Goal: Transaction & Acquisition: Purchase product/service

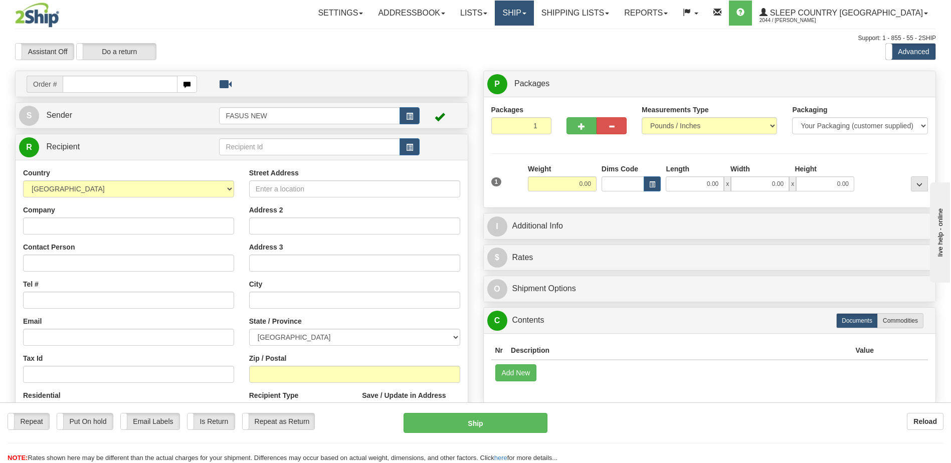
click at [533, 12] on link "Ship" at bounding box center [514, 13] width 39 height 25
click at [523, 47] on span "OnHold / Order Queue" at bounding box center [488, 48] width 71 height 8
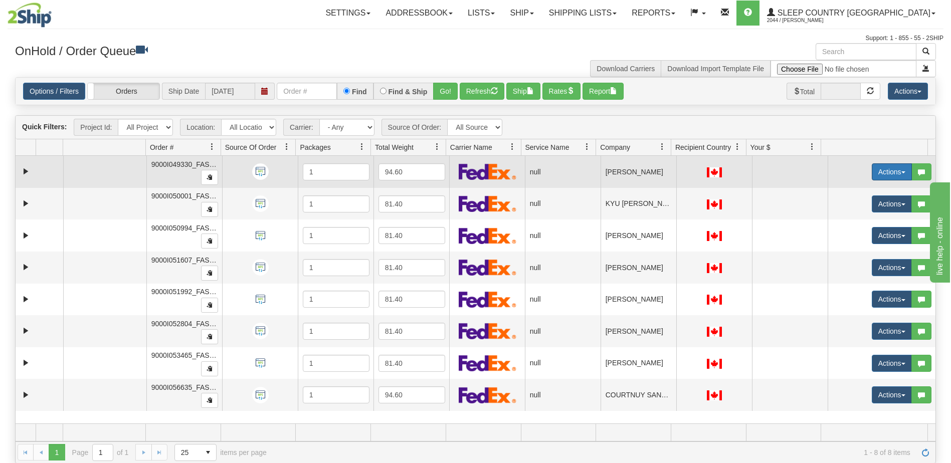
click at [884, 171] on button "Actions" at bounding box center [892, 171] width 40 height 17
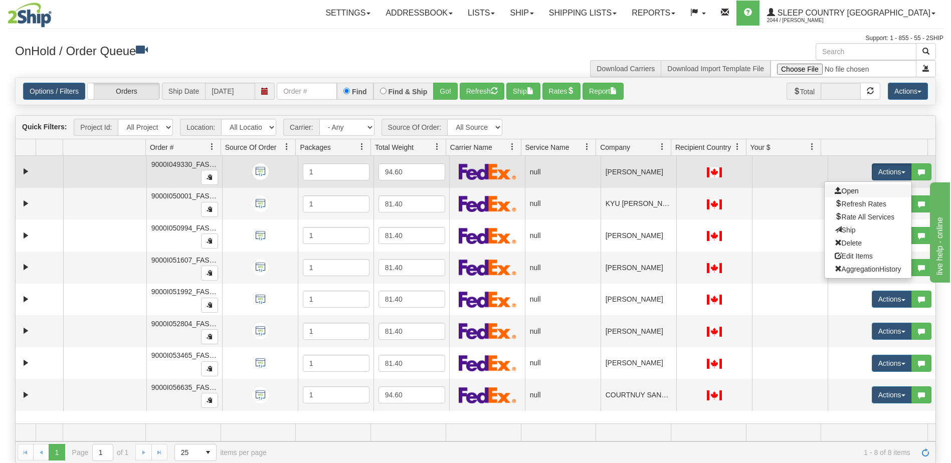
click at [862, 190] on link "Open" at bounding box center [868, 190] width 87 height 13
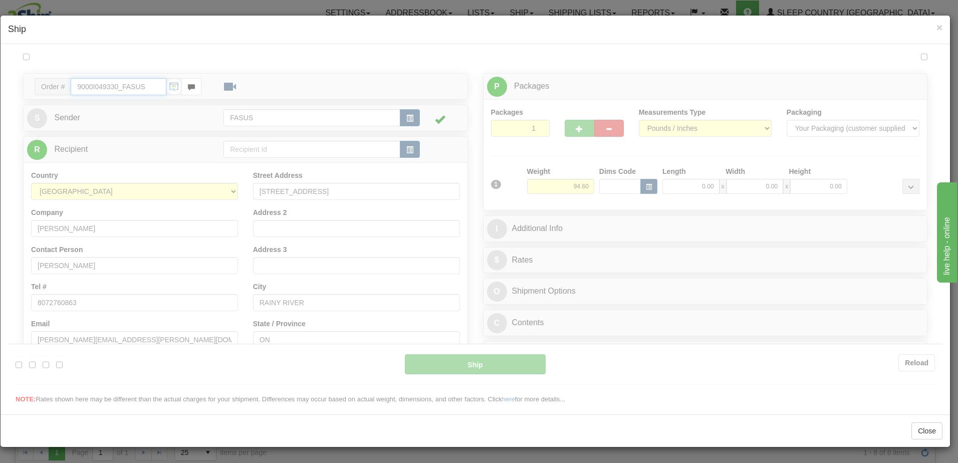
type input "13:32"
type input "16:00"
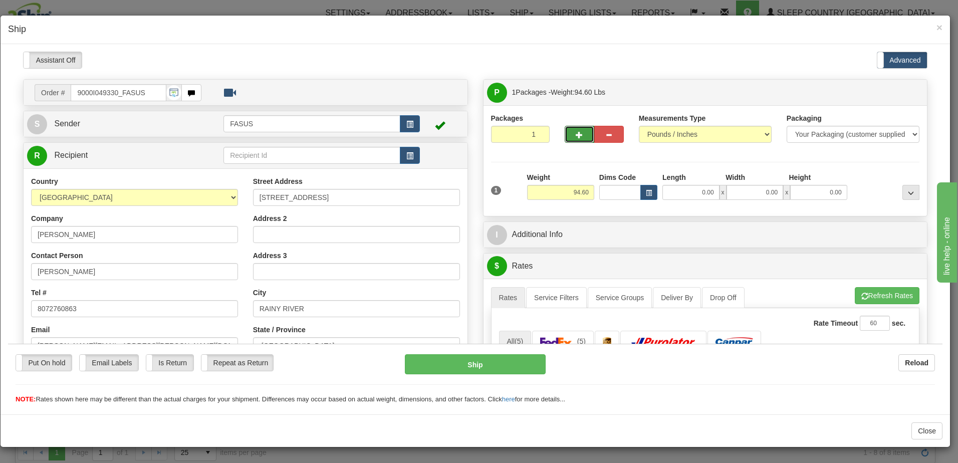
click at [574, 128] on button "button" at bounding box center [580, 133] width 30 height 17
type input "2"
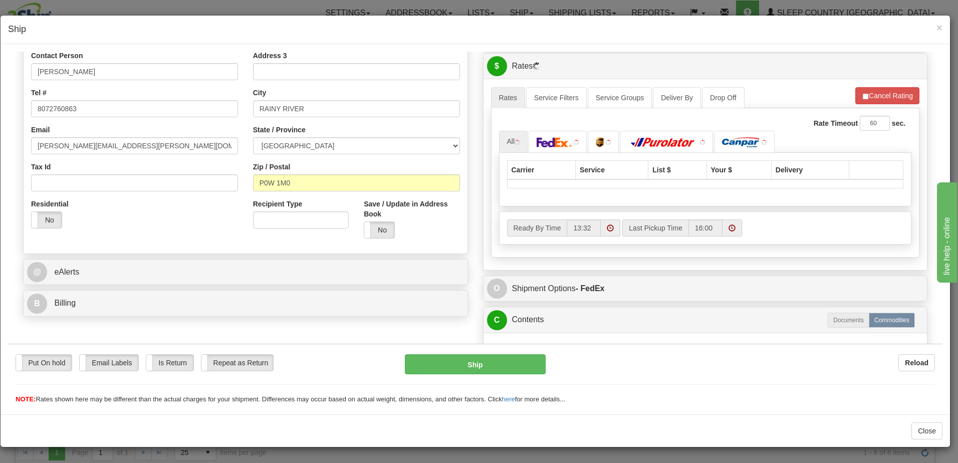
scroll to position [201, 0]
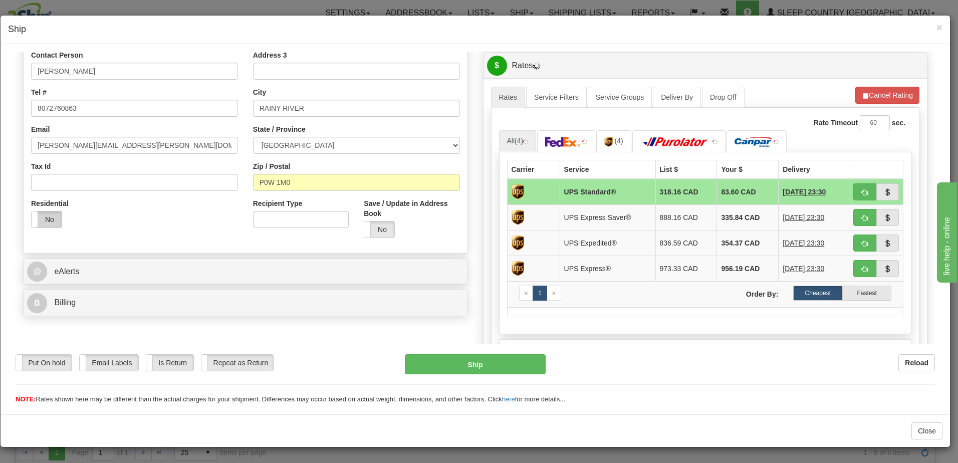
click at [44, 218] on label "No" at bounding box center [47, 219] width 30 height 16
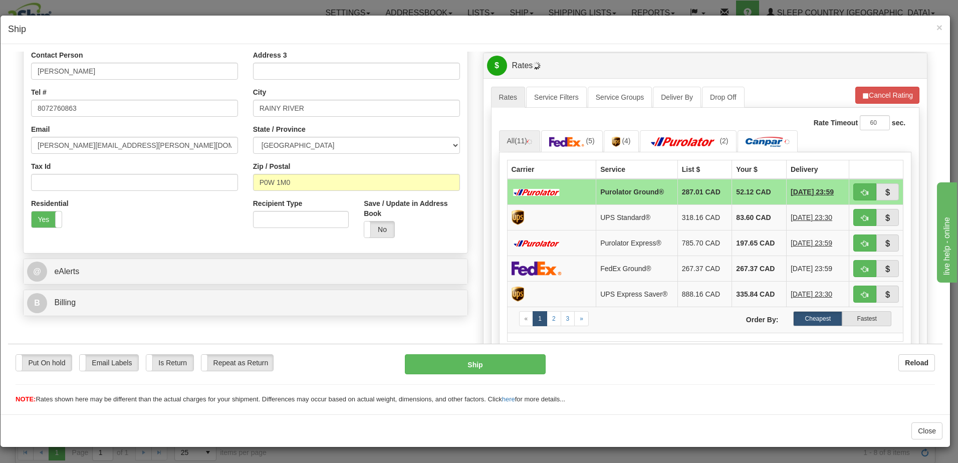
scroll to position [0, 0]
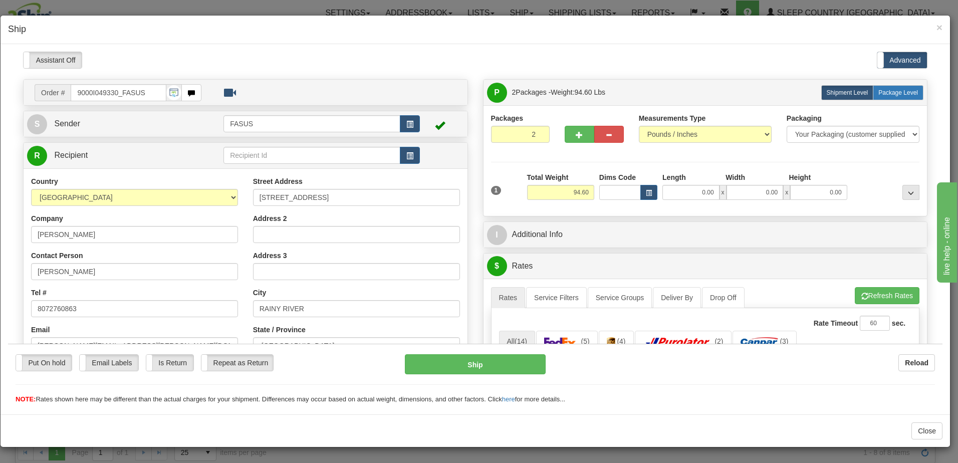
click at [900, 92] on span "Package Level" at bounding box center [899, 92] width 40 height 7
radio input "true"
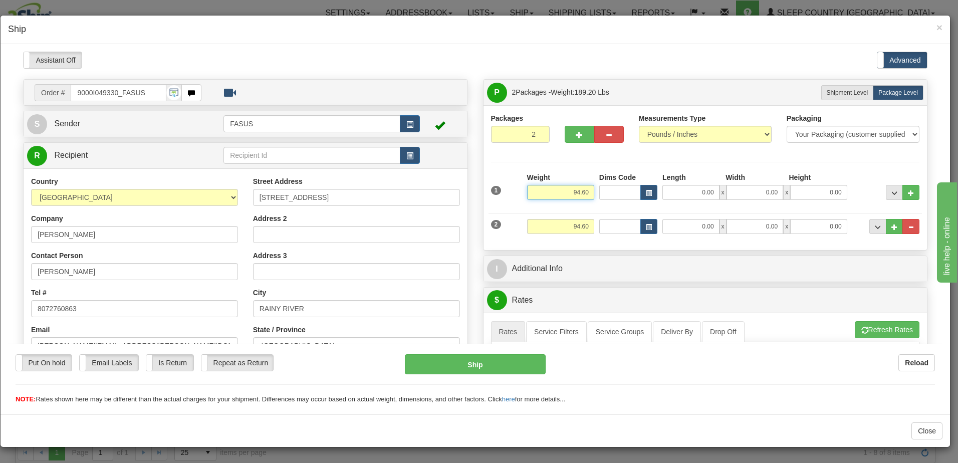
drag, startPoint x: 562, startPoint y: 190, endPoint x: 589, endPoint y: 193, distance: 27.2
click at [589, 193] on input "94.60" at bounding box center [560, 191] width 67 height 15
type input "61.60"
type input "83.00"
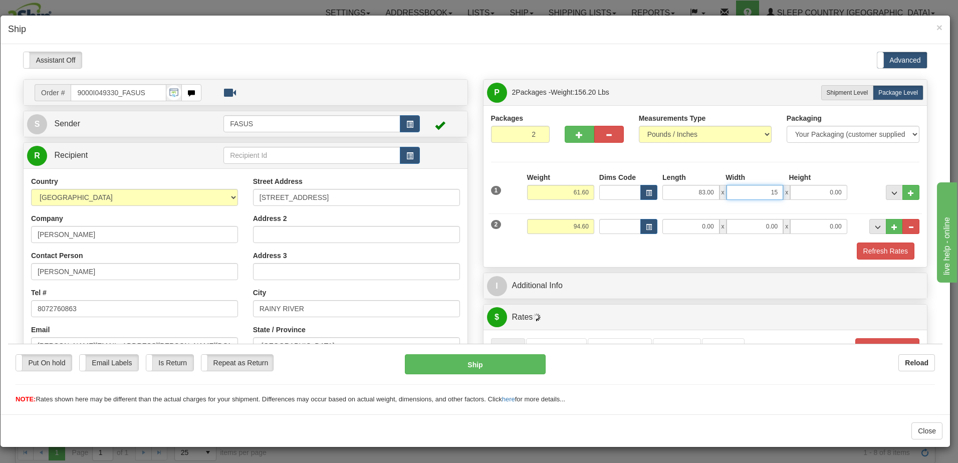
type input "15.00"
type input "4.00"
click at [890, 192] on button "..." at bounding box center [894, 191] width 17 height 15
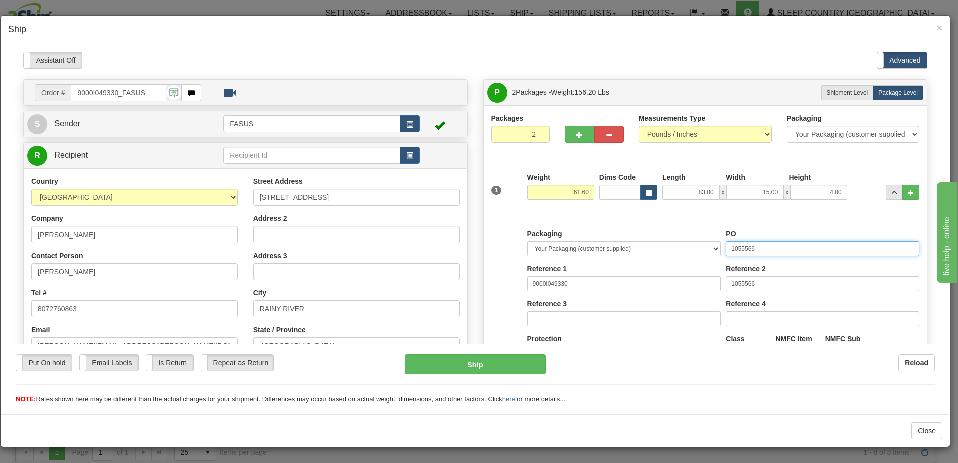
drag, startPoint x: 764, startPoint y: 246, endPoint x: 701, endPoint y: 243, distance: 63.3
click at [701, 243] on div "Packaging Your Packaging (customer supplied) Envelope (carrier supplied) Pack (…" at bounding box center [724, 320] width 398 height 184
drag, startPoint x: 773, startPoint y: 283, endPoint x: 657, endPoint y: 280, distance: 115.8
click at [657, 280] on div "Packaging Your Packaging (customer supplied) Envelope (carrier supplied) Pack (…" at bounding box center [724, 320] width 398 height 184
click at [737, 246] on input "PO" at bounding box center [823, 248] width 194 height 15
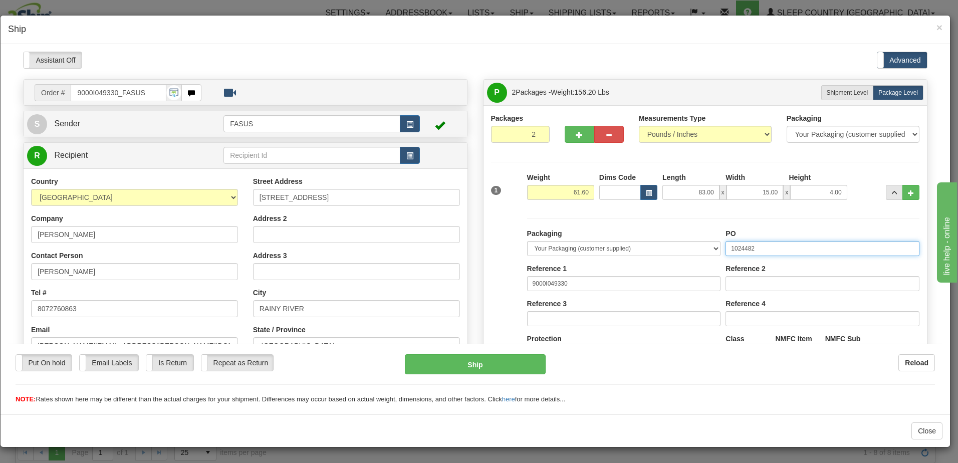
drag, startPoint x: 765, startPoint y: 248, endPoint x: 695, endPoint y: 243, distance: 70.4
click at [695, 243] on div "Packaging Your Packaging (customer supplied) Envelope (carrier supplied) Pack (…" at bounding box center [724, 320] width 398 height 184
type input "1024482"
click at [892, 190] on span "..." at bounding box center [895, 193] width 6 height 6
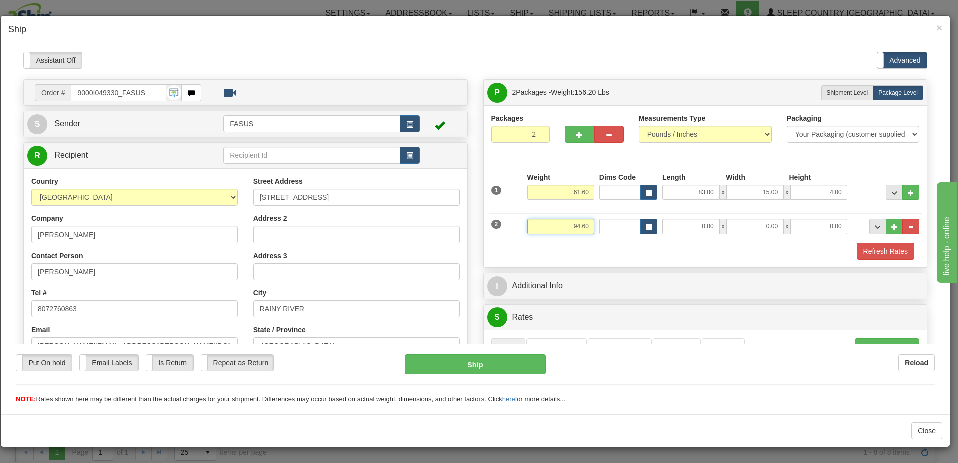
drag, startPoint x: 541, startPoint y: 230, endPoint x: 612, endPoint y: 230, distance: 70.7
click at [612, 230] on div "2 Weight 94.60 Dims Code Length Width Height" at bounding box center [706, 225] width 434 height 34
type input "31.70"
type input "82.30"
type input "14.00"
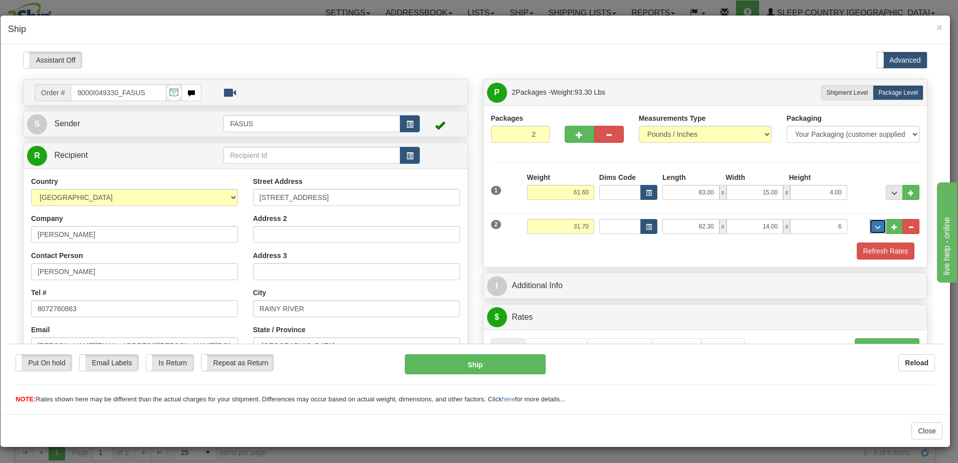
type input "6.00"
click at [870, 227] on button "..." at bounding box center [878, 226] width 17 height 15
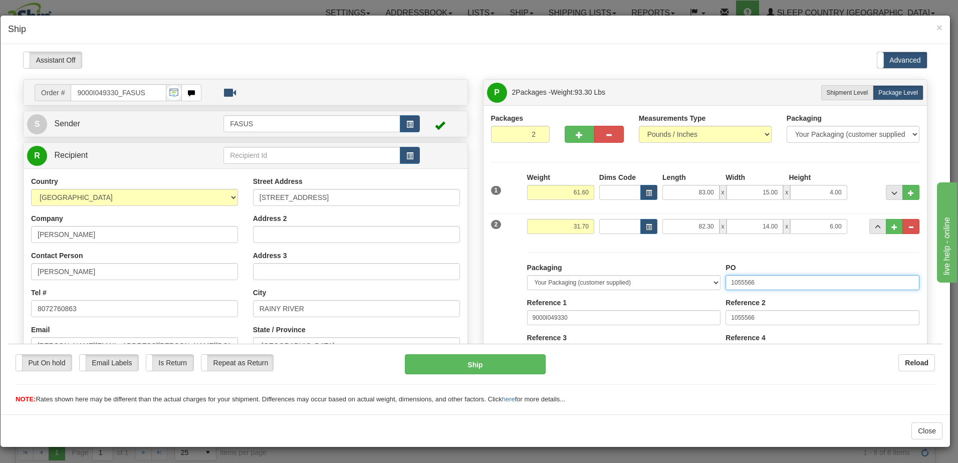
drag, startPoint x: 783, startPoint y: 278, endPoint x: 562, endPoint y: 268, distance: 220.3
click at [562, 268] on div "Packaging Your Packaging (customer supplied) Envelope (carrier supplied) Pack (…" at bounding box center [724, 354] width 398 height 184
paste input "24482"
type input "1024482"
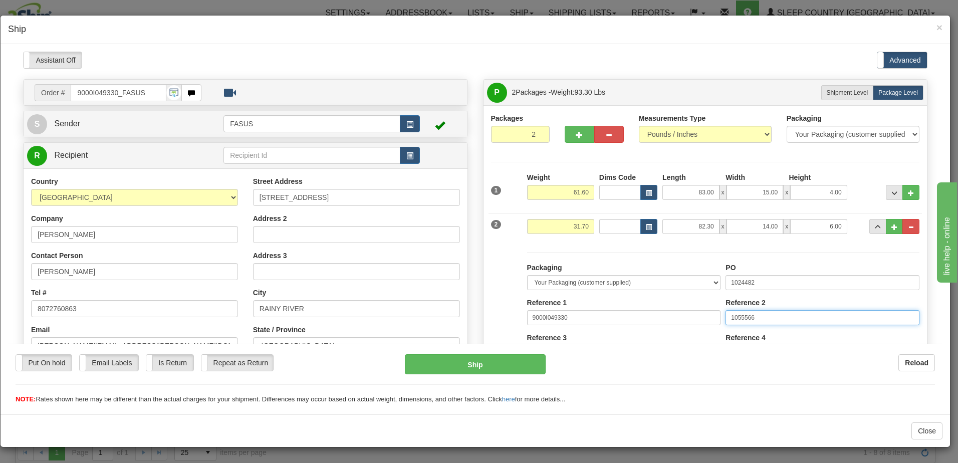
drag, startPoint x: 783, startPoint y: 315, endPoint x: 633, endPoint y: 305, distance: 150.7
click at [632, 305] on div "Packaging Your Packaging (customer supplied) Envelope (carrier supplied) Pack (…" at bounding box center [724, 354] width 398 height 184
click at [870, 221] on button "..." at bounding box center [878, 226] width 17 height 15
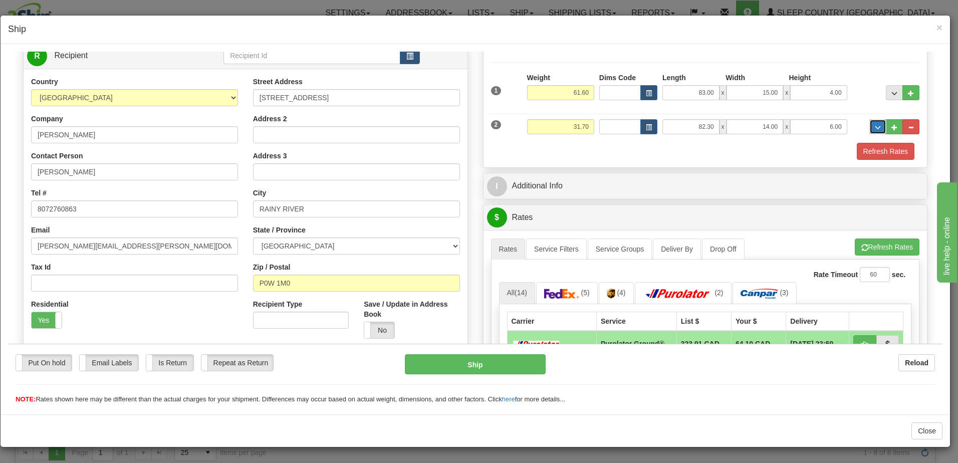
scroll to position [100, 0]
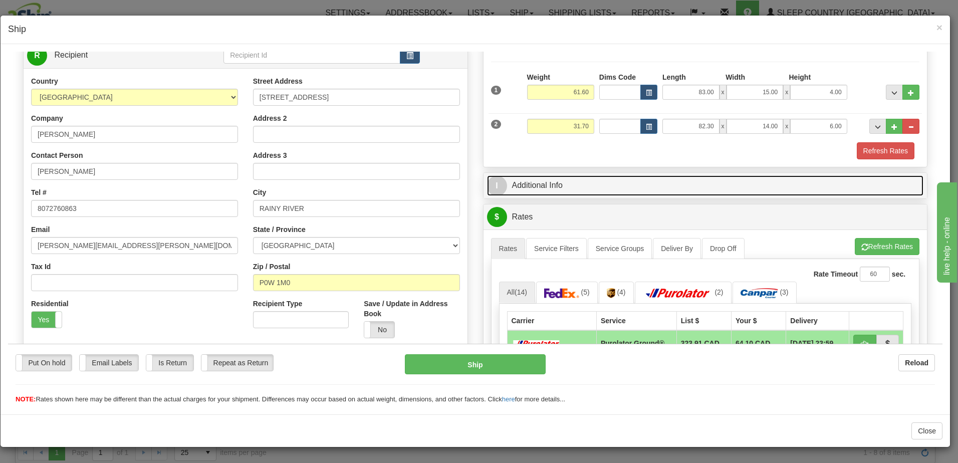
click at [632, 186] on link "I Additional Info" at bounding box center [705, 185] width 437 height 21
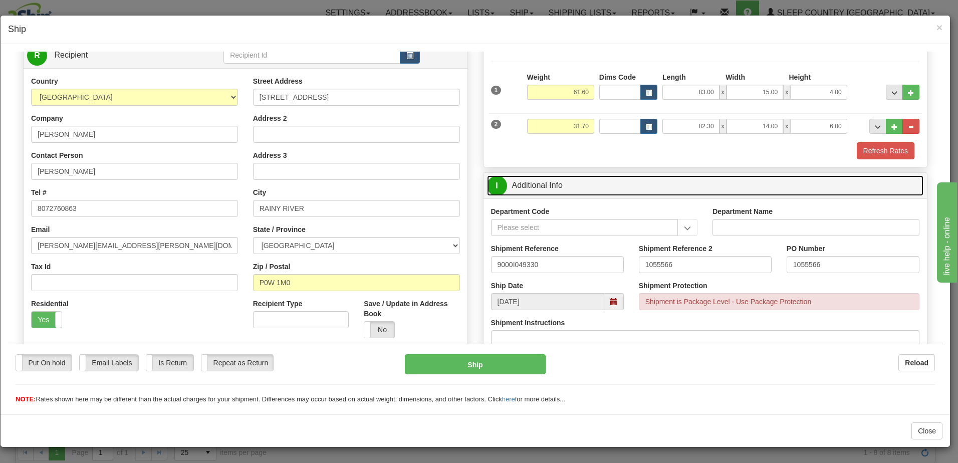
click at [613, 300] on span at bounding box center [615, 301] width 20 height 17
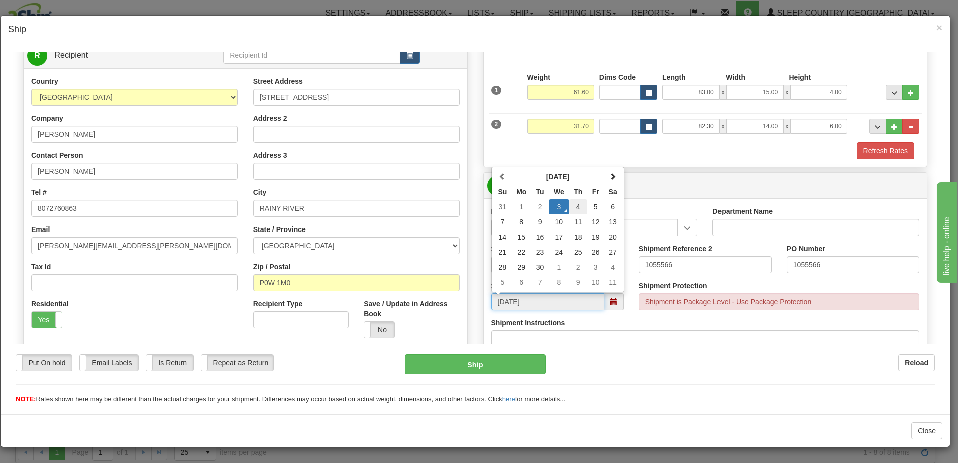
click at [575, 209] on td "4" at bounding box center [578, 206] width 18 height 15
type input "09/04/2025"
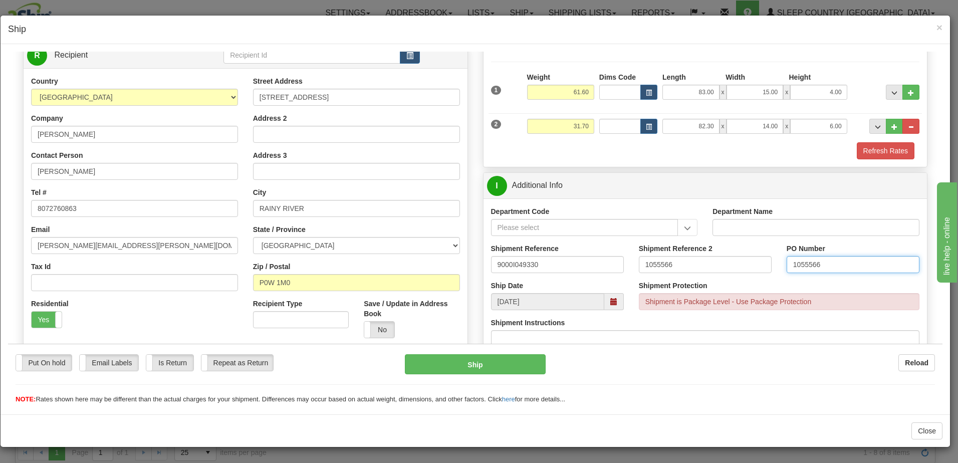
drag, startPoint x: 868, startPoint y: 264, endPoint x: 797, endPoint y: 256, distance: 71.6
click at [797, 256] on input "1055566" at bounding box center [853, 264] width 133 height 17
type input "105"
drag, startPoint x: 816, startPoint y: 266, endPoint x: 722, endPoint y: 265, distance: 93.7
click at [722, 264] on div "Shipment Reference 9000I049330 Shipment Reference 2 1055566 PO Number 105" at bounding box center [706, 261] width 444 height 37
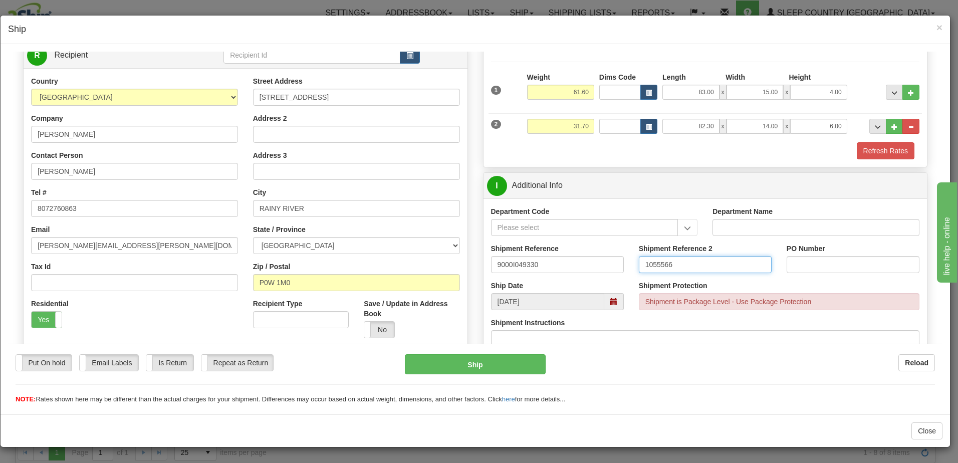
drag, startPoint x: 687, startPoint y: 267, endPoint x: 544, endPoint y: 262, distance: 142.9
click at [544, 262] on div "Shipment Reference 9000I049330 Shipment Reference 2 1055566 PO Number" at bounding box center [706, 261] width 444 height 37
click at [797, 268] on input "PO Number" at bounding box center [853, 264] width 133 height 17
paste input "1024482"
type input "1024482"
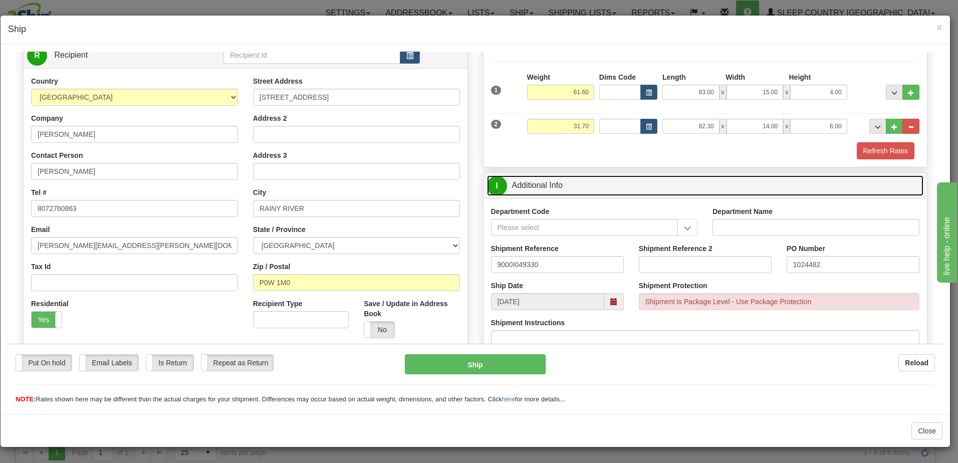
click at [577, 181] on link "I Additional Info" at bounding box center [705, 185] width 437 height 21
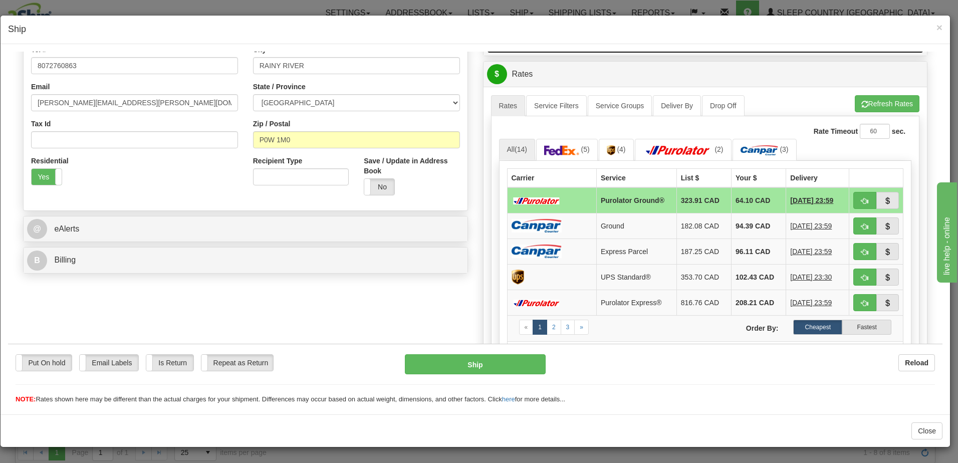
scroll to position [251, 0]
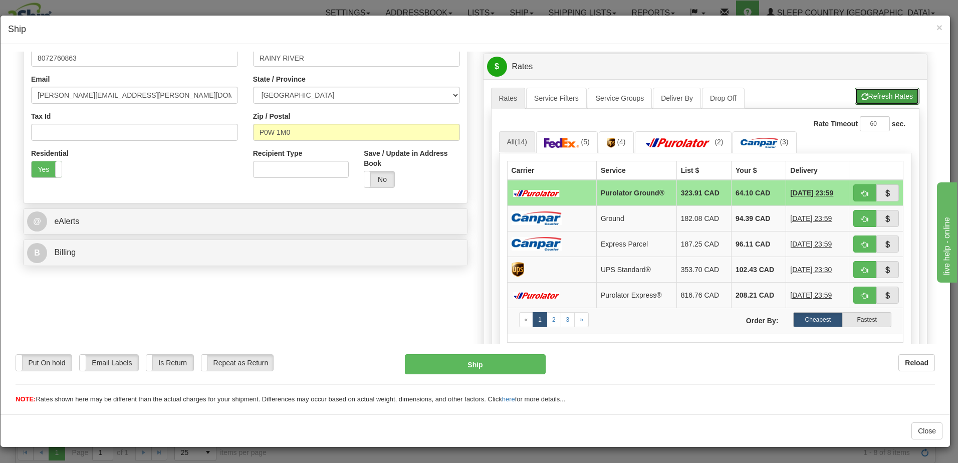
click at [879, 89] on button "Refresh Rates" at bounding box center [887, 95] width 65 height 17
click at [862, 190] on span "button" at bounding box center [865, 193] width 7 height 7
type input "260"
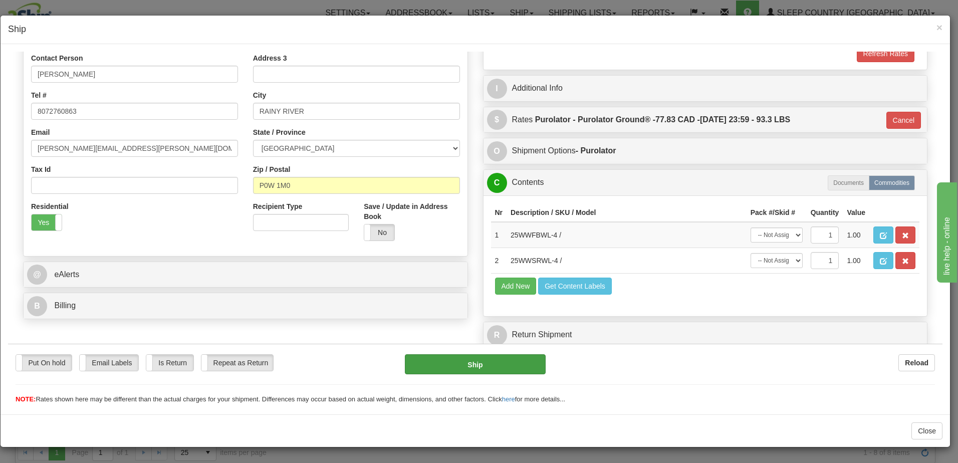
scroll to position [198, 0]
click at [474, 363] on button "Ship" at bounding box center [475, 364] width 141 height 20
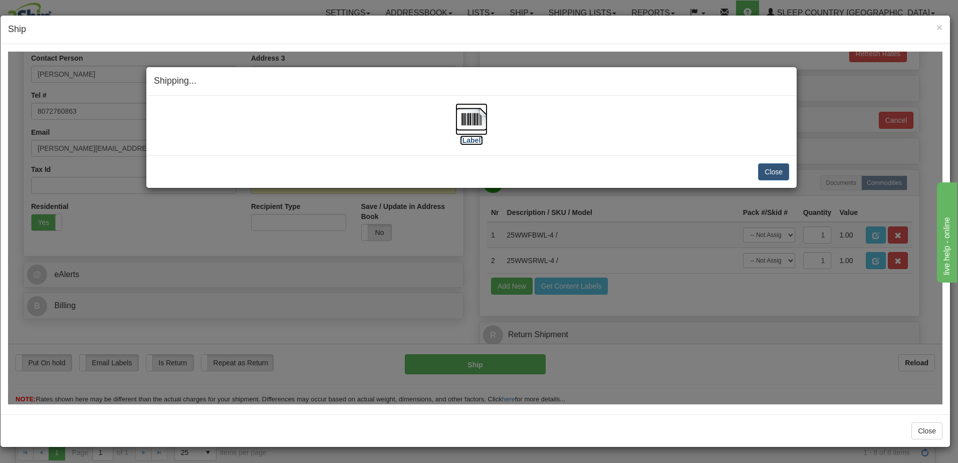
click at [473, 141] on label "[Label]" at bounding box center [471, 140] width 23 height 10
click at [778, 167] on button "Close" at bounding box center [773, 171] width 31 height 17
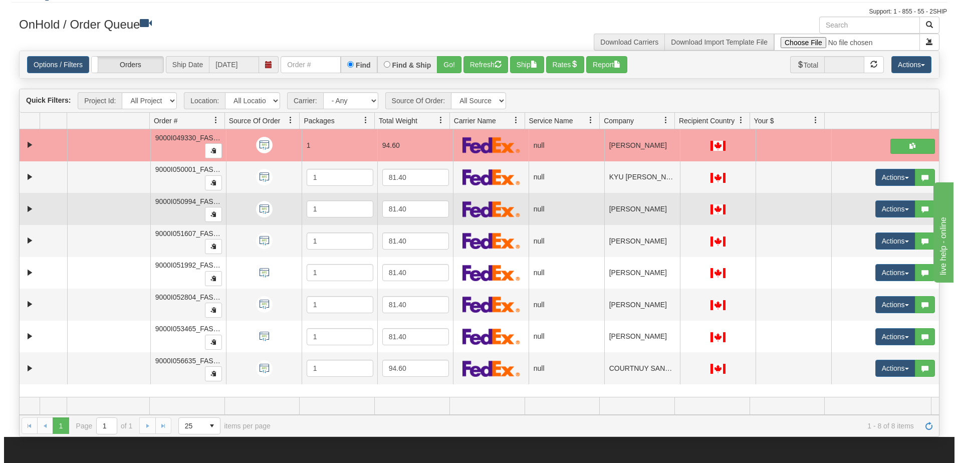
scroll to position [50, 0]
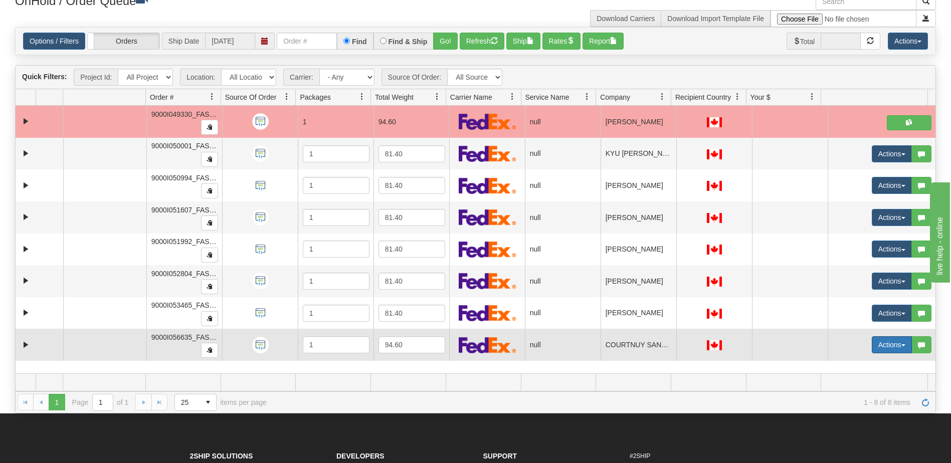
click at [901, 345] on span "button" at bounding box center [903, 345] width 4 height 2
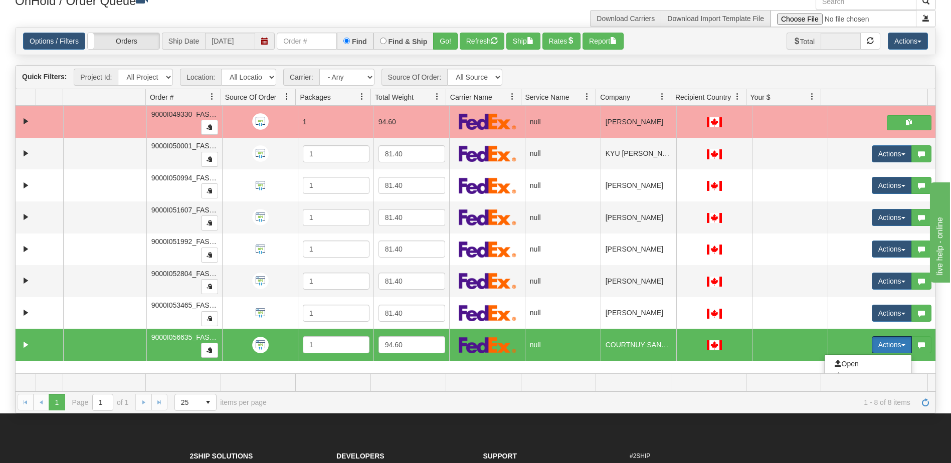
click at [877, 345] on button "Actions" at bounding box center [892, 344] width 40 height 17
click at [876, 344] on button "Actions" at bounding box center [892, 344] width 40 height 17
click at [845, 364] on span "Open" at bounding box center [847, 364] width 24 height 8
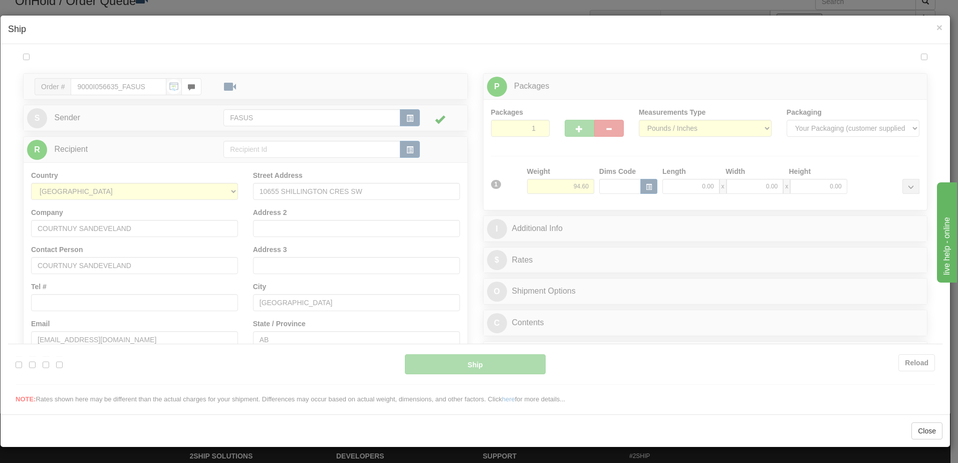
scroll to position [0, 0]
type input "13:35"
type input "16:00"
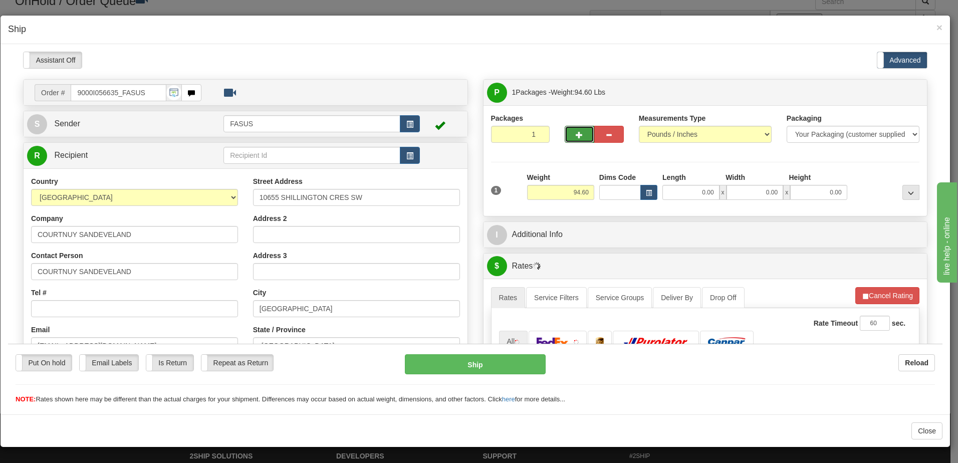
click at [570, 129] on button "button" at bounding box center [580, 133] width 30 height 17
type input "2"
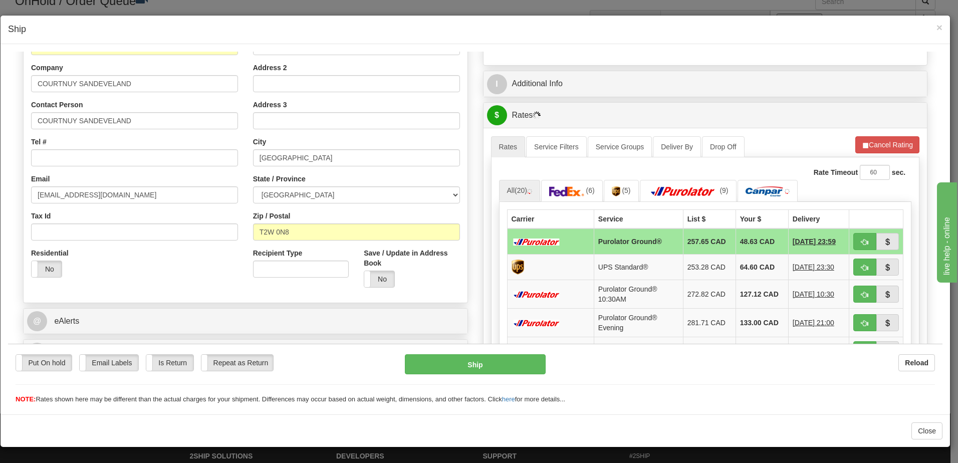
scroll to position [150, 0]
click at [40, 269] on label "No" at bounding box center [47, 269] width 30 height 16
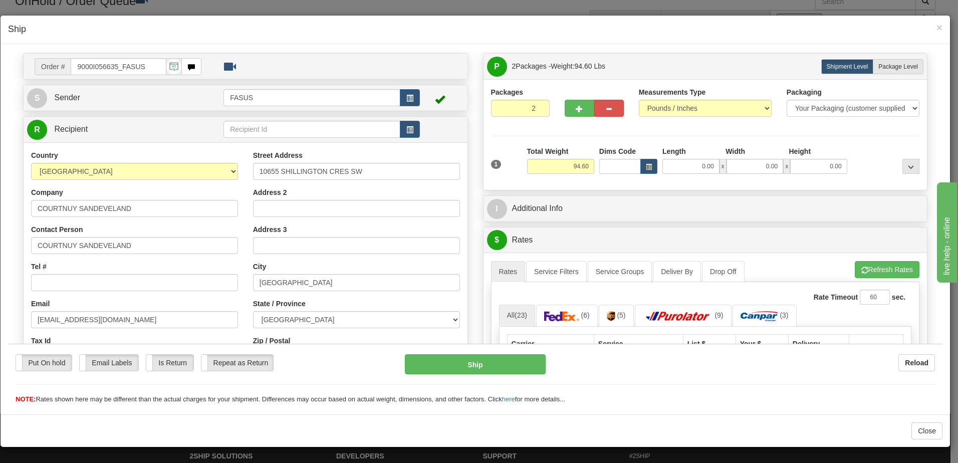
scroll to position [0, 0]
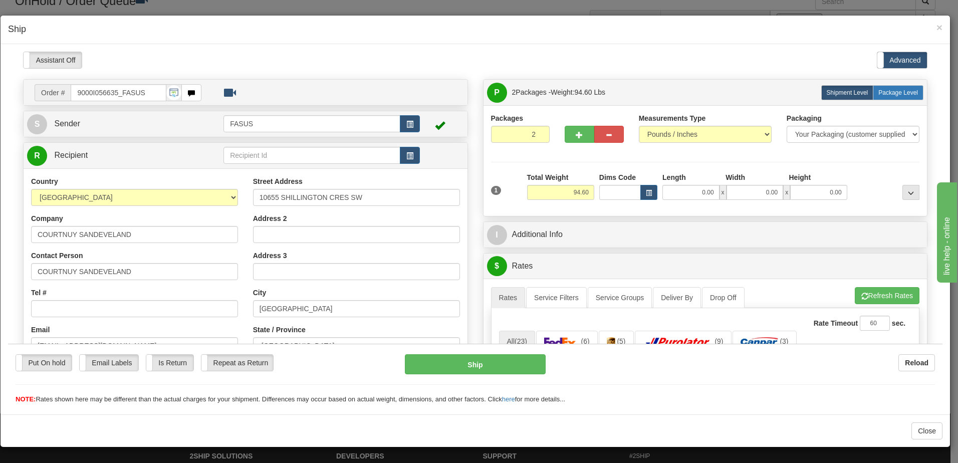
click at [901, 91] on span "Package Level" at bounding box center [899, 92] width 40 height 7
radio input "true"
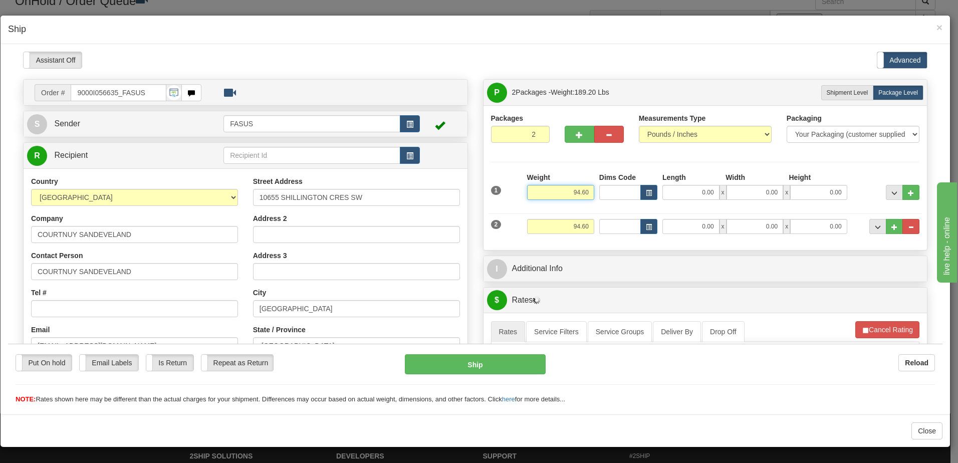
drag, startPoint x: 559, startPoint y: 186, endPoint x: 631, endPoint y: 195, distance: 72.7
click at [631, 195] on div "1 Weight 94.60 Dims Code x x" at bounding box center [706, 190] width 434 height 36
type input "61.60"
type input "83.00"
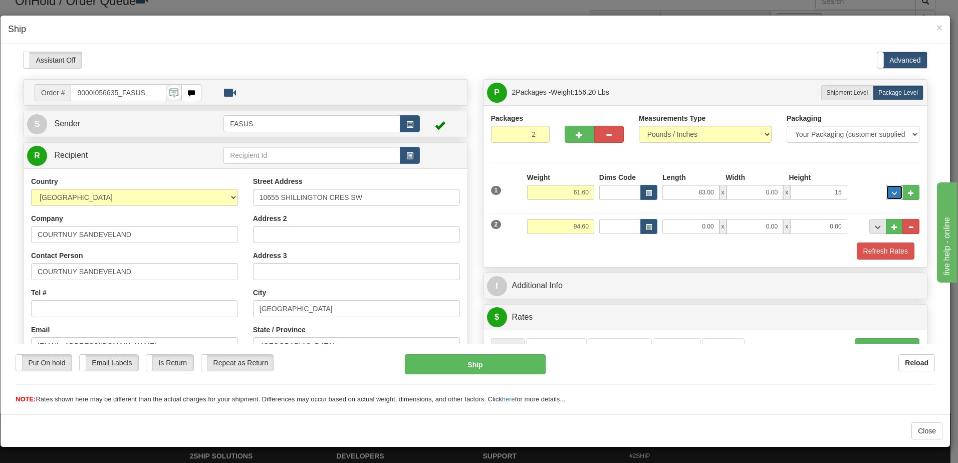
type input "15.00"
click at [888, 188] on button "..." at bounding box center [894, 191] width 17 height 15
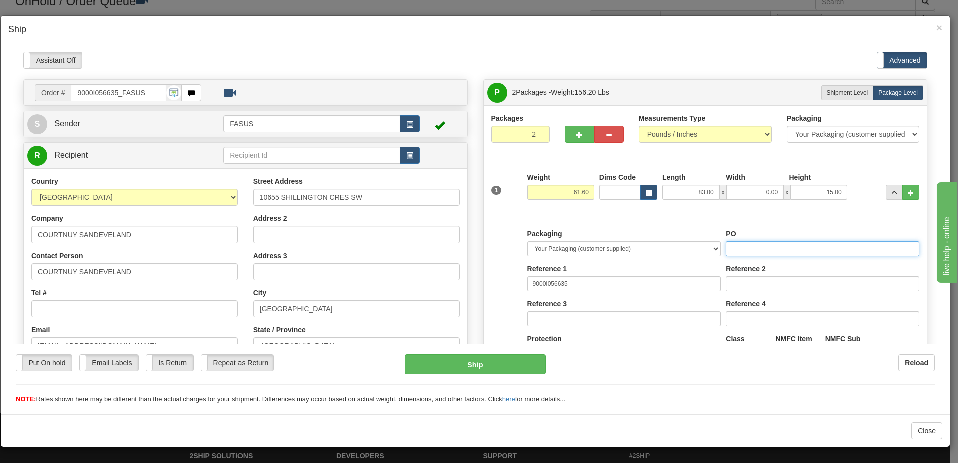
click at [739, 248] on input "PO" at bounding box center [823, 248] width 194 height 15
drag, startPoint x: 783, startPoint y: 247, endPoint x: 726, endPoint y: 247, distance: 56.1
click at [706, 247] on div "Packaging Your Packaging (customer supplied) Envelope (carrier supplied) Pack (…" at bounding box center [724, 320] width 398 height 184
type input "1024488"
click at [886, 194] on button "..." at bounding box center [894, 191] width 17 height 15
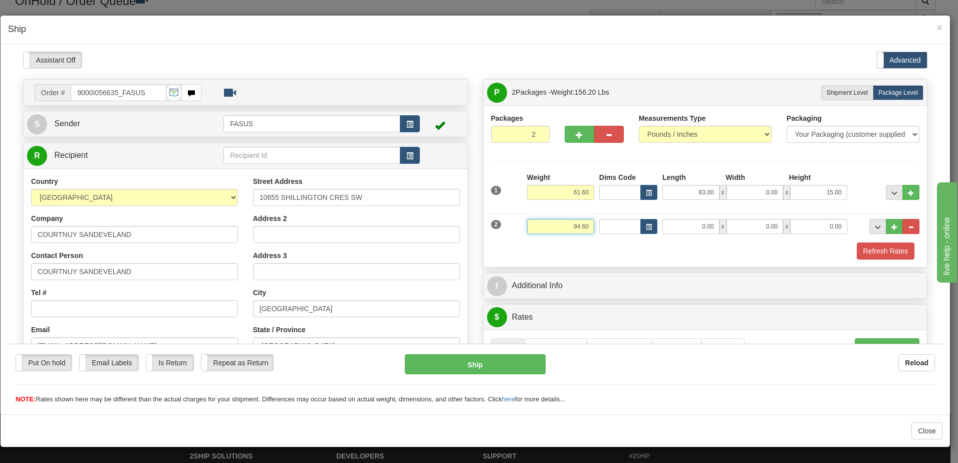
drag, startPoint x: 574, startPoint y: 223, endPoint x: 601, endPoint y: 221, distance: 26.1
click at [601, 221] on div "2 Weight 94.60 Dims Code Length Width Height" at bounding box center [706, 225] width 434 height 34
type input "31.70"
type input "82.30"
type input "14.00"
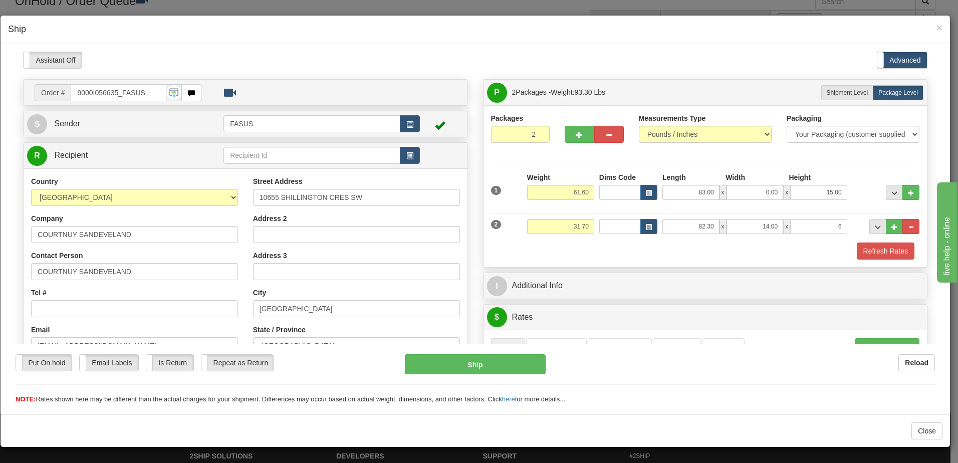
type input "6.00"
click at [590, 252] on div "Refresh Rates" at bounding box center [706, 250] width 434 height 17
click at [875, 228] on span "..." at bounding box center [878, 227] width 6 height 6
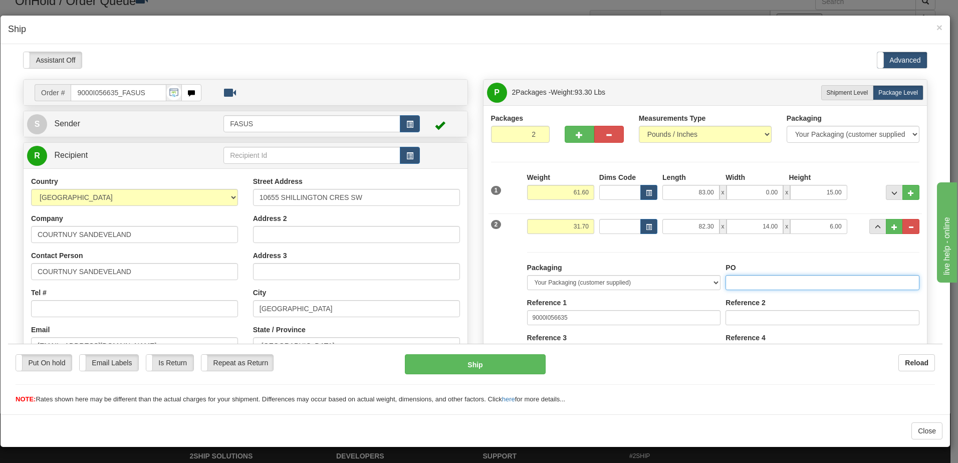
paste input "1024488"
type input "1024488"
click at [870, 230] on button "..." at bounding box center [878, 226] width 17 height 15
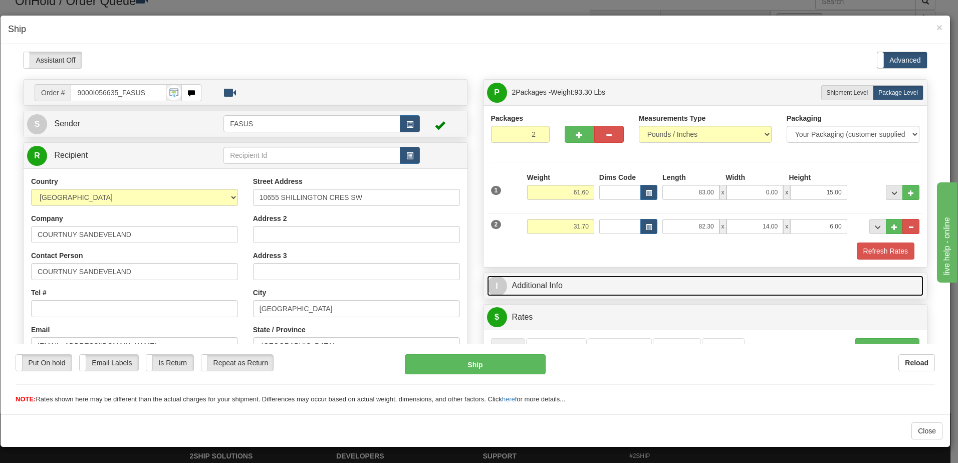
click at [670, 289] on link "I Additional Info" at bounding box center [705, 285] width 437 height 21
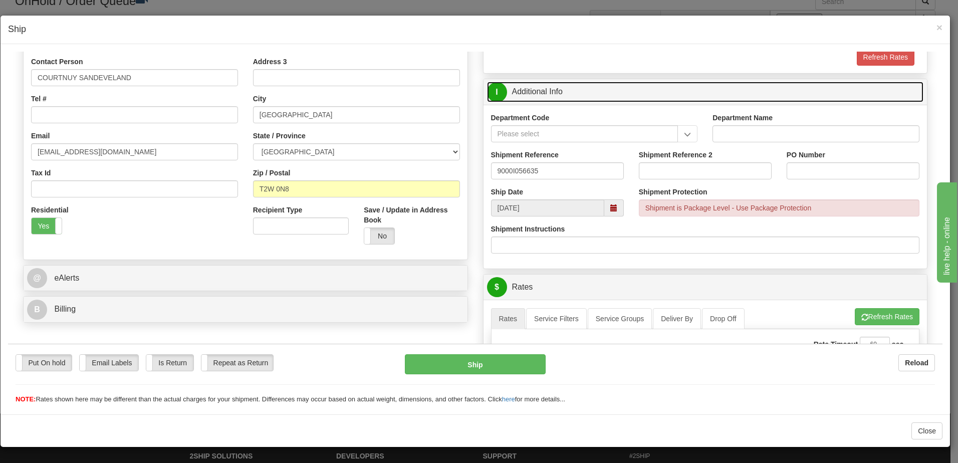
scroll to position [201, 0]
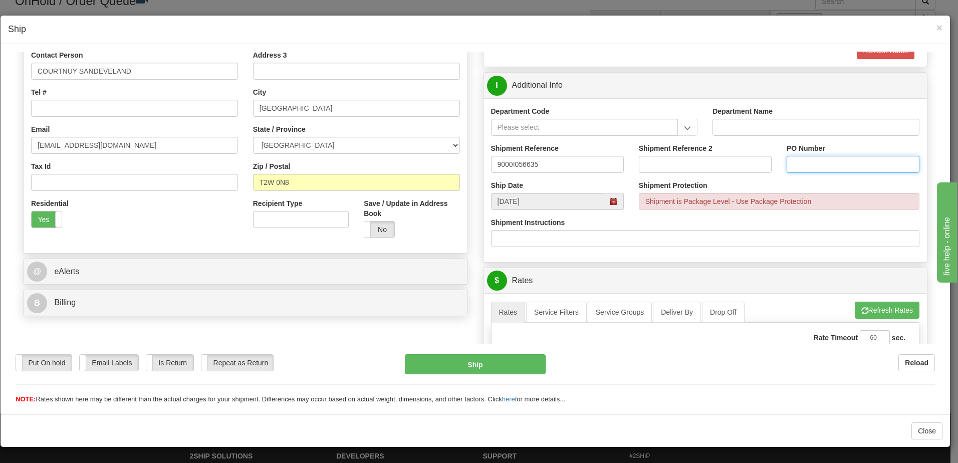
paste input "1024488"
click at [611, 198] on span at bounding box center [614, 201] width 7 height 7
type input "1024488"
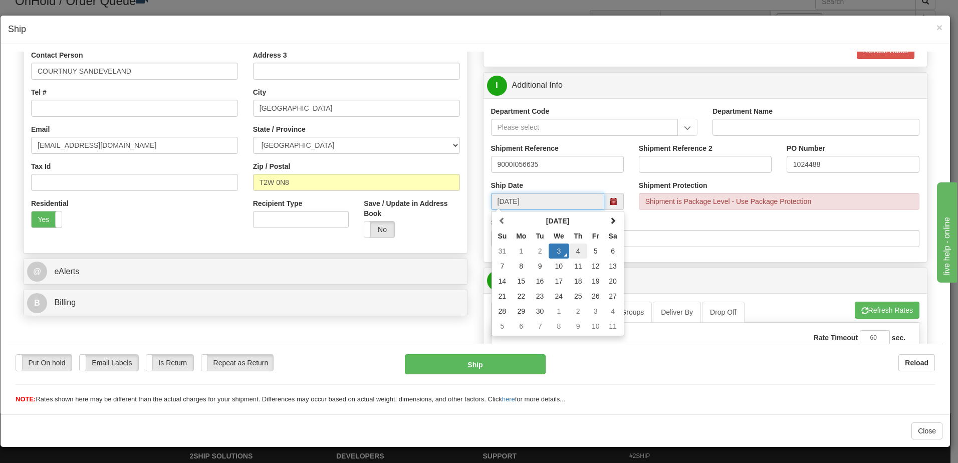
click at [574, 249] on td "4" at bounding box center [578, 250] width 18 height 15
type input "09/04/2025"
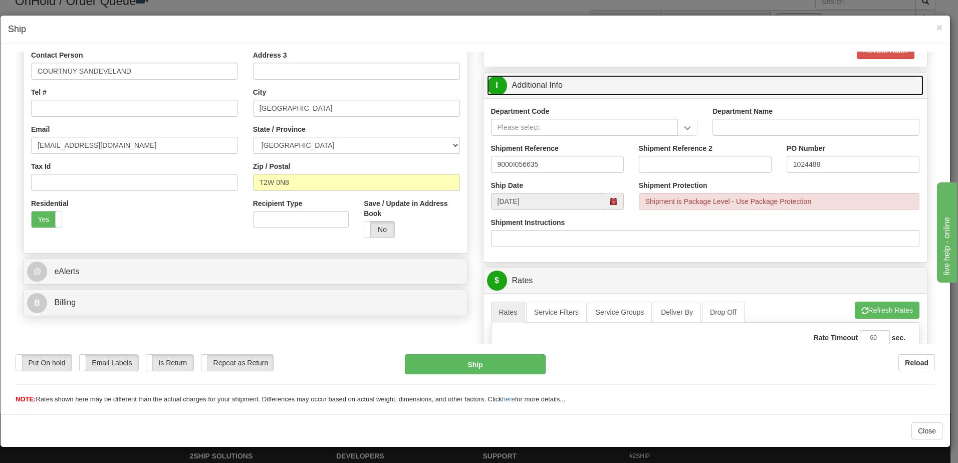
click at [567, 85] on link "I Additional Info" at bounding box center [705, 85] width 437 height 21
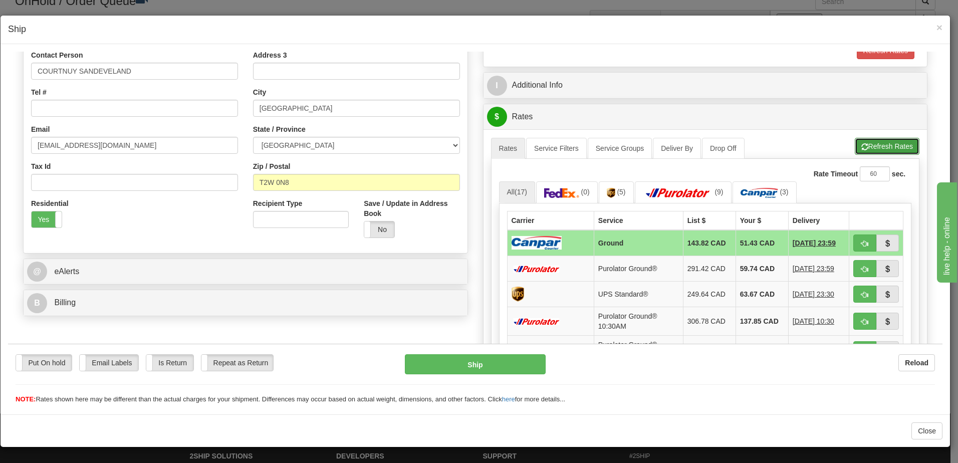
click at [882, 148] on button "Refresh Rates" at bounding box center [887, 145] width 65 height 17
click at [862, 243] on span "button" at bounding box center [865, 243] width 7 height 7
type input "1"
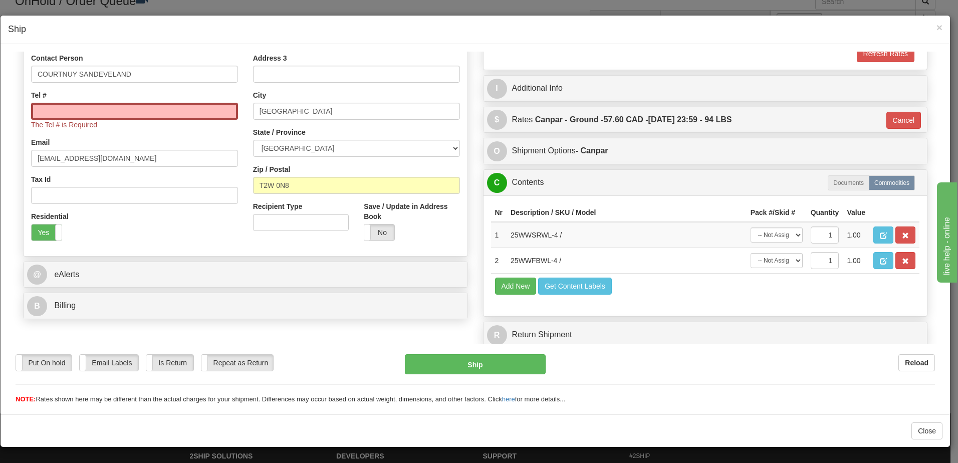
scroll to position [198, 0]
drag, startPoint x: 145, startPoint y: 72, endPoint x: 12, endPoint y: 122, distance: 142.5
click at [8, 70] on html "Please wait... Attention! Ok Add to Bidding... Preview Custom Documents Preview…" at bounding box center [475, 30] width 935 height 353
click at [54, 110] on input "Tel #" at bounding box center [134, 110] width 207 height 17
click at [939, 28] on span "×" at bounding box center [940, 28] width 6 height 12
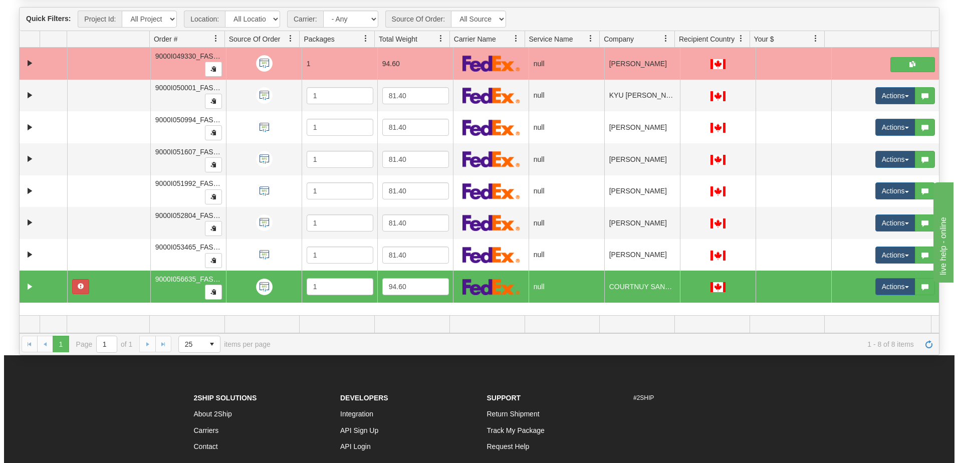
scroll to position [0, 0]
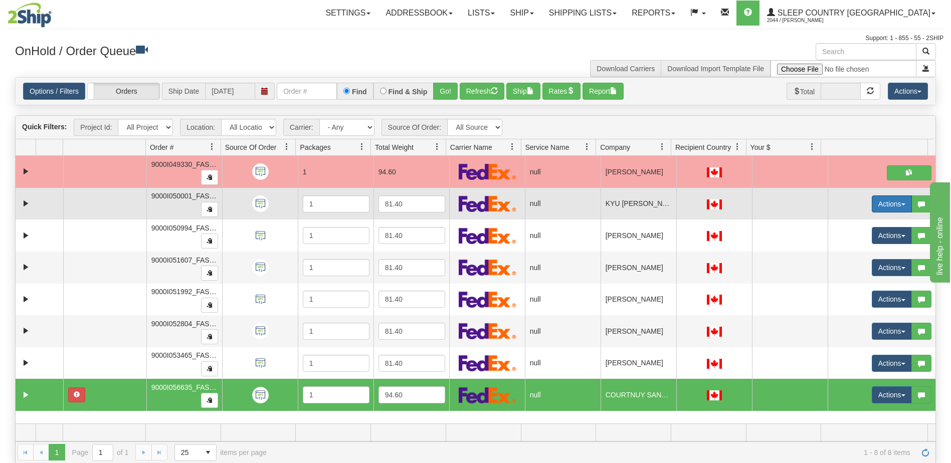
click at [882, 203] on button "Actions" at bounding box center [892, 204] width 40 height 17
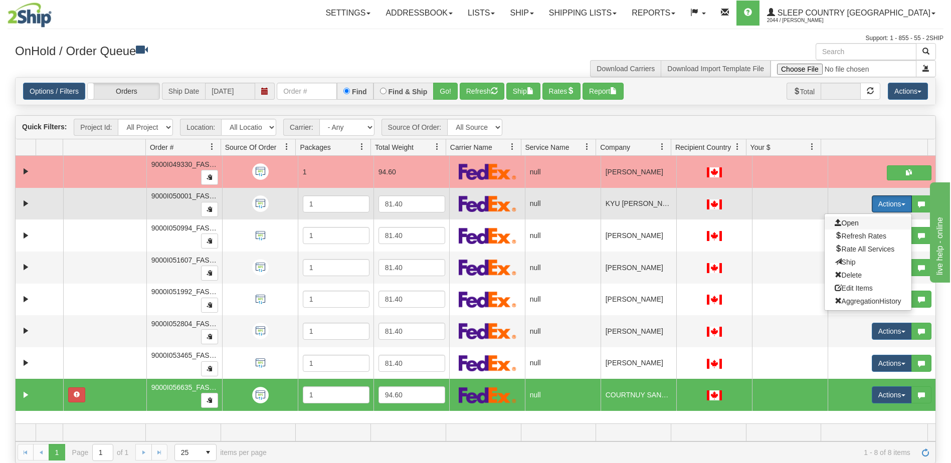
click at [843, 222] on span "Open" at bounding box center [847, 223] width 24 height 8
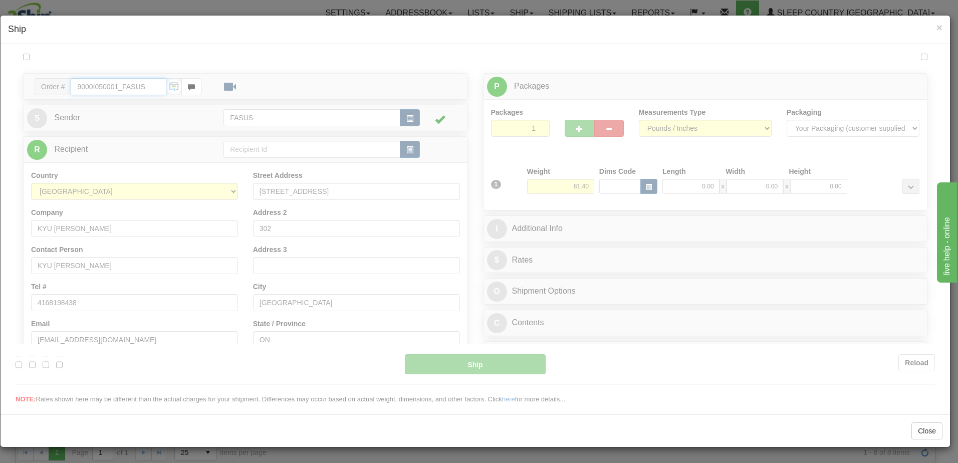
type input "13:40"
type input "16:00"
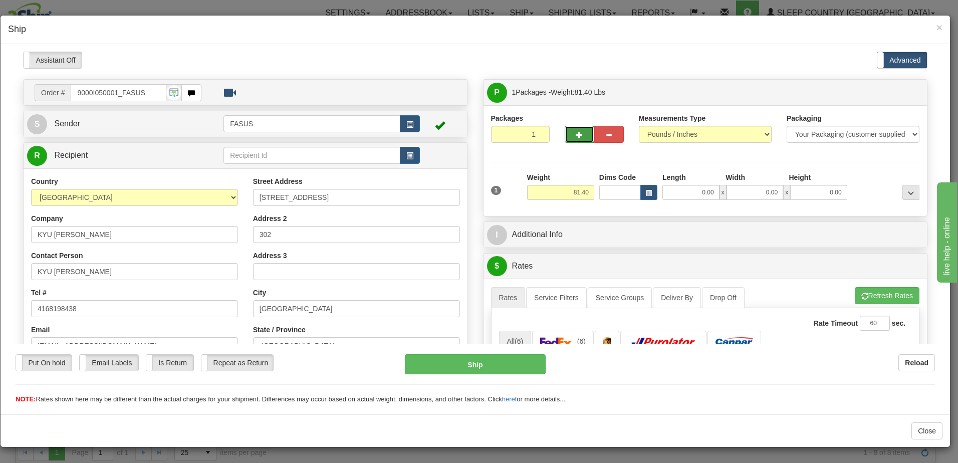
click at [576, 134] on span "button" at bounding box center [579, 134] width 7 height 7
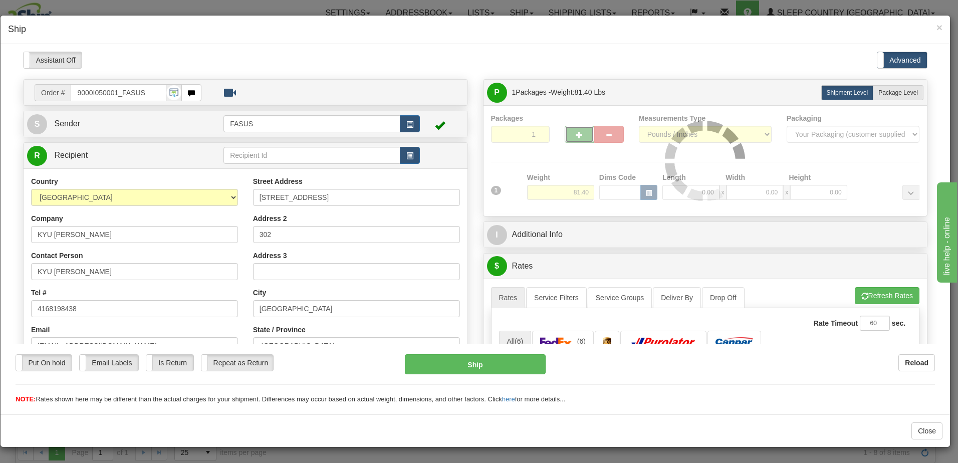
type input "2"
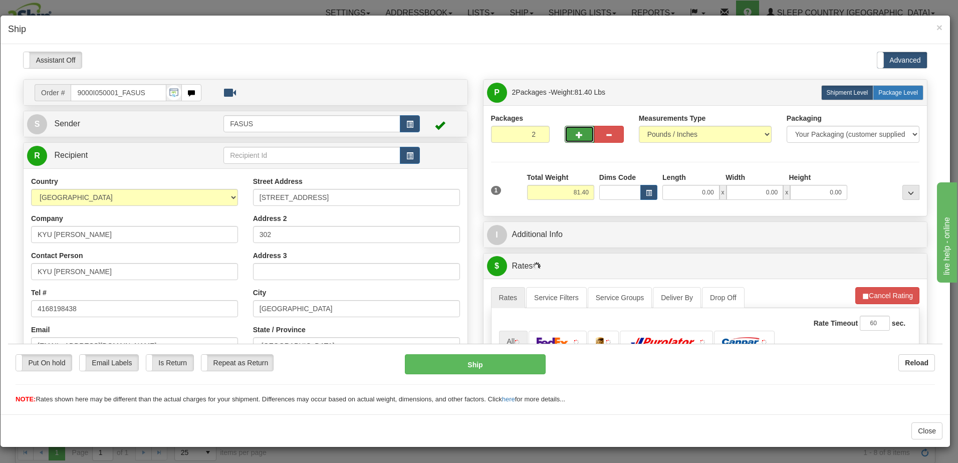
click at [896, 96] on label "Package Level Pack.." at bounding box center [898, 92] width 51 height 15
radio input "true"
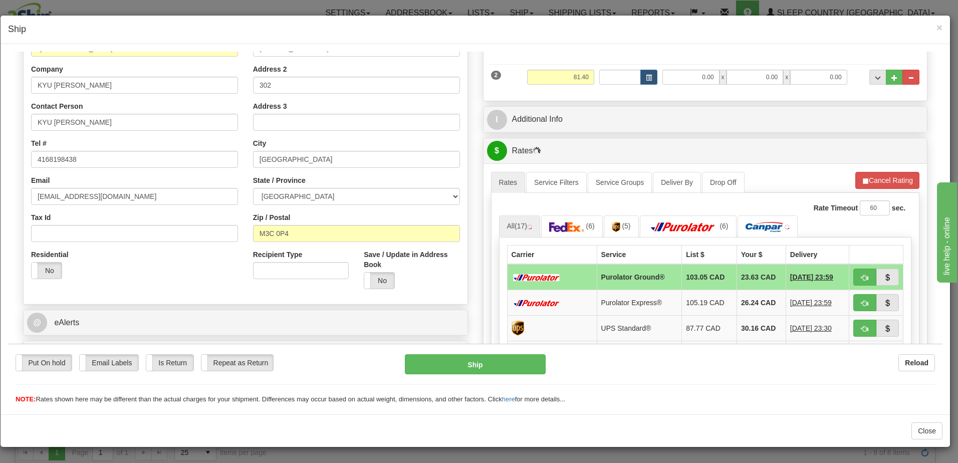
scroll to position [150, 0]
click at [43, 269] on label "No" at bounding box center [47, 269] width 30 height 16
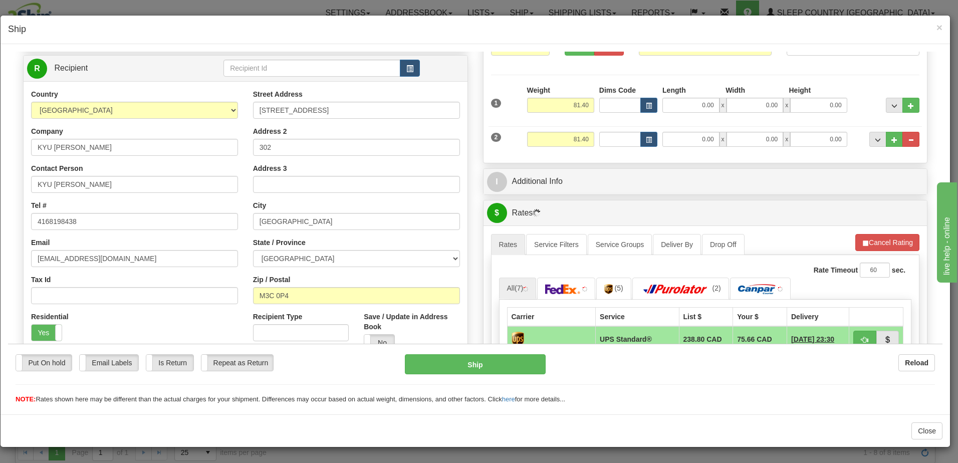
scroll to position [0, 0]
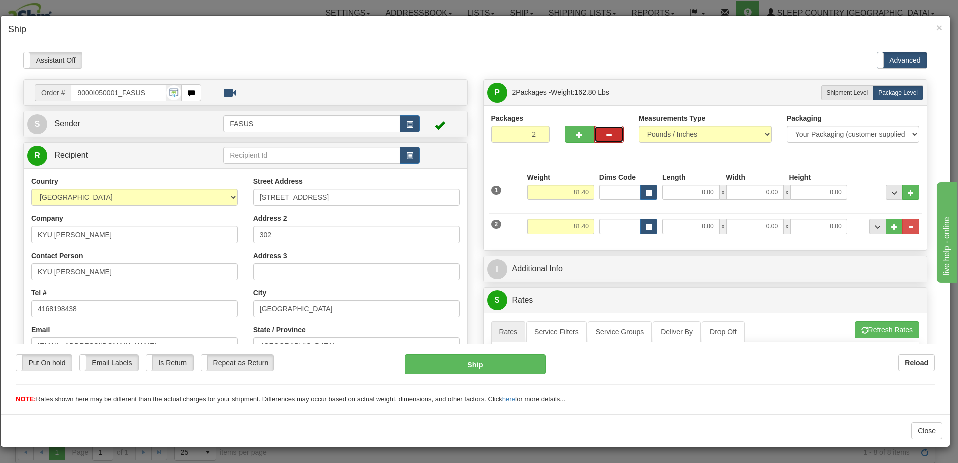
click at [604, 128] on button "button" at bounding box center [610, 133] width 30 height 17
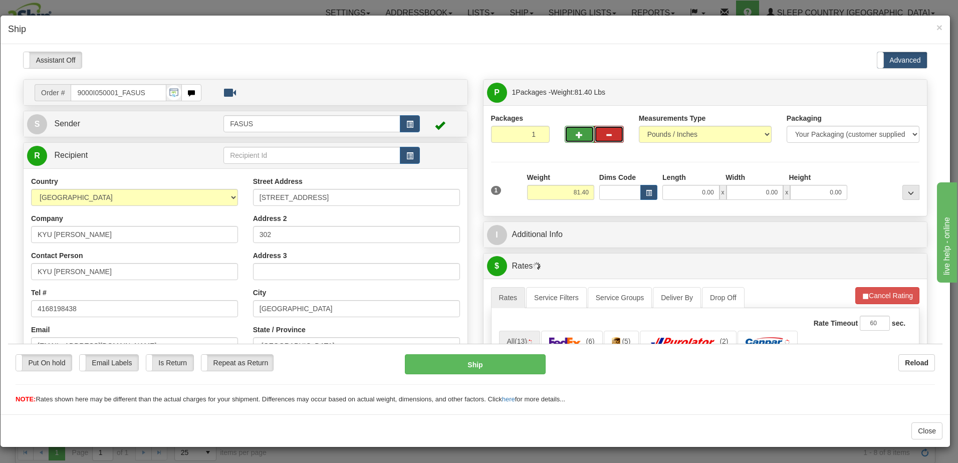
click at [567, 132] on button "button" at bounding box center [580, 133] width 30 height 17
click at [847, 90] on span "Shipment Level" at bounding box center [848, 92] width 42 height 7
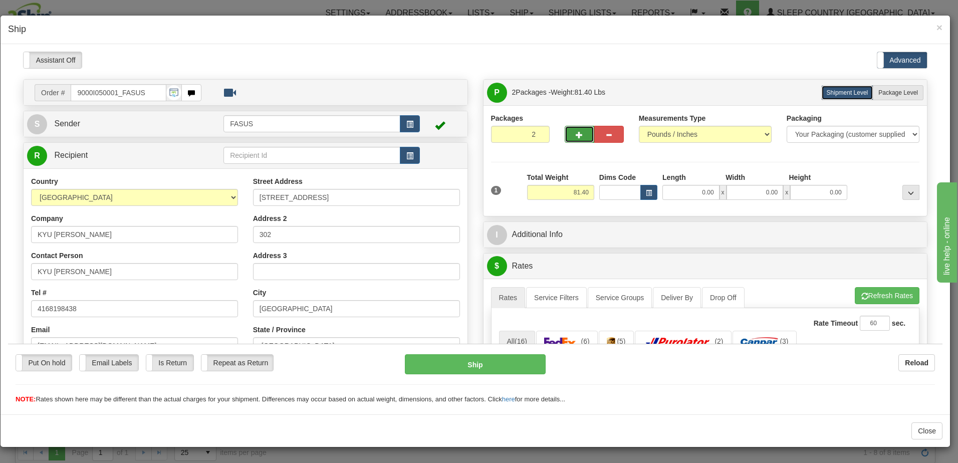
click at [579, 132] on span "button" at bounding box center [579, 134] width 7 height 7
click at [597, 130] on button "button" at bounding box center [610, 133] width 30 height 17
type input "2"
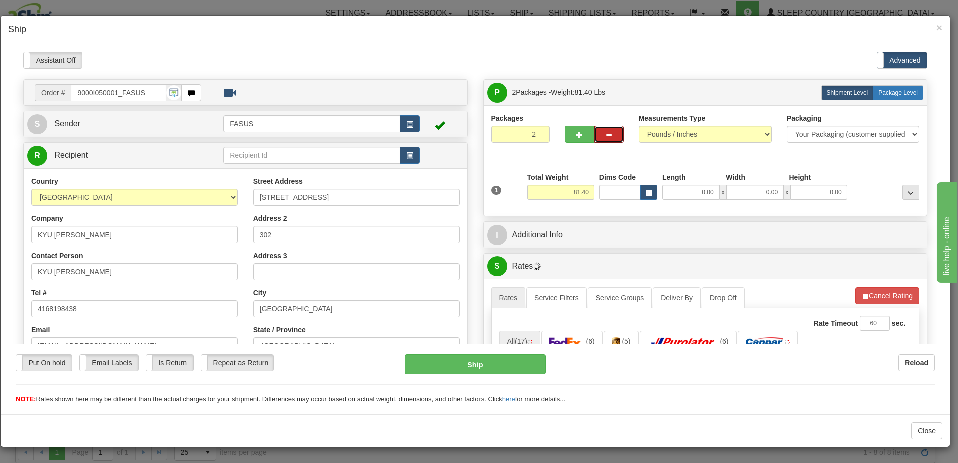
click at [901, 87] on label "Package Level Pack.." at bounding box center [898, 92] width 51 height 15
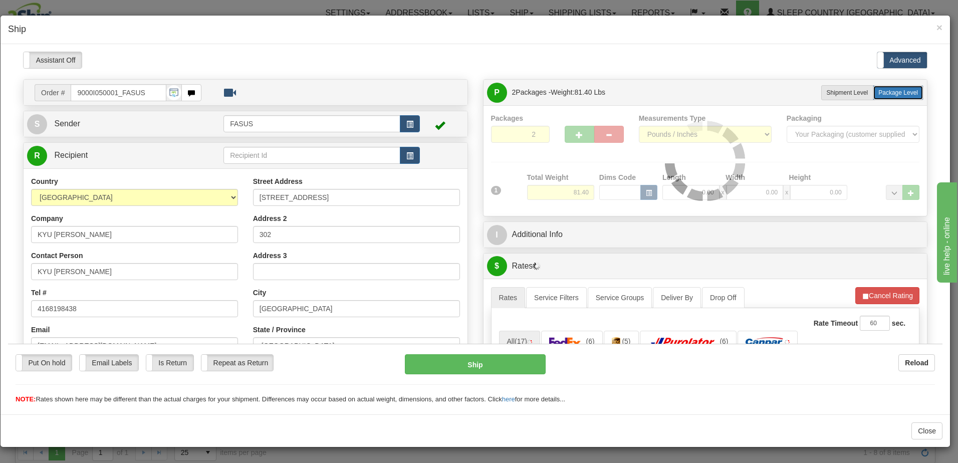
radio input "true"
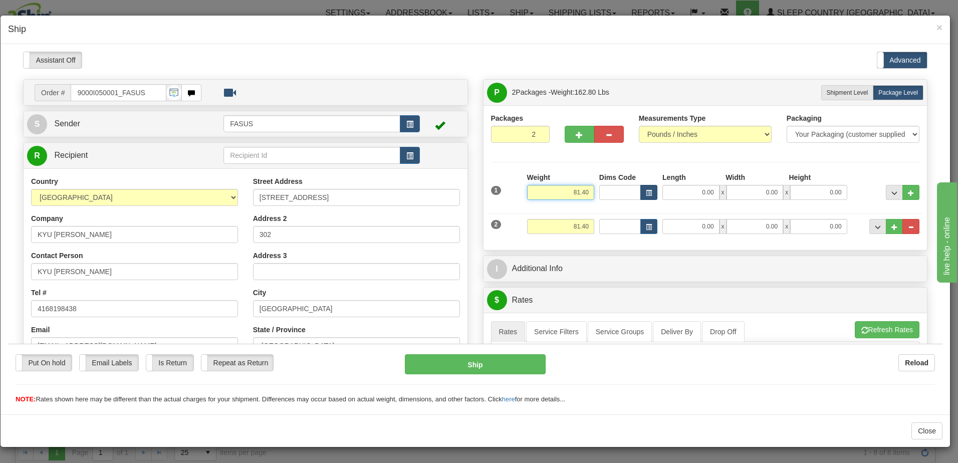
drag, startPoint x: 558, startPoint y: 187, endPoint x: 639, endPoint y: 194, distance: 80.5
click at [639, 194] on div "1 Weight 81.40 Dims Code x x" at bounding box center [706, 190] width 434 height 36
type input "57.20"
type input "83.50"
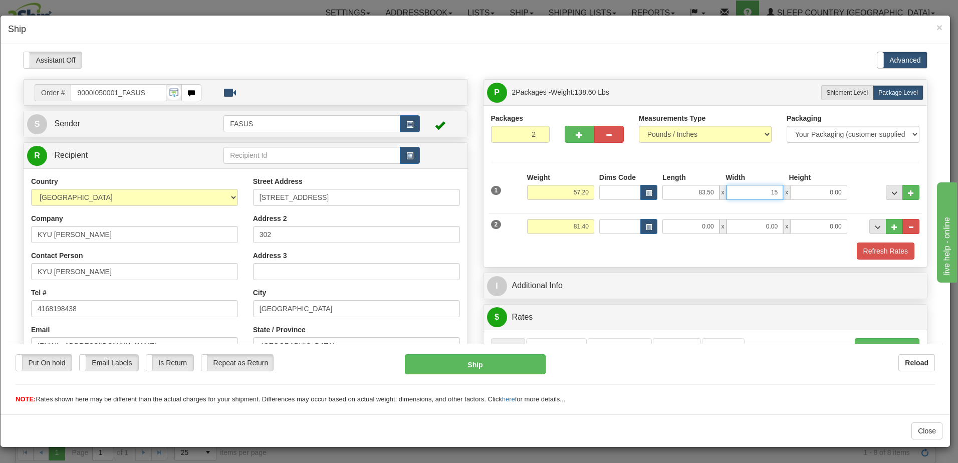
type input "15.00"
type input "4.00"
click at [892, 190] on span "..." at bounding box center [895, 193] width 6 height 6
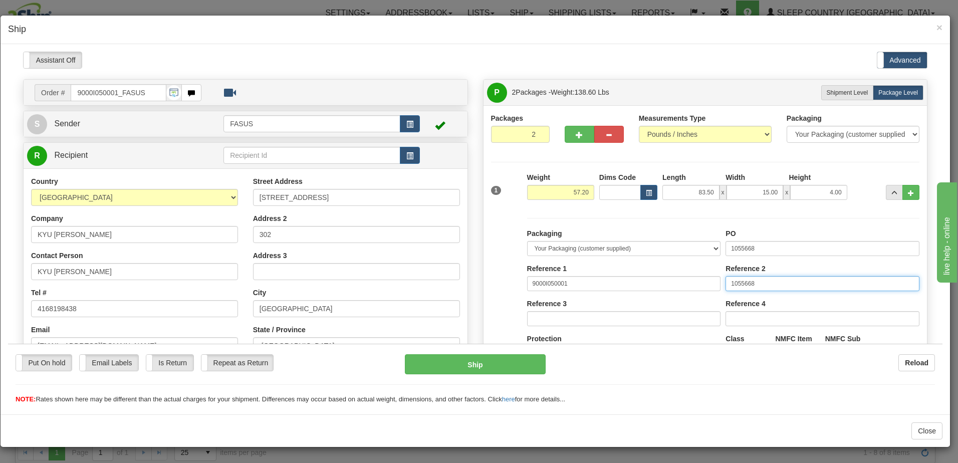
drag, startPoint x: 781, startPoint y: 281, endPoint x: 594, endPoint y: 268, distance: 186.9
click at [594, 268] on div "Packaging Your Packaging (customer supplied) Envelope (carrier supplied) Pack (…" at bounding box center [724, 320] width 398 height 184
drag, startPoint x: 702, startPoint y: 252, endPoint x: 605, endPoint y: 251, distance: 97.3
click at [605, 250] on div "Packaging Your Packaging (customer supplied) Envelope (carrier supplied) Pack (…" at bounding box center [724, 320] width 398 height 184
drag, startPoint x: 772, startPoint y: 247, endPoint x: 690, endPoint y: 247, distance: 81.2
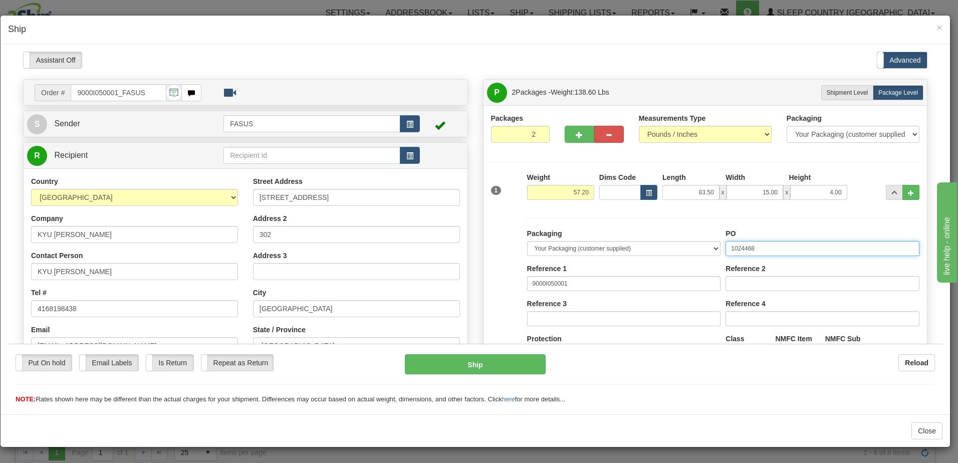
click at [564, 243] on div "Packaging Your Packaging (customer supplied) Envelope (carrier supplied) Pack (…" at bounding box center [724, 320] width 398 height 184
type input "1024468"
click at [892, 192] on span "..." at bounding box center [895, 193] width 6 height 6
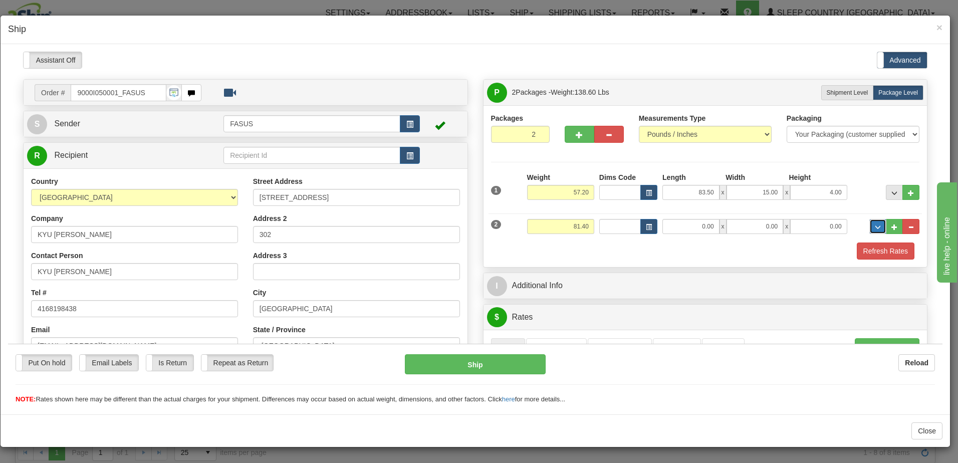
click at [875, 224] on span "..." at bounding box center [878, 227] width 6 height 6
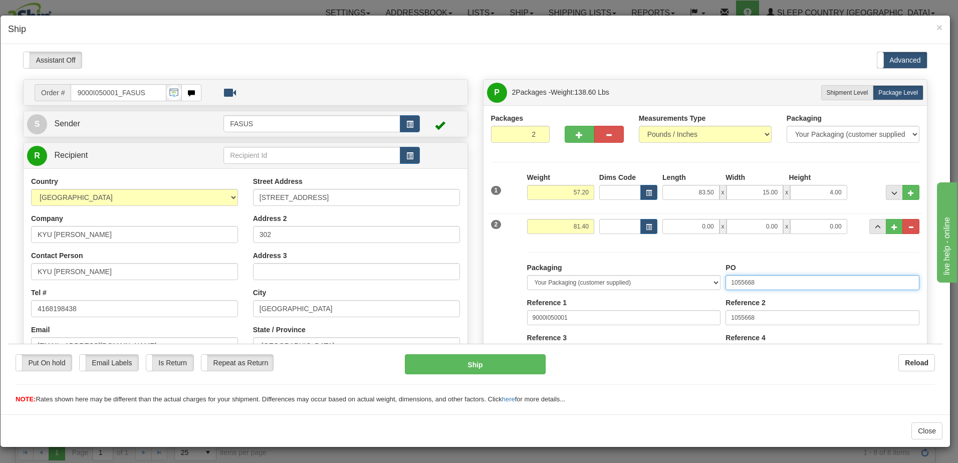
drag, startPoint x: 794, startPoint y: 282, endPoint x: 590, endPoint y: 287, distance: 204.1
click at [590, 287] on div "Packaging Your Packaging (customer supplied) Envelope (carrier supplied) Pack (…" at bounding box center [724, 354] width 398 height 184
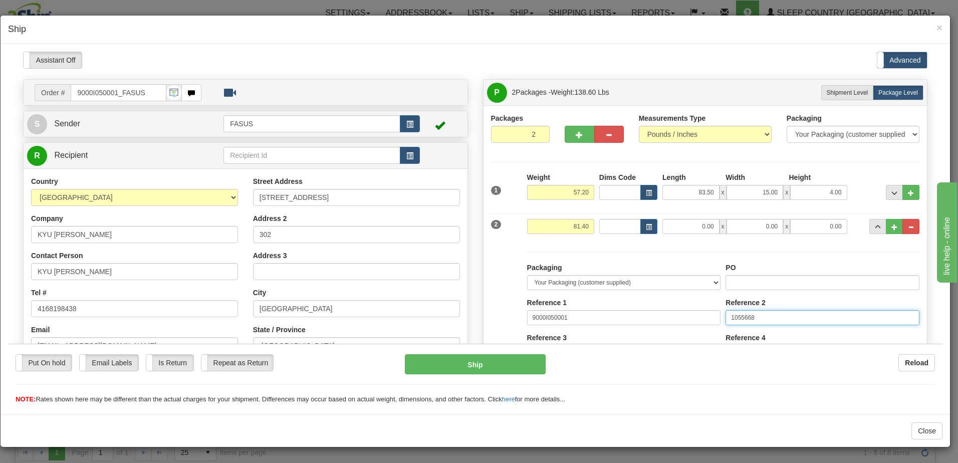
drag, startPoint x: 785, startPoint y: 322, endPoint x: 612, endPoint y: 314, distance: 172.6
click at [612, 314] on div "Packaging Your Packaging (customer supplied) Envelope (carrier supplied) Pack (…" at bounding box center [724, 354] width 398 height 184
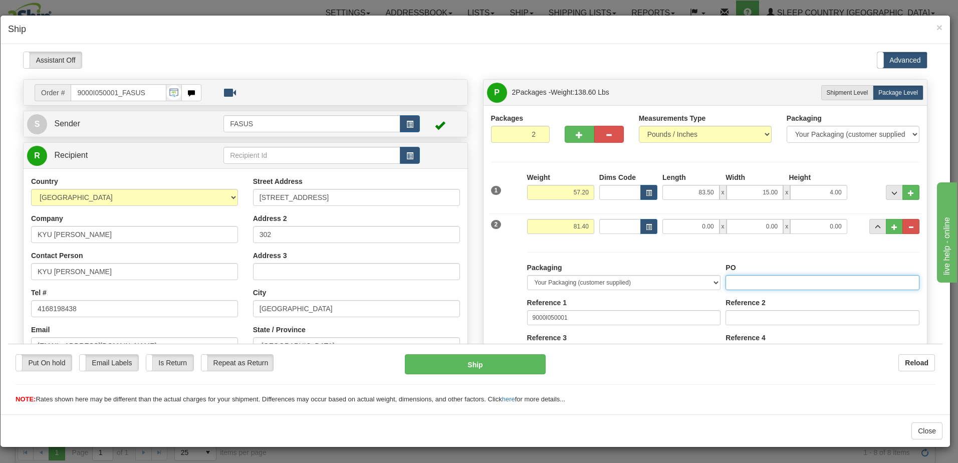
drag, startPoint x: 735, startPoint y: 317, endPoint x: 724, endPoint y: 280, distance: 38.4
click at [726, 280] on input "PO" at bounding box center [823, 282] width 194 height 15
paste input "1024468"
type input "1024468"
click at [875, 229] on span "..." at bounding box center [878, 227] width 6 height 6
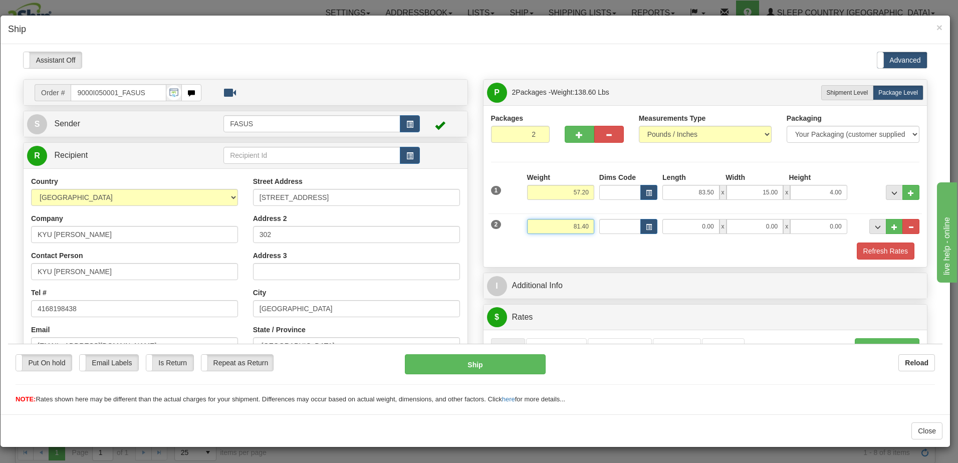
drag, startPoint x: 552, startPoint y: 224, endPoint x: 633, endPoint y: 230, distance: 80.9
click at [633, 230] on div "2 Weight 81.40 Dims Code Length Width Height" at bounding box center [706, 225] width 434 height 34
type input "23.00"
type input "67.00"
type input "14.00"
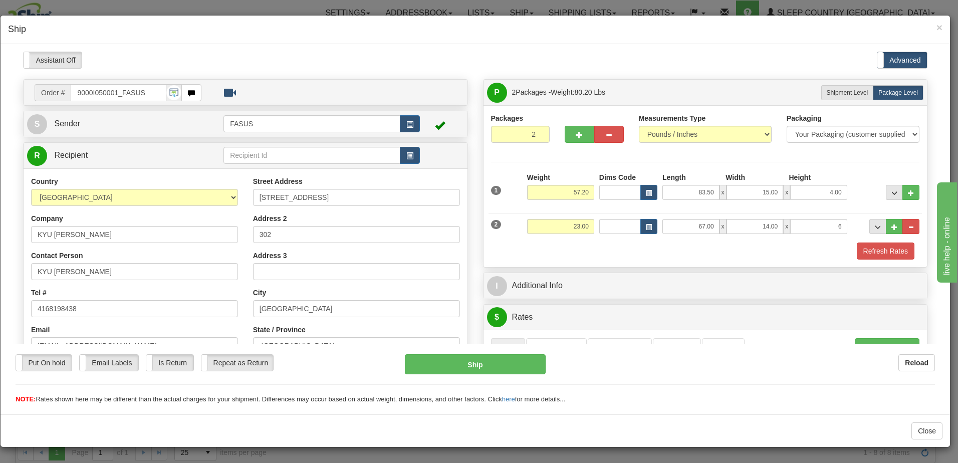
type input "6.00"
click at [855, 156] on div "Packages 2 2 Measurements Type" at bounding box center [705, 186] width 429 height 146
click at [892, 193] on span "..." at bounding box center [895, 193] width 6 height 6
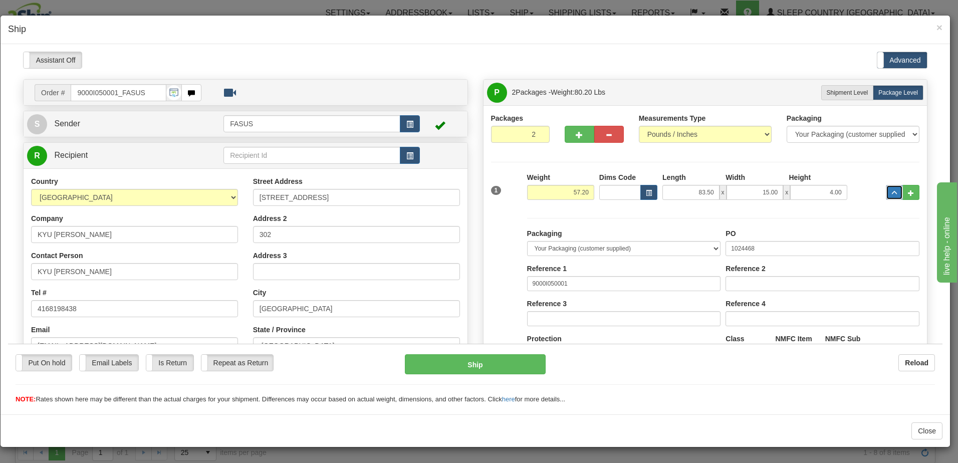
click at [892, 193] on span "..." at bounding box center [895, 193] width 6 height 6
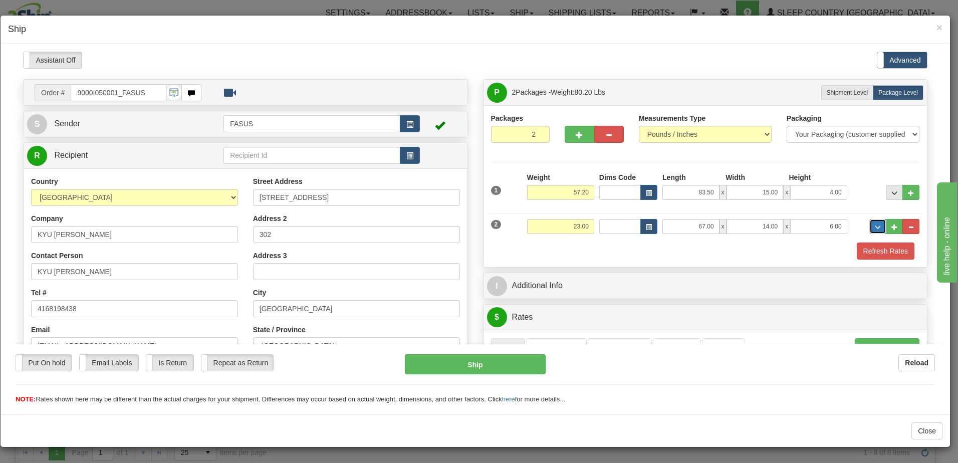
click at [875, 225] on span "..." at bounding box center [878, 227] width 6 height 6
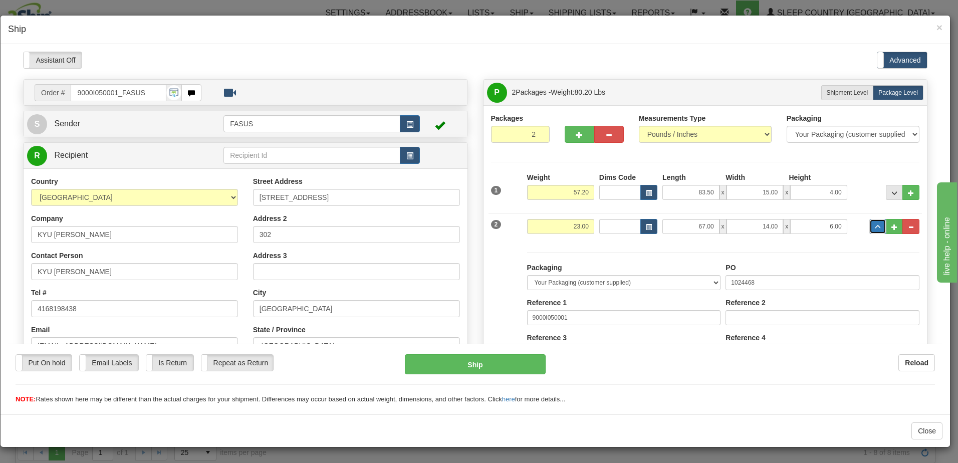
click at [875, 225] on span "..." at bounding box center [878, 227] width 6 height 6
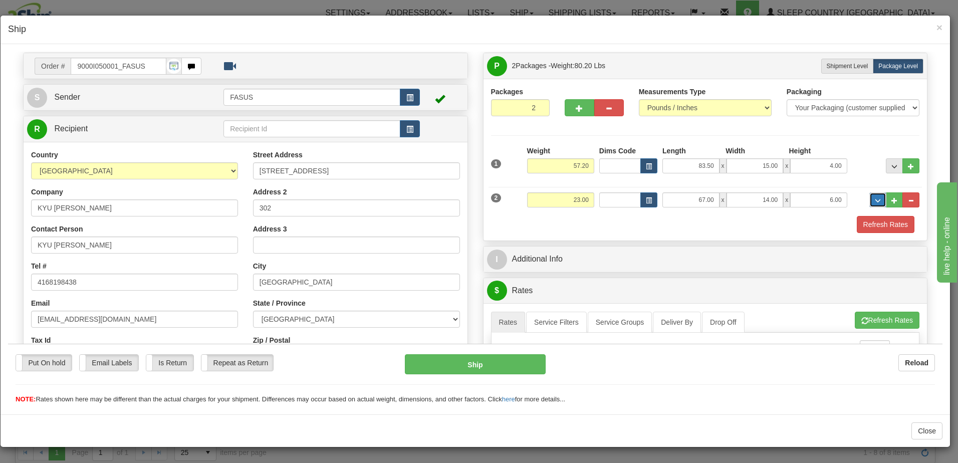
scroll to position [50, 0]
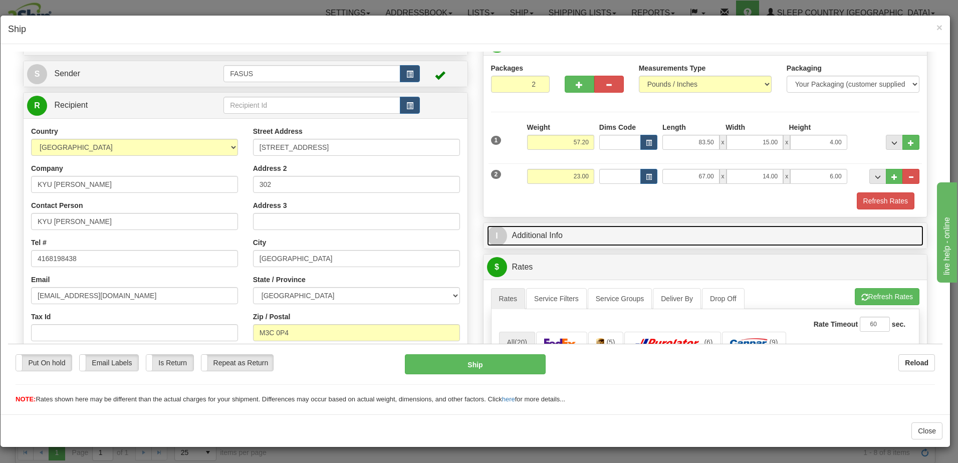
click at [628, 235] on link "I Additional Info" at bounding box center [705, 235] width 437 height 21
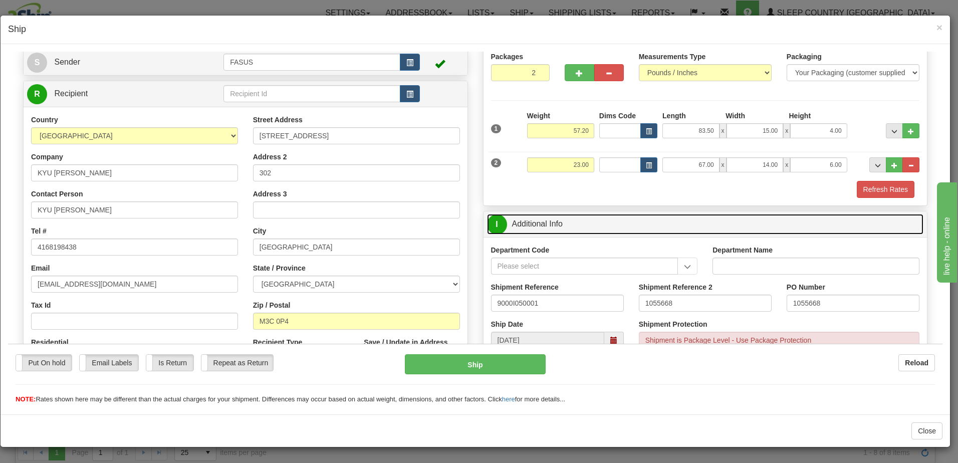
scroll to position [150, 0]
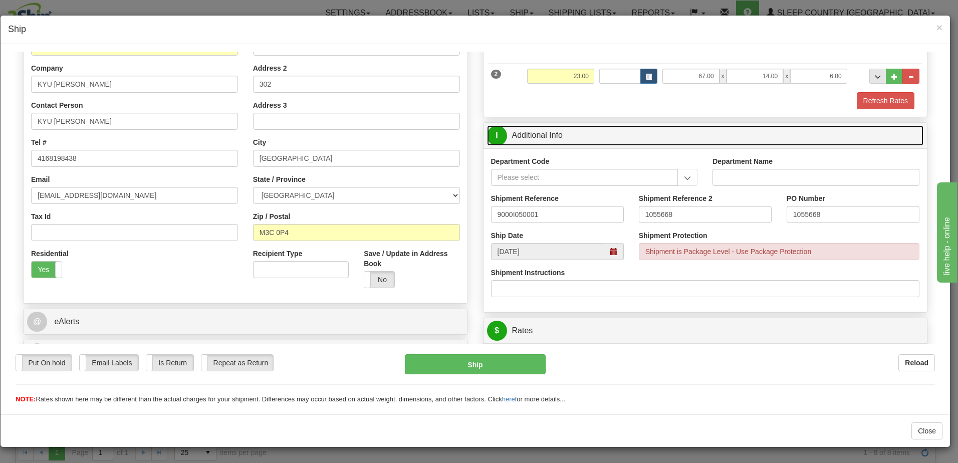
click at [611, 251] on span at bounding box center [614, 251] width 7 height 7
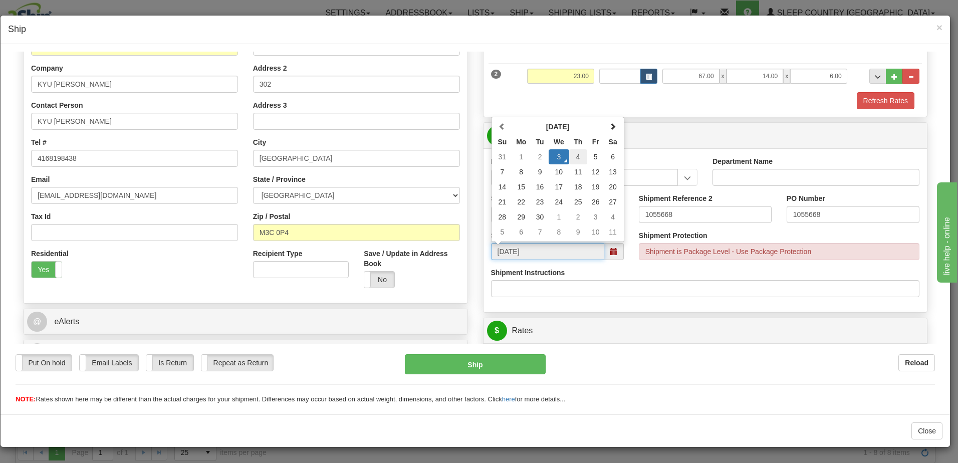
click at [572, 151] on td "4" at bounding box center [578, 156] width 18 height 15
type input "09/04/2025"
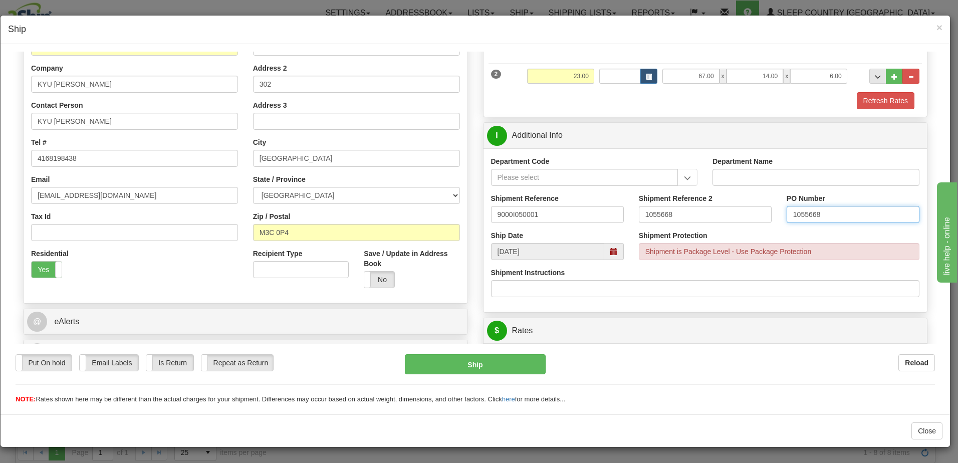
drag, startPoint x: 870, startPoint y: 213, endPoint x: 747, endPoint y: 218, distance: 123.4
click at [747, 216] on div "Shipment Reference 9000I050001 Shipment Reference 2 1055668 PO Number 1055668" at bounding box center [706, 211] width 444 height 37
drag, startPoint x: 708, startPoint y: 213, endPoint x: 669, endPoint y: 209, distance: 38.9
click at [572, 215] on div "Shipment Reference 9000I050001 Shipment Reference 2 1055668 PO Number" at bounding box center [706, 211] width 444 height 37
paste input "1024468"
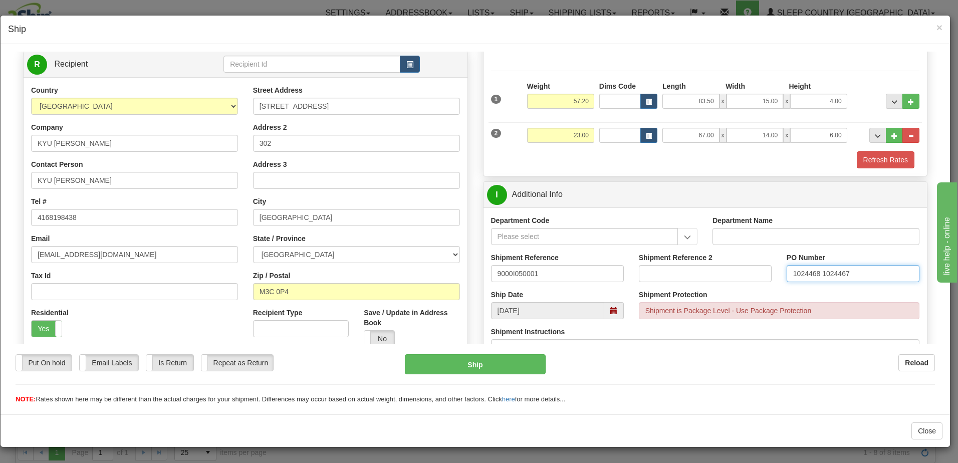
scroll to position [0, 0]
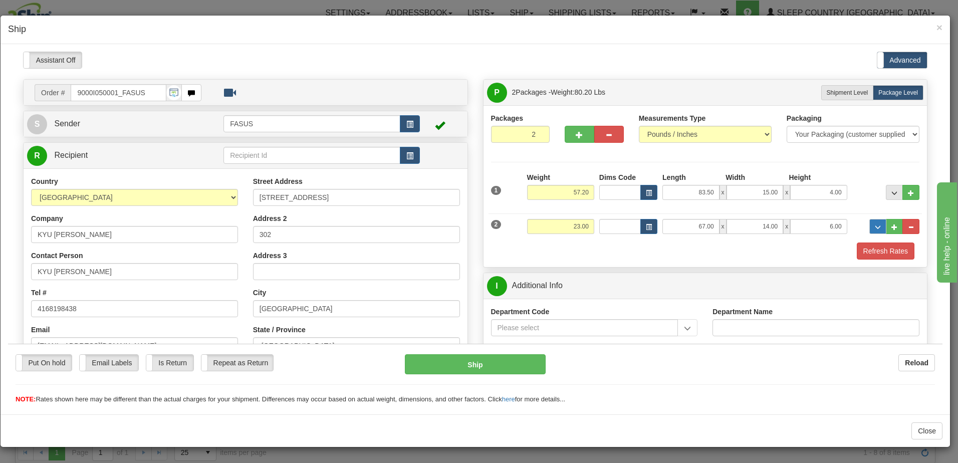
type input "1024468 1024467"
click at [875, 226] on span "..." at bounding box center [878, 227] width 6 height 6
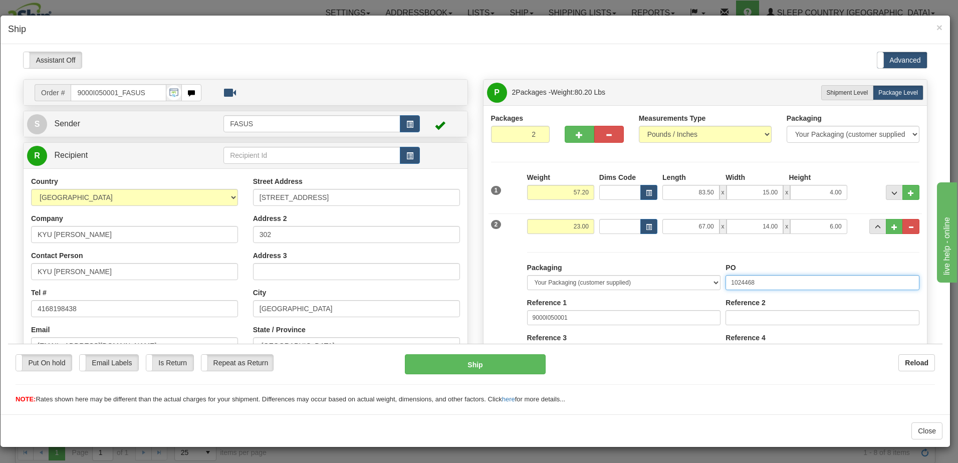
click at [755, 281] on input "1024468" at bounding box center [823, 282] width 194 height 15
type input "1024467"
click at [874, 224] on button "..." at bounding box center [878, 226] width 17 height 15
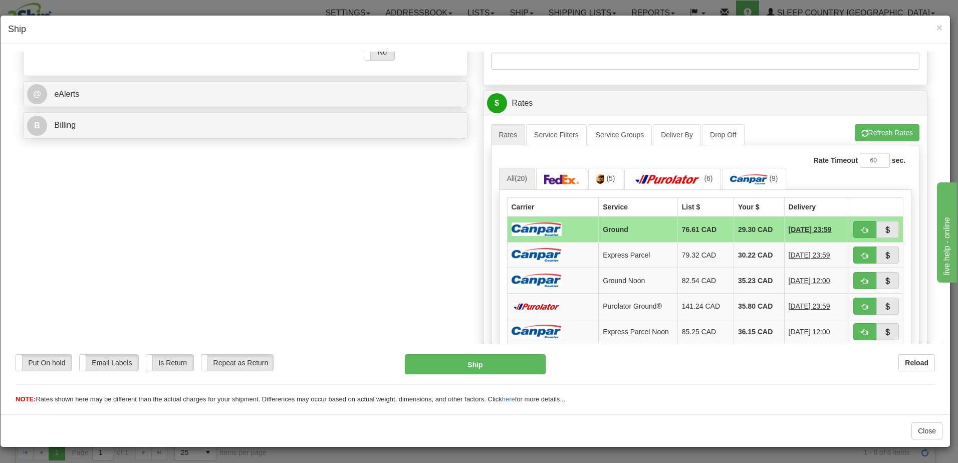
scroll to position [401, 0]
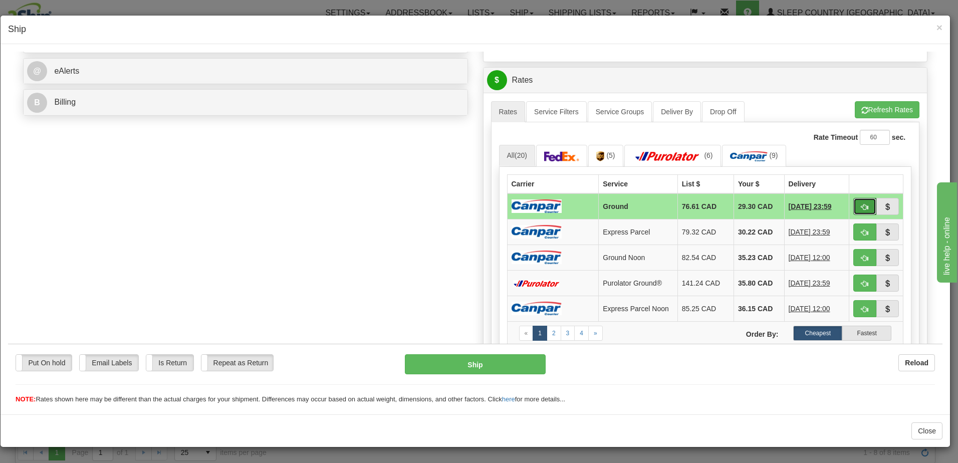
click at [862, 209] on span "button" at bounding box center [865, 207] width 7 height 7
type input "1"
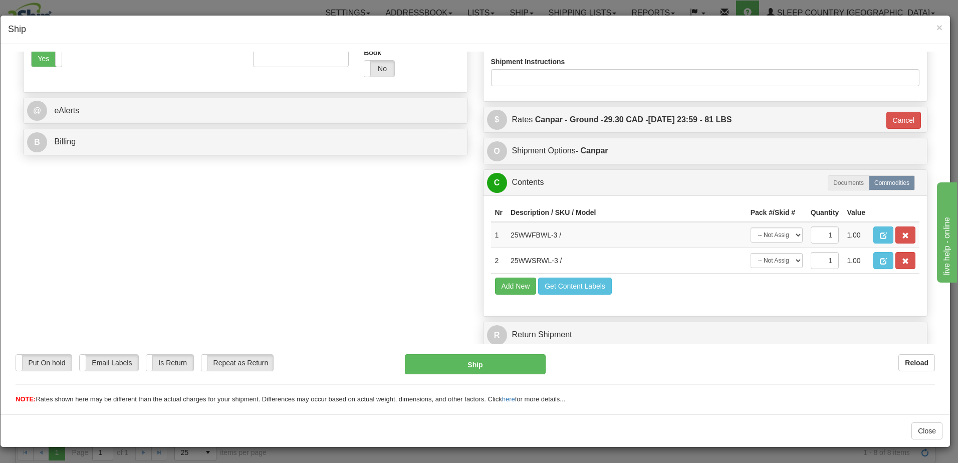
scroll to position [361, 0]
click at [479, 364] on button "Ship" at bounding box center [475, 364] width 141 height 20
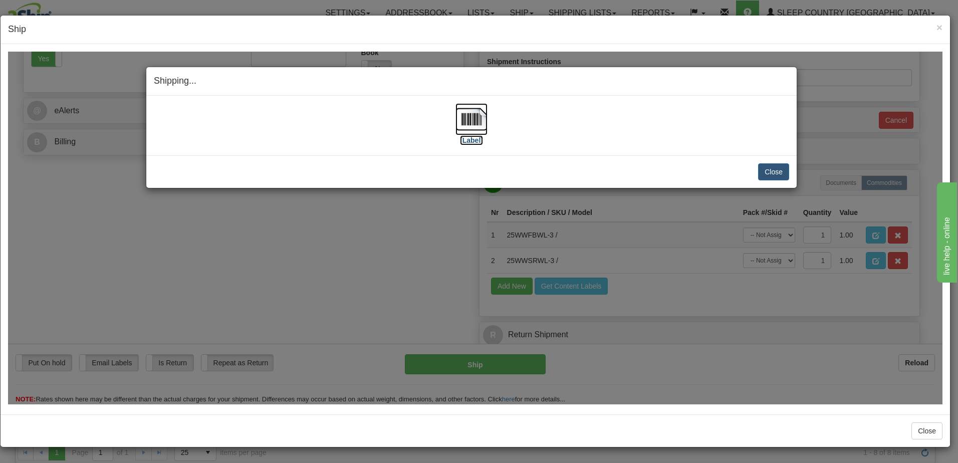
click at [470, 138] on label "[Label]" at bounding box center [471, 140] width 23 height 10
click at [777, 168] on button "Close" at bounding box center [773, 171] width 31 height 17
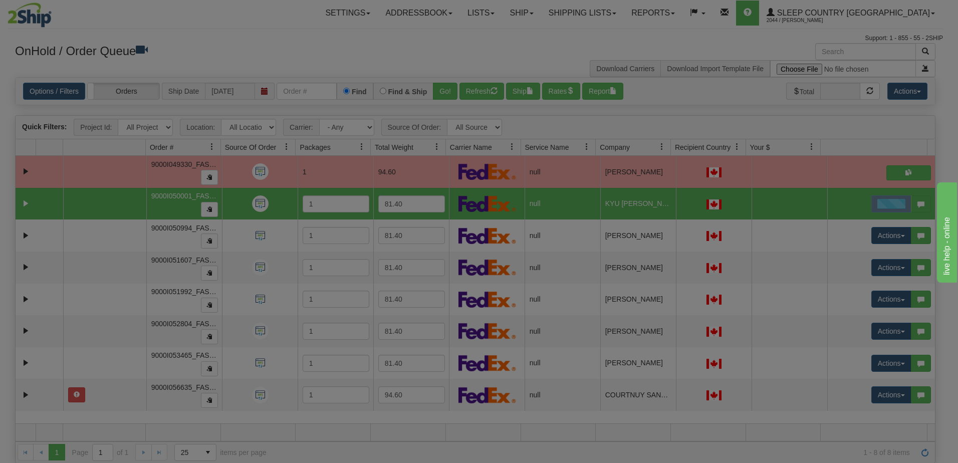
scroll to position [0, 0]
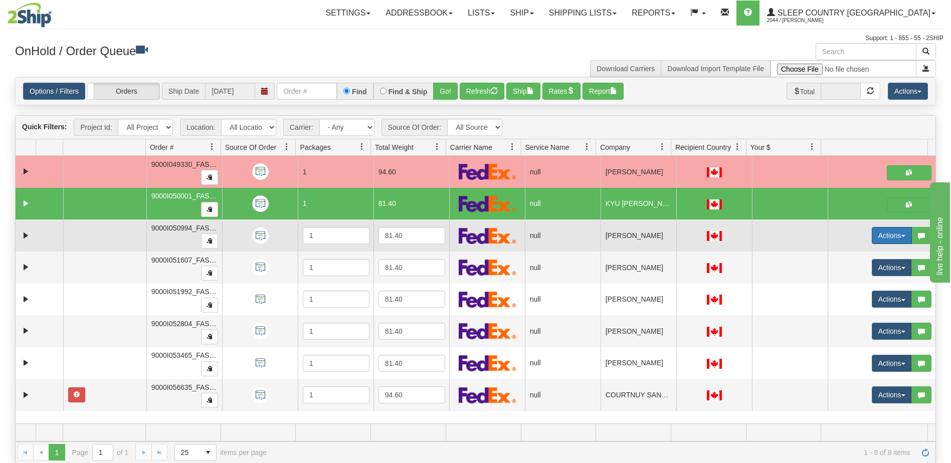
click at [878, 240] on button "Actions" at bounding box center [892, 235] width 40 height 17
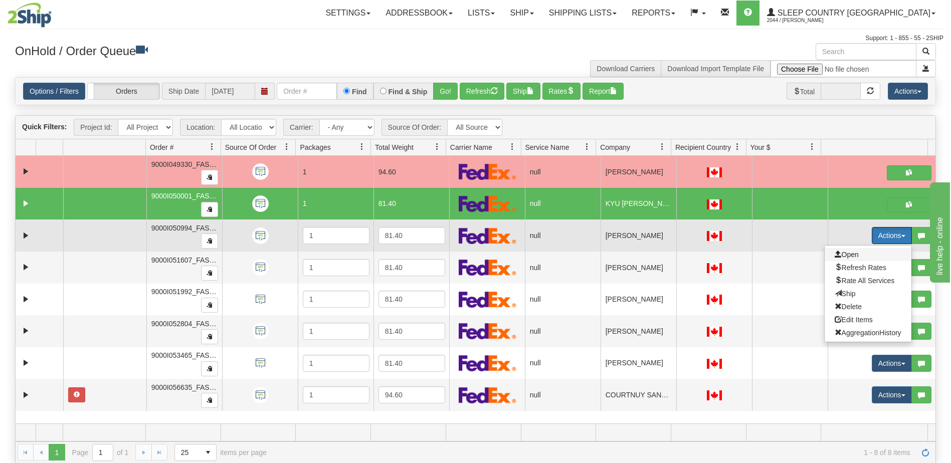
click at [845, 253] on span "Open" at bounding box center [847, 255] width 24 height 8
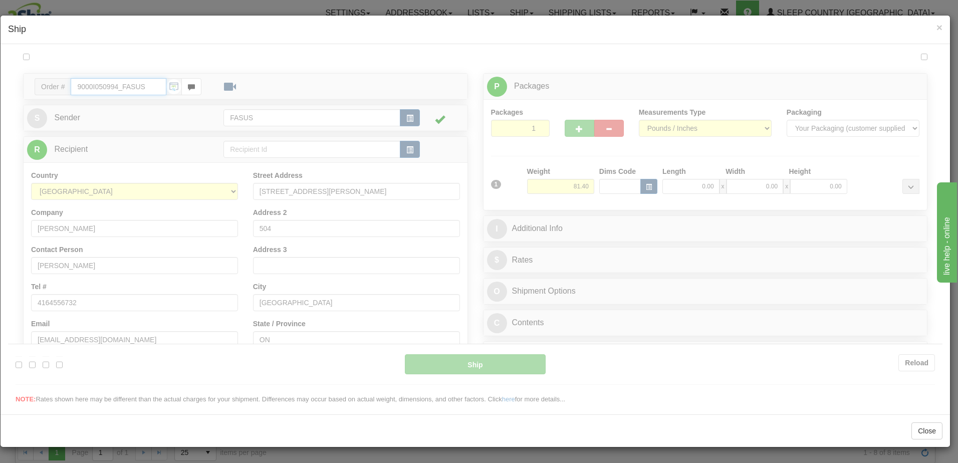
type input "13:44"
type input "16:00"
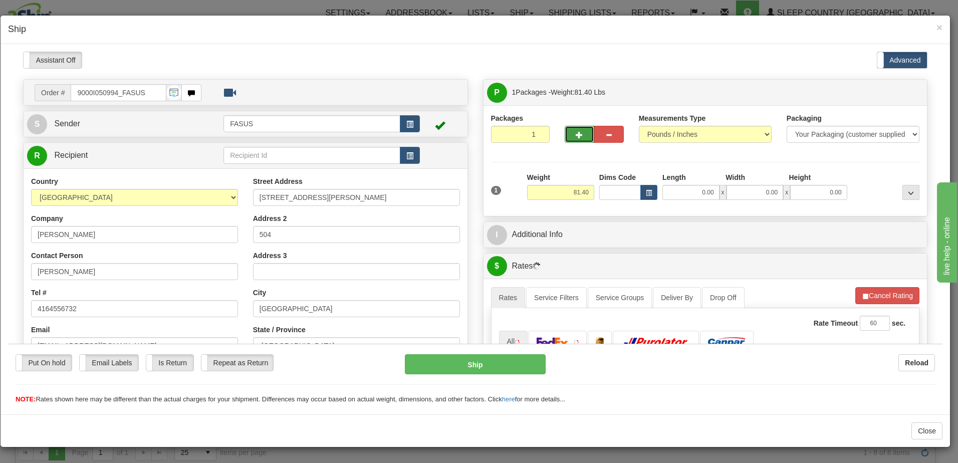
click at [576, 133] on span "button" at bounding box center [579, 134] width 7 height 7
type input "2"
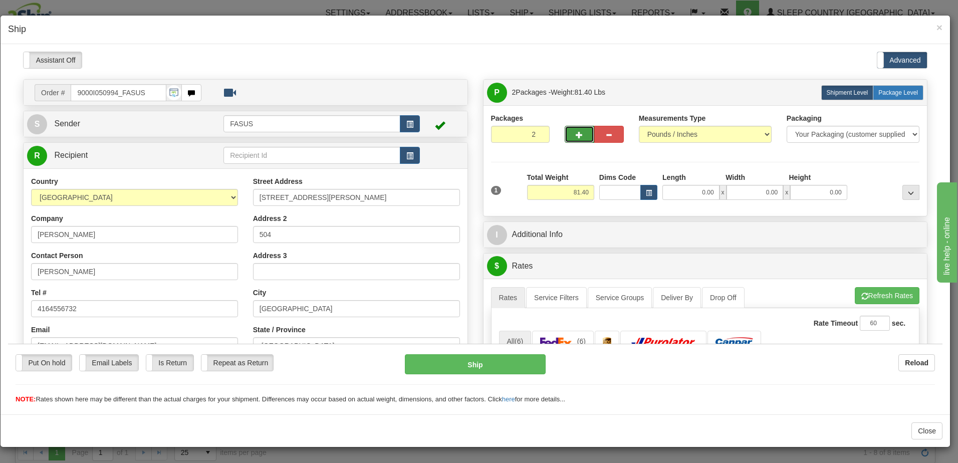
click at [889, 91] on span "Package Level" at bounding box center [899, 92] width 40 height 7
radio input "true"
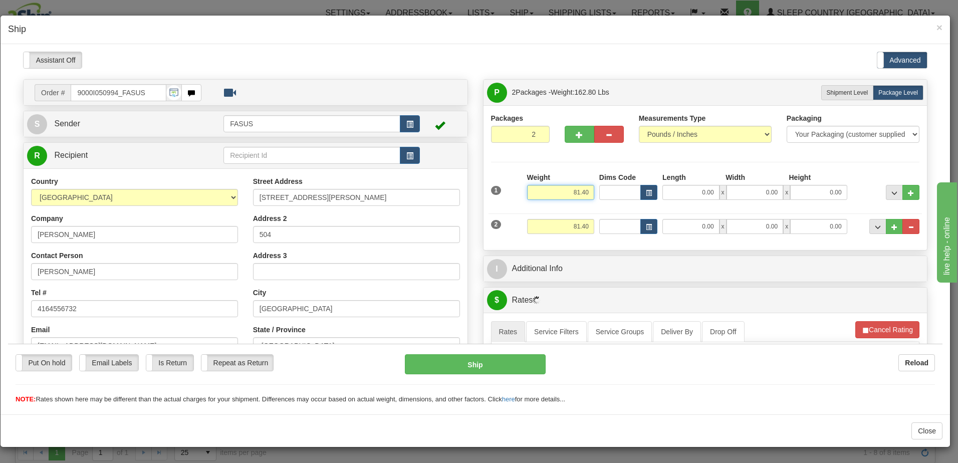
drag, startPoint x: 568, startPoint y: 190, endPoint x: 736, endPoint y: 191, distance: 167.9
click at [736, 191] on div "1 Weight 81.40 Dims Code x x" at bounding box center [706, 190] width 434 height 36
type input "57.20"
type input "83.50"
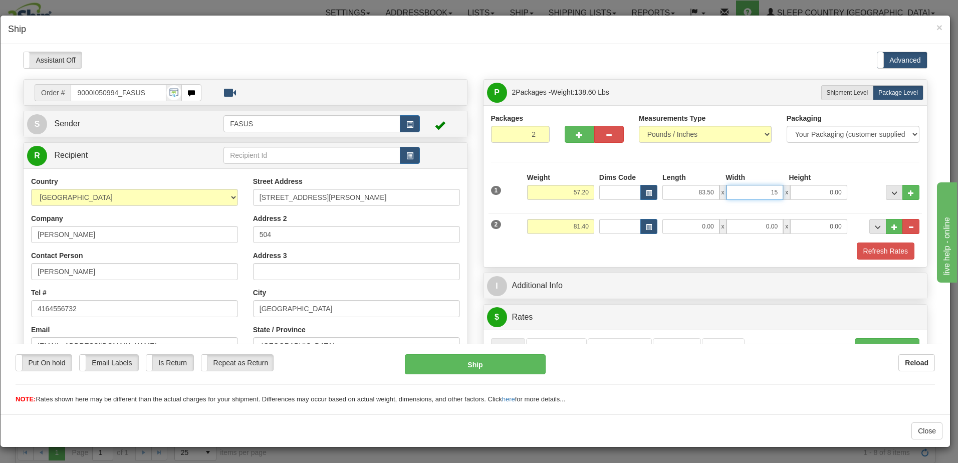
type input "15.00"
type input "4.00"
click at [886, 187] on button "..." at bounding box center [894, 191] width 17 height 15
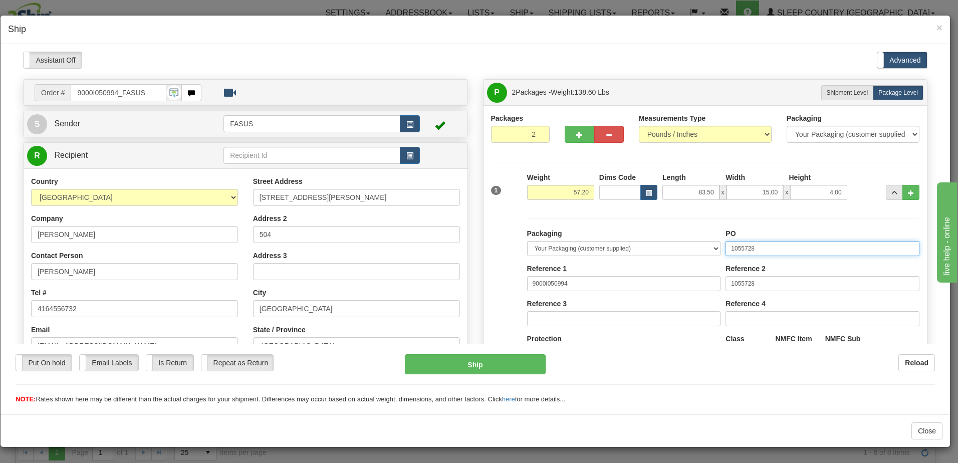
drag, startPoint x: 770, startPoint y: 247, endPoint x: 581, endPoint y: 226, distance: 190.2
click at [581, 226] on div "Packaging Your Packaging (customer supplied) Envelope (carrier supplied) Pack (…" at bounding box center [723, 315] width 393 height 195
drag, startPoint x: 794, startPoint y: 287, endPoint x: 570, endPoint y: 256, distance: 225.2
click at [570, 256] on div "Packaging Your Packaging (customer supplied) Envelope (carrier supplied) Pack (…" at bounding box center [724, 320] width 398 height 184
click at [748, 249] on input "PO" at bounding box center [823, 248] width 194 height 15
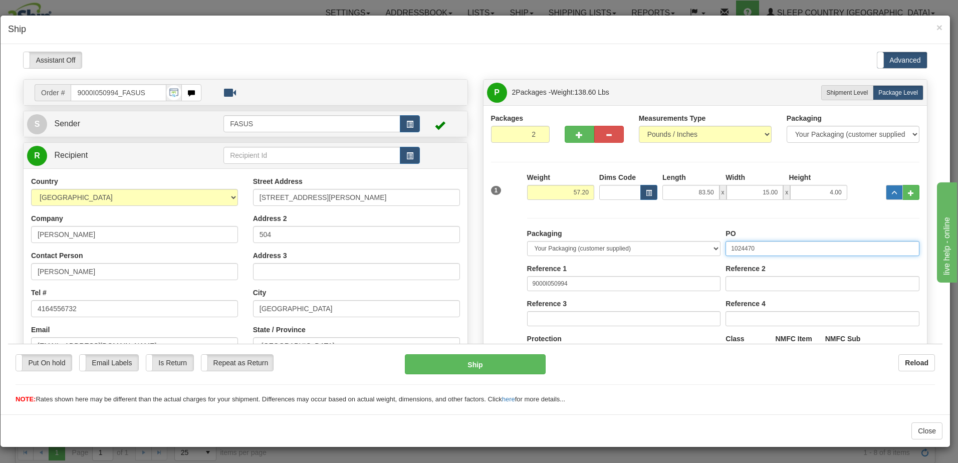
type input "1024470"
click at [886, 196] on button "..." at bounding box center [894, 191] width 17 height 15
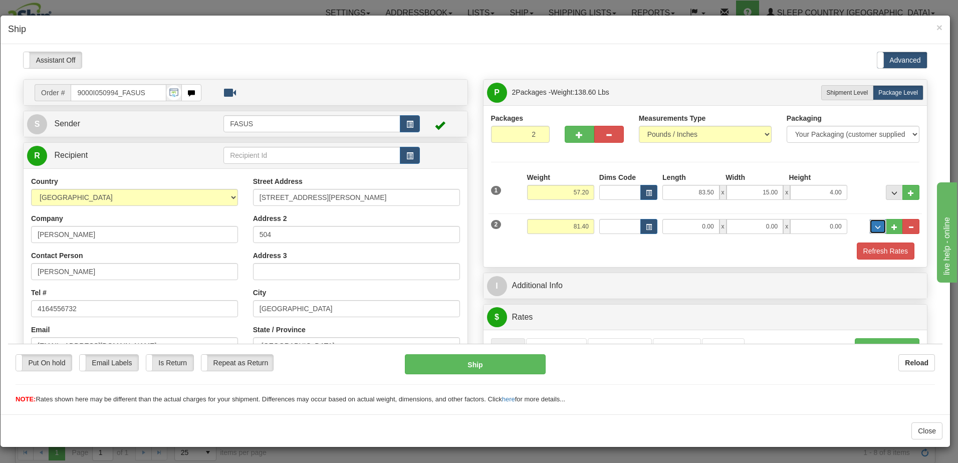
click at [875, 227] on span "..." at bounding box center [878, 227] width 6 height 6
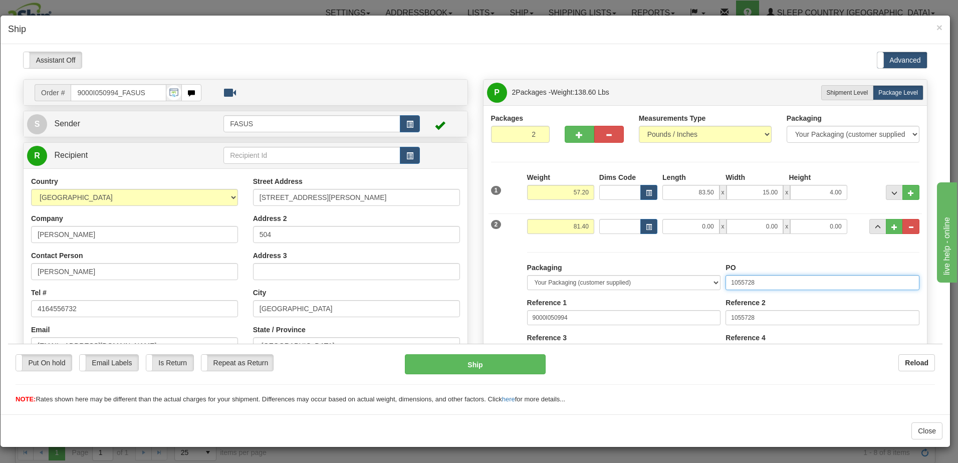
drag, startPoint x: 781, startPoint y: 278, endPoint x: 522, endPoint y: 257, distance: 259.0
click at [525, 257] on div "Packaging Your Packaging (customer supplied) Envelope (carrier supplied) Pack (…" at bounding box center [724, 344] width 398 height 205
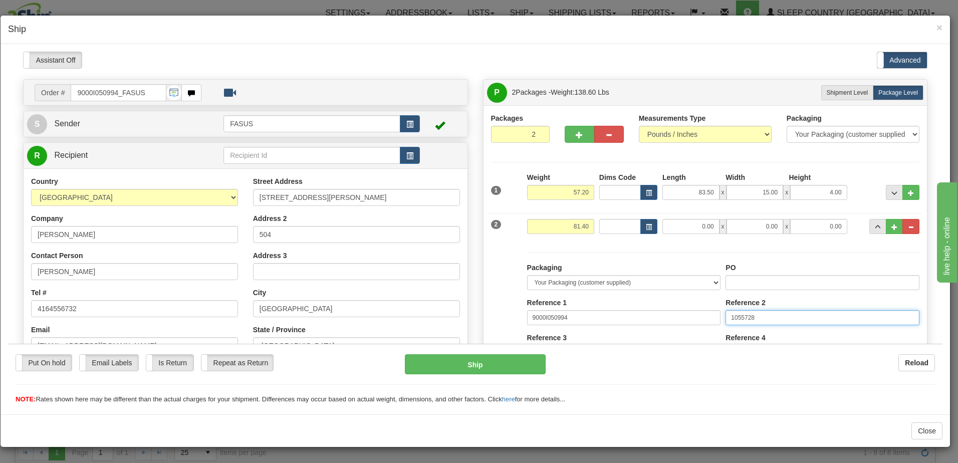
drag, startPoint x: 769, startPoint y: 317, endPoint x: 588, endPoint y: 300, distance: 181.8
click at [588, 300] on div "Packaging Your Packaging (customer supplied) Envelope (carrier supplied) Pack (…" at bounding box center [724, 354] width 398 height 184
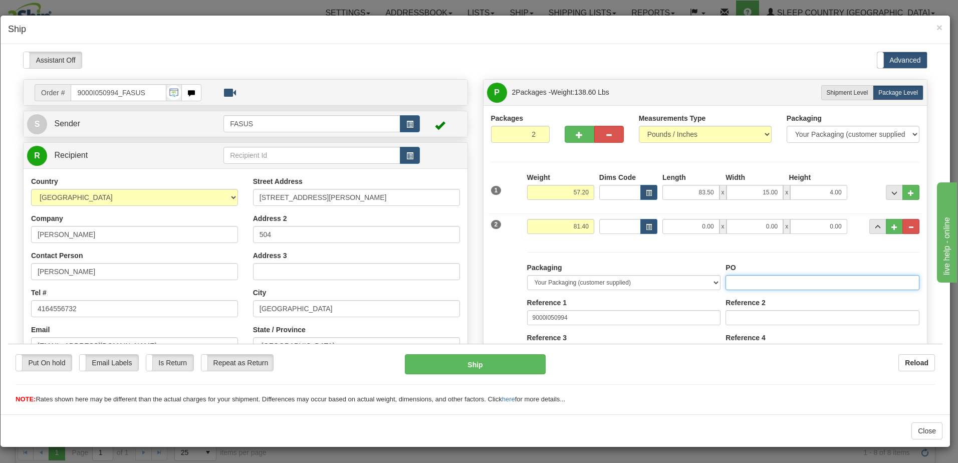
click at [734, 279] on input "PO" at bounding box center [823, 282] width 194 height 15
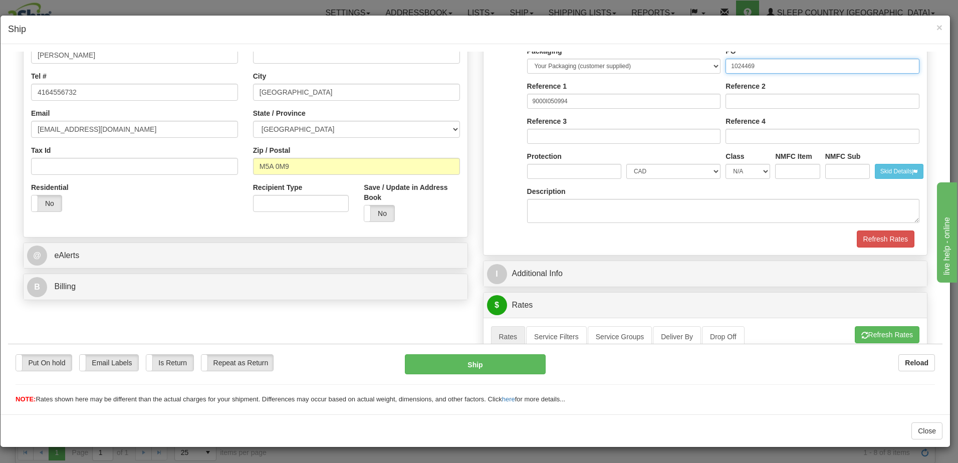
scroll to position [251, 0]
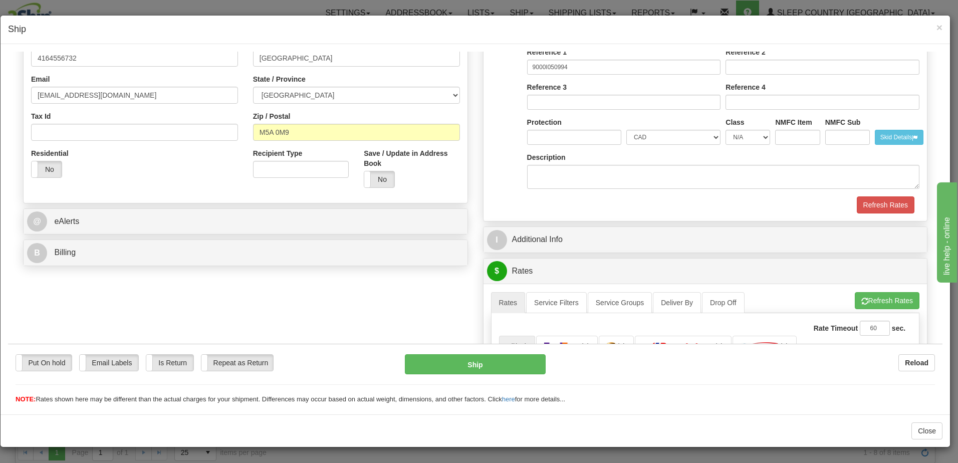
type input "1024469"
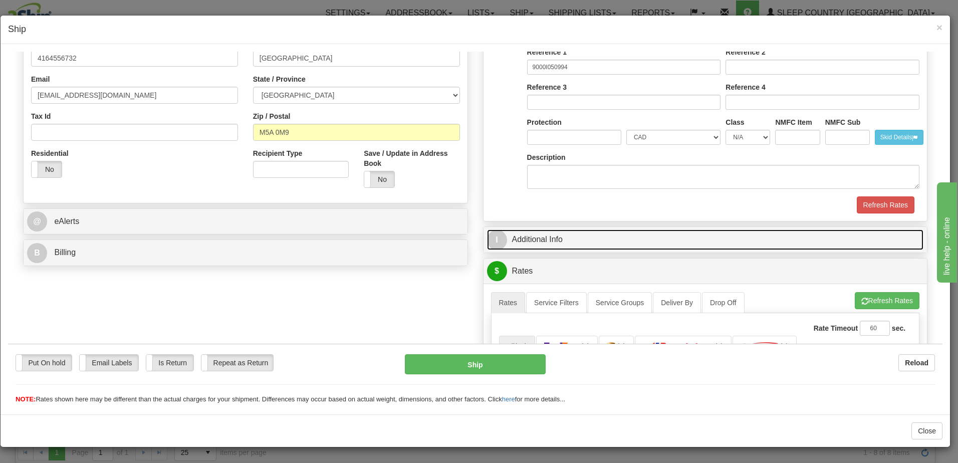
click at [608, 240] on link "I Additional Info" at bounding box center [705, 239] width 437 height 21
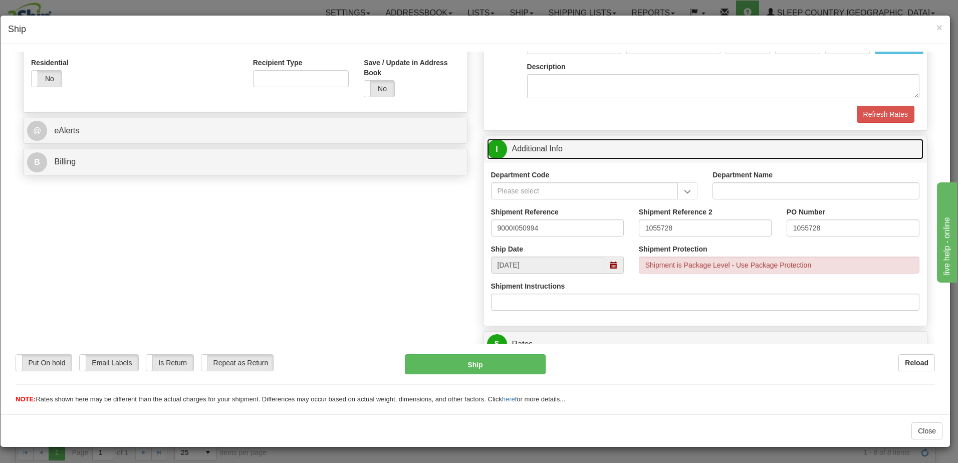
scroll to position [351, 0]
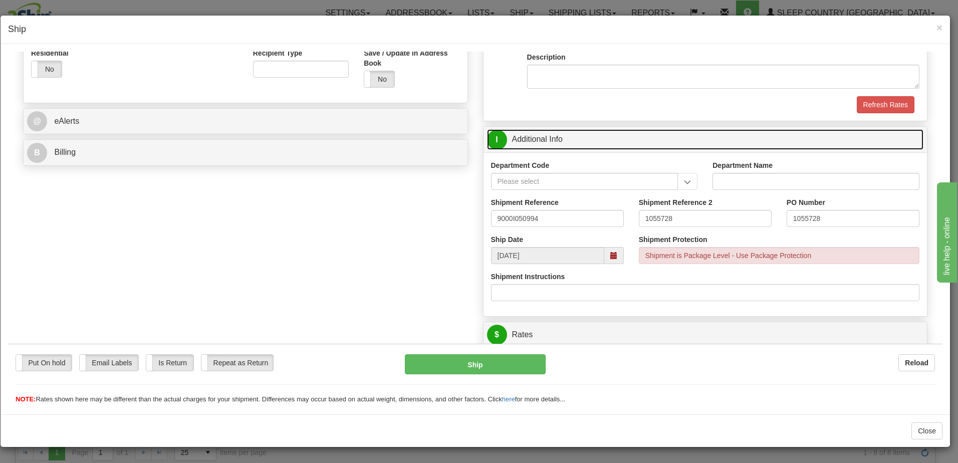
click at [611, 254] on span at bounding box center [614, 255] width 7 height 7
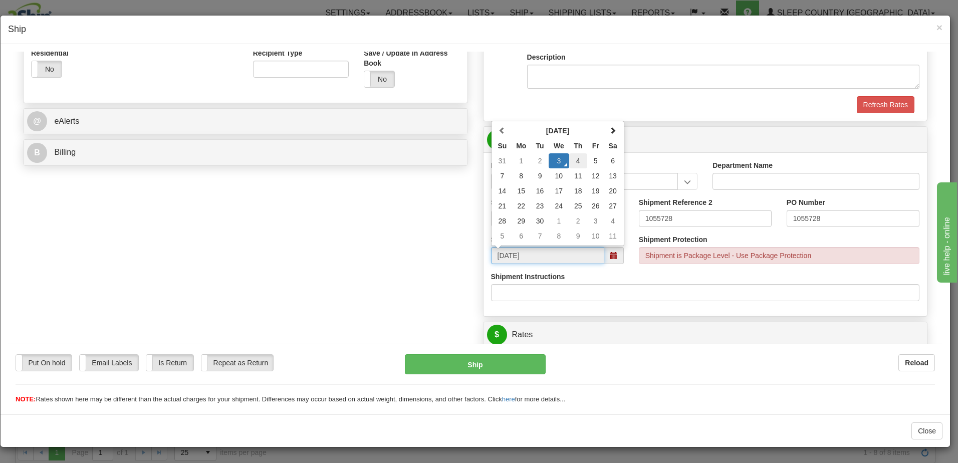
click at [578, 162] on td "4" at bounding box center [578, 160] width 18 height 15
type input "09/04/2025"
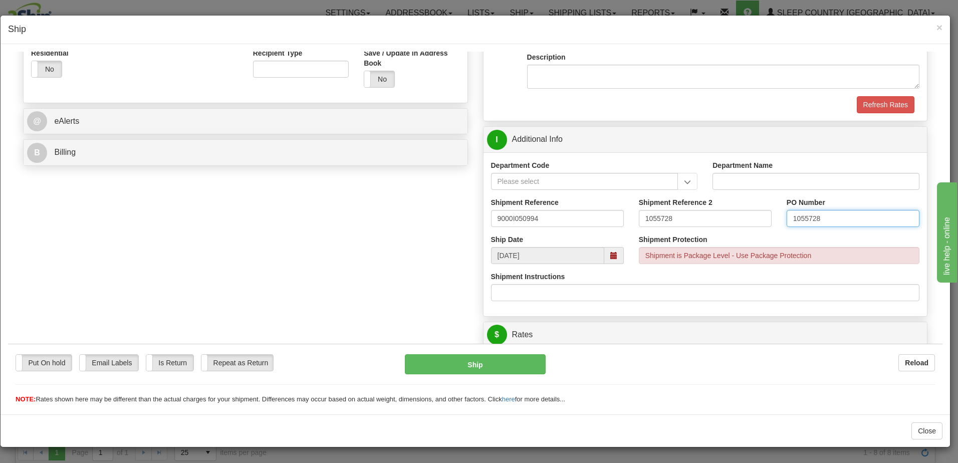
drag, startPoint x: 824, startPoint y: 219, endPoint x: 643, endPoint y: 220, distance: 181.0
click at [643, 220] on div "Shipment Reference 9000I050994 Shipment Reference 2 1055728 PO Number 1055728" at bounding box center [706, 215] width 444 height 37
drag, startPoint x: 691, startPoint y: 217, endPoint x: 683, endPoint y: 211, distance: 10.0
click at [632, 215] on div "Shipment Reference 2 1055728" at bounding box center [706, 215] width 148 height 37
click at [790, 217] on input "PO Number" at bounding box center [853, 218] width 133 height 17
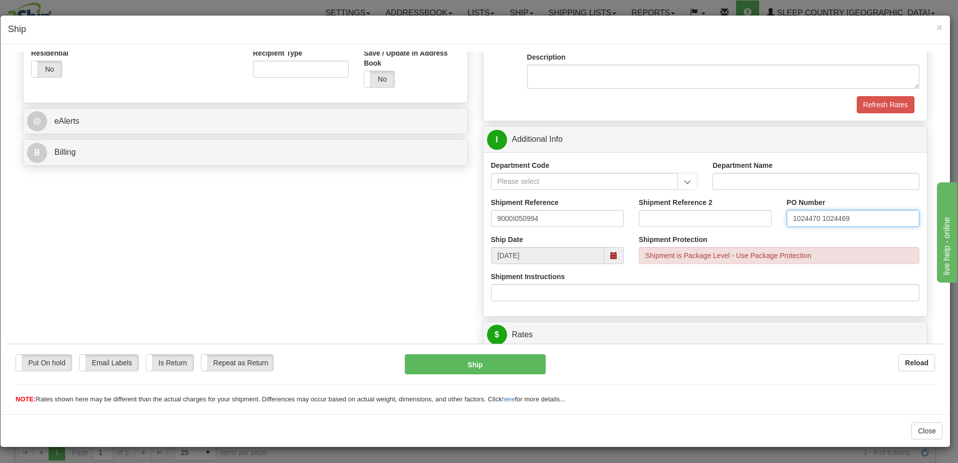
type input "1024470 1024469"
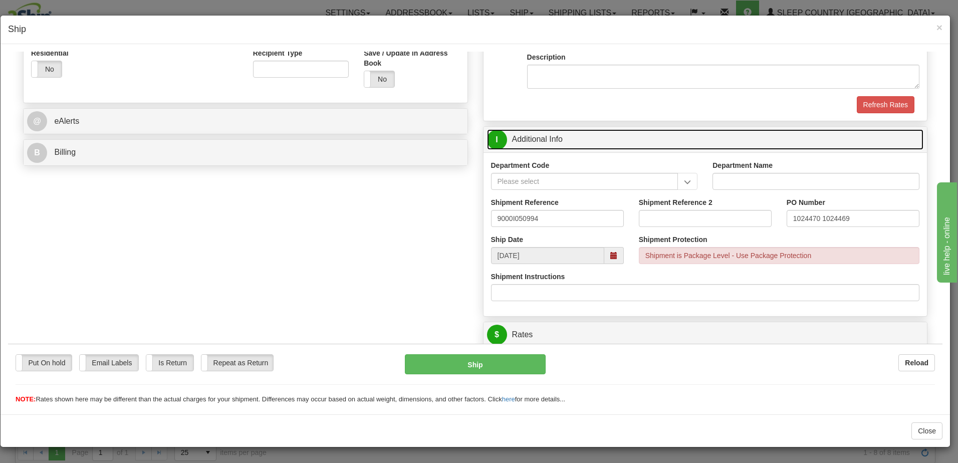
click at [569, 138] on link "I Additional Info" at bounding box center [705, 139] width 437 height 21
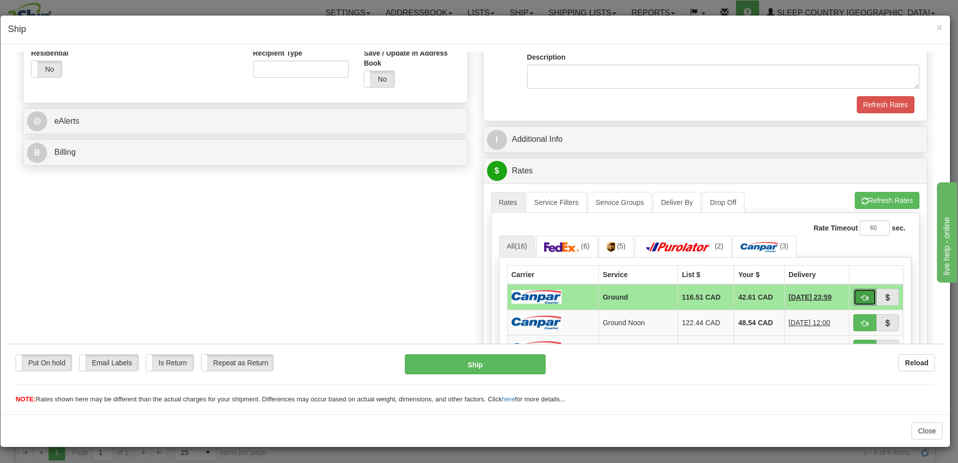
click at [862, 296] on span "button" at bounding box center [865, 297] width 7 height 7
type input "1"
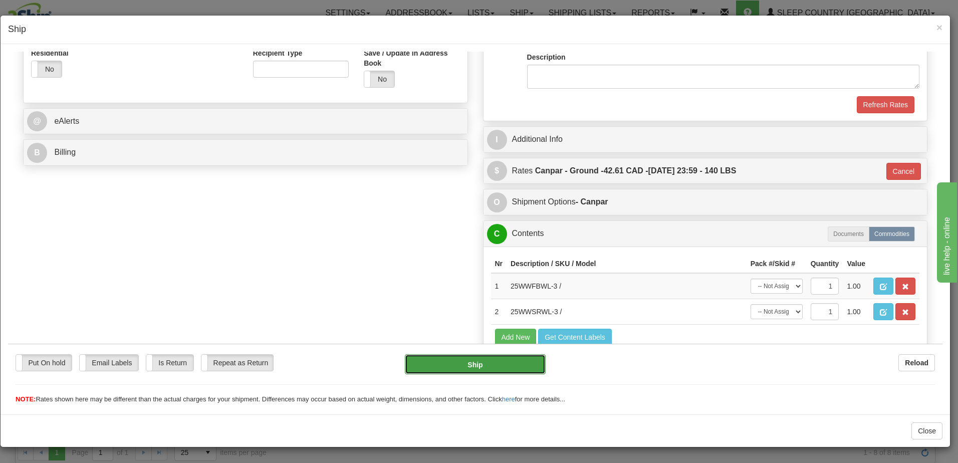
click at [501, 360] on button "Ship" at bounding box center [475, 364] width 141 height 20
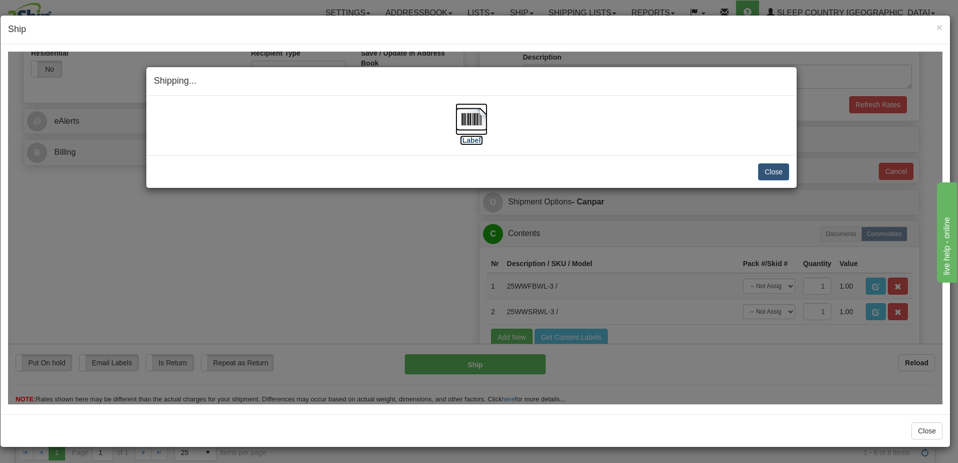
click at [474, 138] on label "[Label]" at bounding box center [471, 140] width 23 height 10
click at [769, 167] on button "Close" at bounding box center [773, 171] width 31 height 17
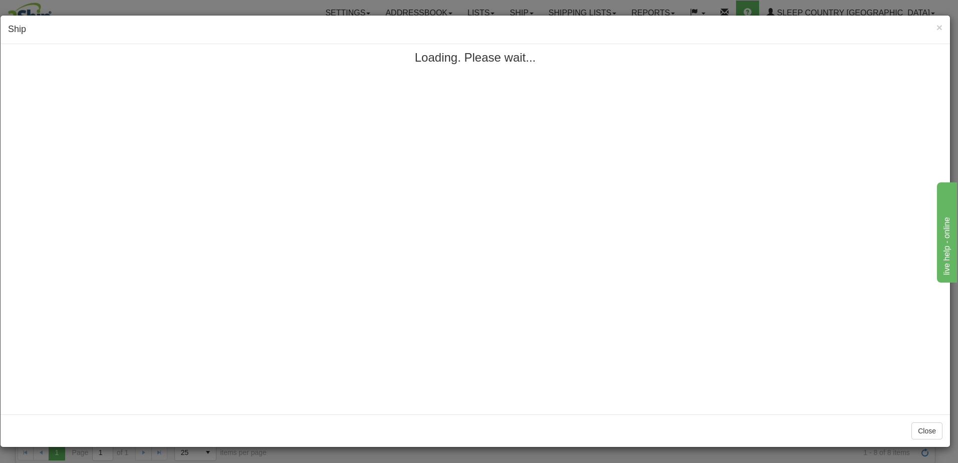
scroll to position [0, 0]
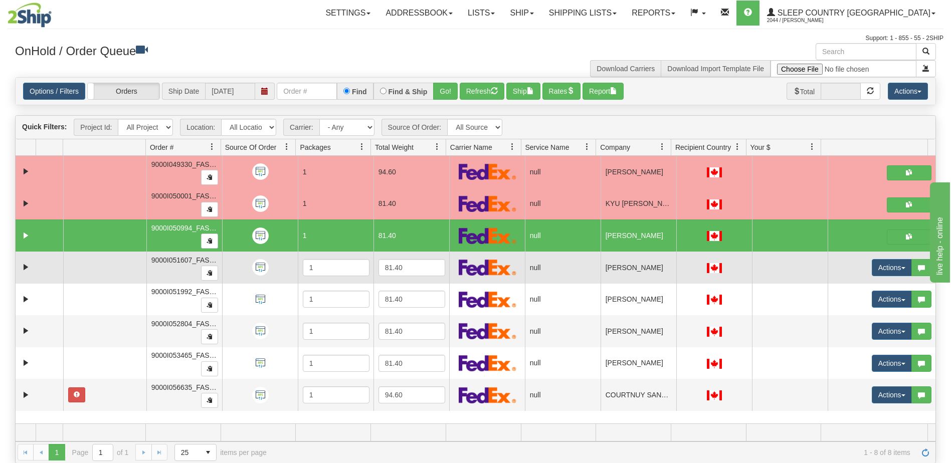
click at [802, 266] on td at bounding box center [790, 268] width 76 height 32
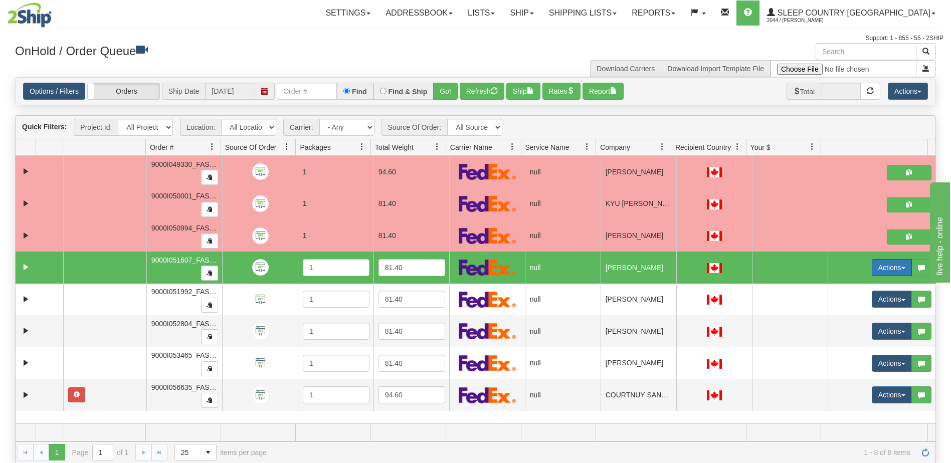
click at [887, 268] on button "Actions" at bounding box center [892, 267] width 40 height 17
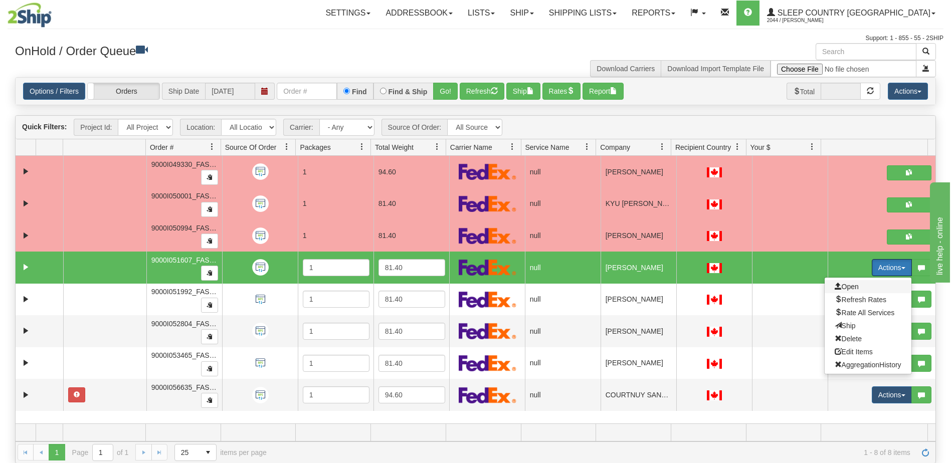
click at [849, 285] on span "Open" at bounding box center [847, 287] width 24 height 8
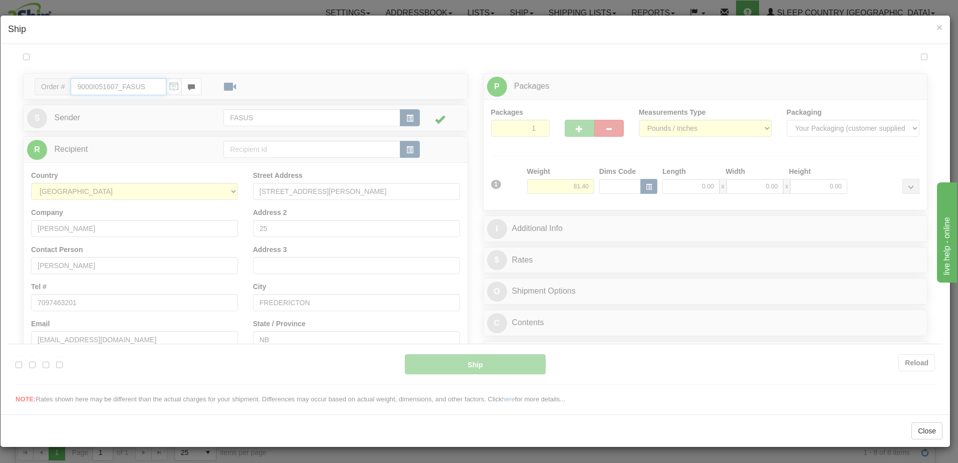
type input "13:48"
type input "16:00"
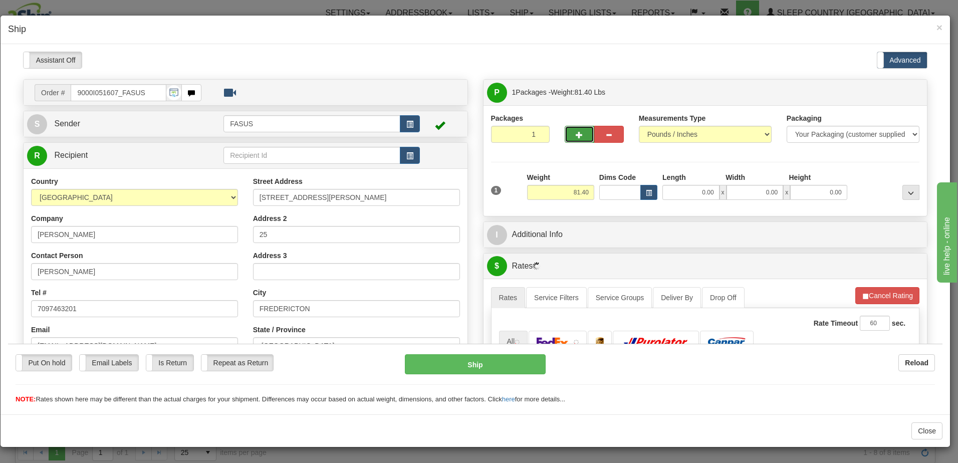
click at [580, 133] on button "button" at bounding box center [580, 133] width 30 height 17
type input "2"
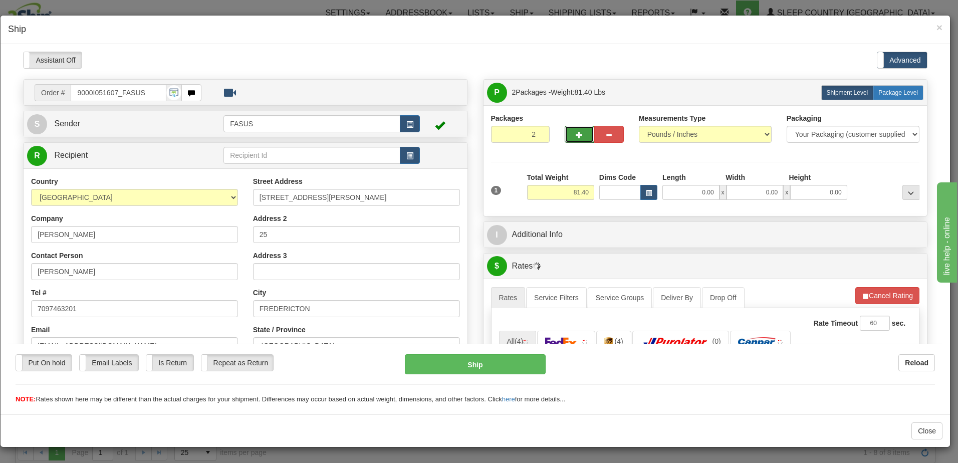
click at [900, 86] on label "Package Level Pack.." at bounding box center [898, 92] width 51 height 15
radio input "true"
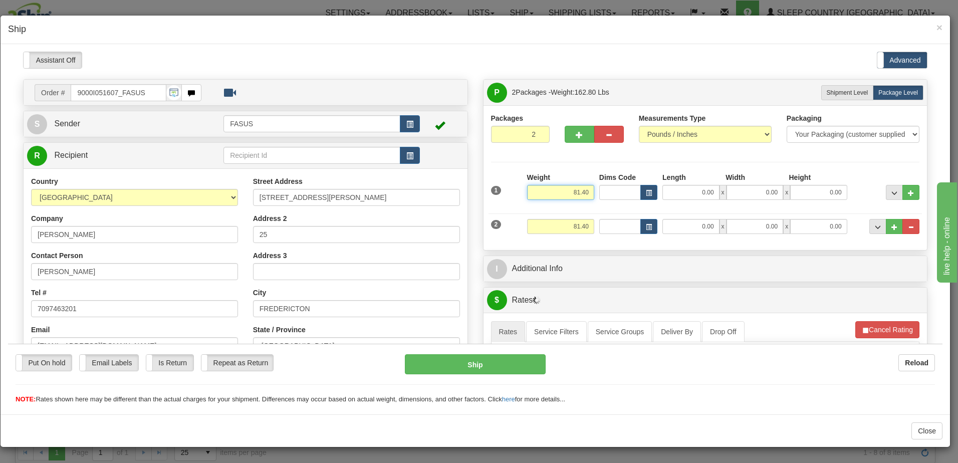
drag, startPoint x: 561, startPoint y: 191, endPoint x: 757, endPoint y: 194, distance: 196.0
click at [757, 194] on div "1 Weight 81.40 Dims Code x x" at bounding box center [706, 190] width 434 height 36
type input "57.20"
type input "83.50"
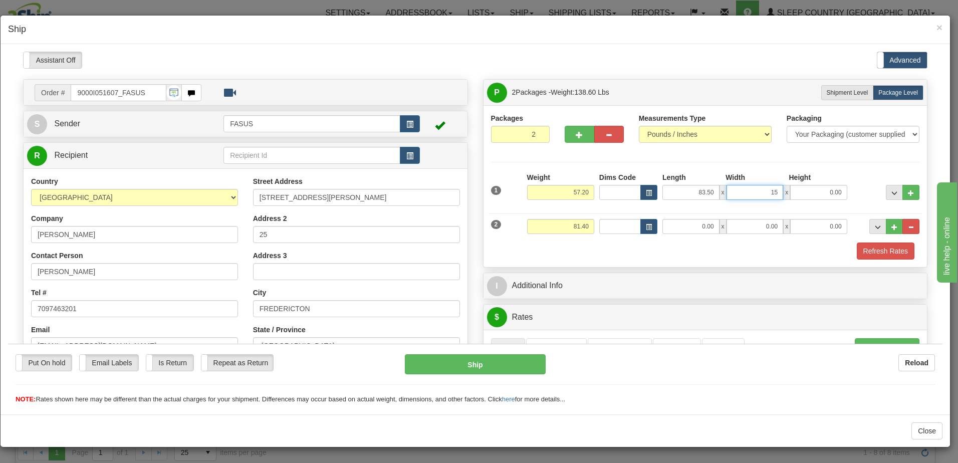
type input "15.00"
type input "4.00"
click at [892, 191] on span "..." at bounding box center [895, 193] width 6 height 6
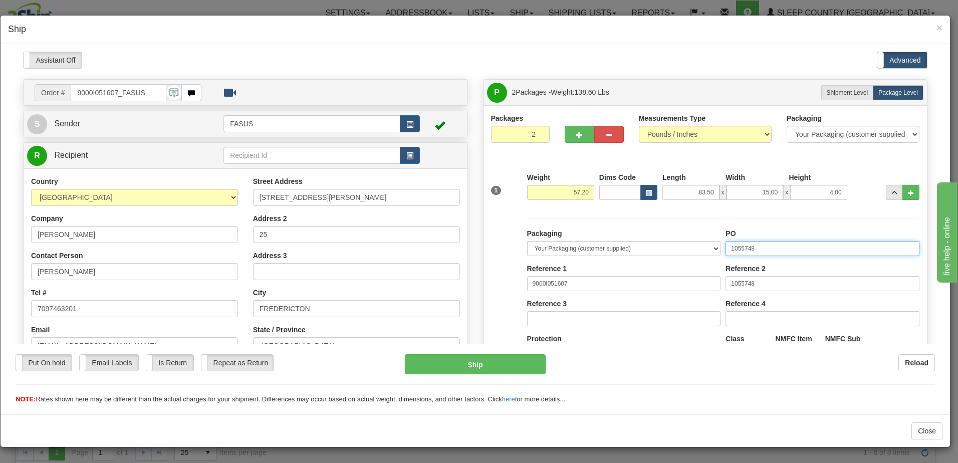
drag, startPoint x: 777, startPoint y: 248, endPoint x: 569, endPoint y: 249, distance: 207.0
click at [569, 249] on div "Packaging Your Packaging (customer supplied) Envelope (carrier supplied) Pack (…" at bounding box center [724, 320] width 398 height 184
drag, startPoint x: 743, startPoint y: 283, endPoint x: 620, endPoint y: 268, distance: 124.7
click at [620, 268] on div "Packaging Your Packaging (customer supplied) Envelope (carrier supplied) Pack (…" at bounding box center [724, 320] width 398 height 184
click at [741, 247] on input "PO" at bounding box center [823, 248] width 194 height 15
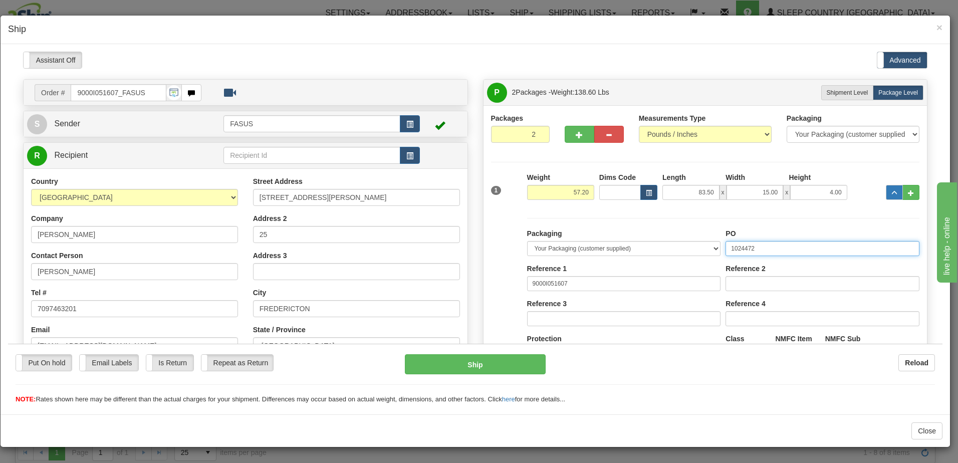
type input "1024472"
click at [892, 192] on span "..." at bounding box center [895, 193] width 6 height 6
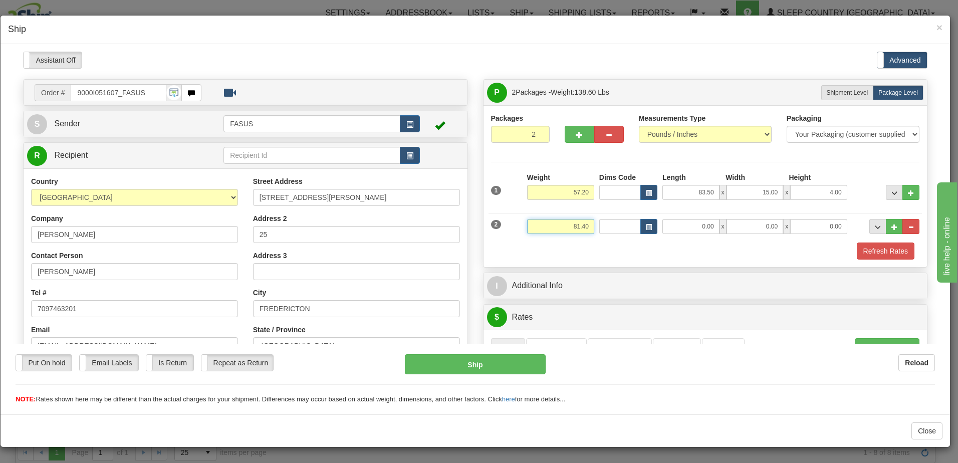
drag, startPoint x: 587, startPoint y: 228, endPoint x: 512, endPoint y: 222, distance: 75.4
click at [512, 222] on div "2 Weight 81.40 Dims Code Length Width Height" at bounding box center [706, 225] width 434 height 34
type input "6"
type input "23.00"
type input "57"
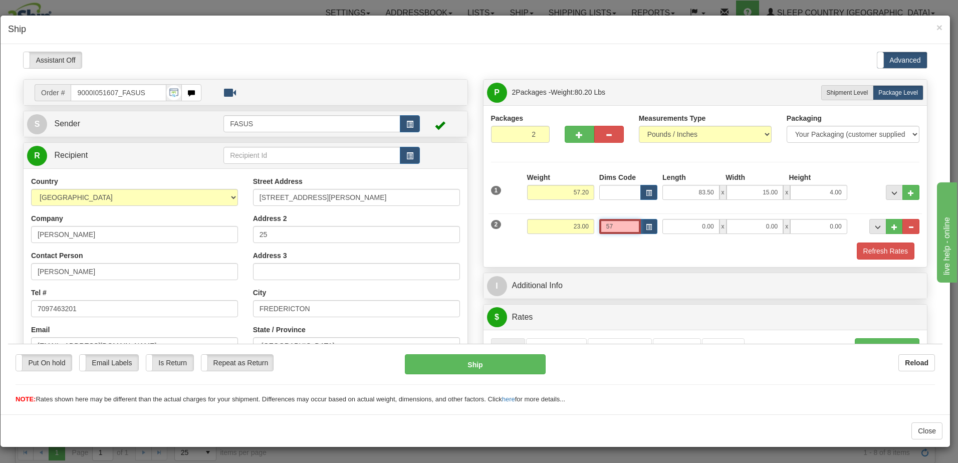
drag, startPoint x: 619, startPoint y: 228, endPoint x: 579, endPoint y: 223, distance: 40.9
click at [579, 223] on div "2 Weight 23.00 Dims Code 57 Length Width x x" at bounding box center [706, 225] width 434 height 34
drag, startPoint x: 681, startPoint y: 225, endPoint x: 800, endPoint y: 236, distance: 119.3
click at [803, 236] on div "2 Weight 23.00 Dims Code Length Width Height" at bounding box center [706, 225] width 434 height 34
type input "67.00"
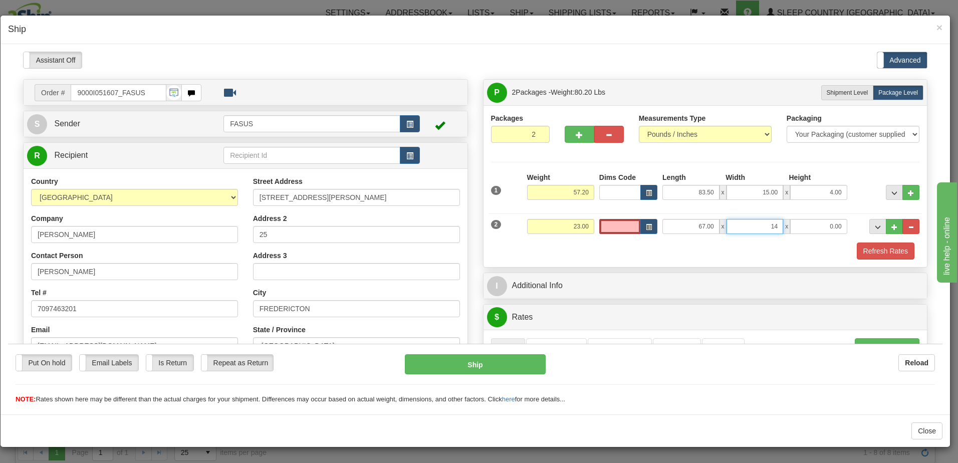
type input "14.00"
type input "6.00"
click at [874, 227] on button "..." at bounding box center [878, 226] width 17 height 15
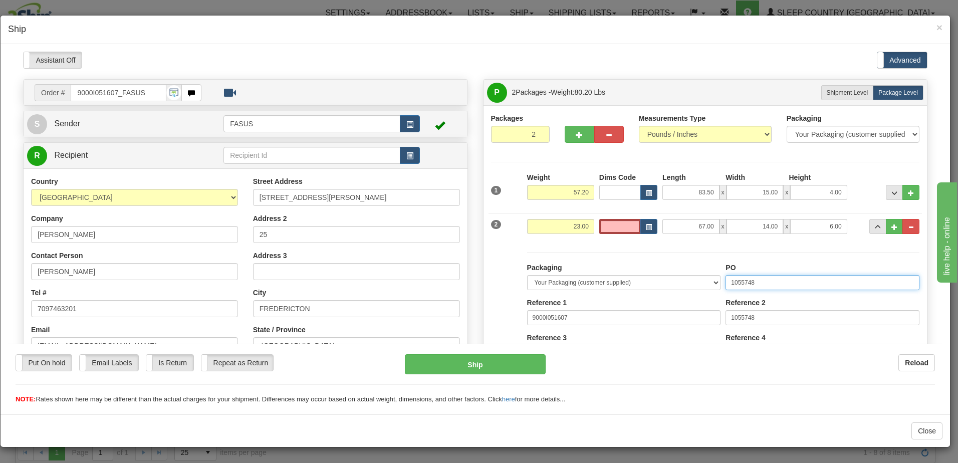
drag, startPoint x: 774, startPoint y: 277, endPoint x: 454, endPoint y: 254, distance: 320.6
click at [454, 79] on div "Order # 9000I051607_FASUS S Sender FASUS" at bounding box center [476, 79] width 920 height 0
type input "1024471"
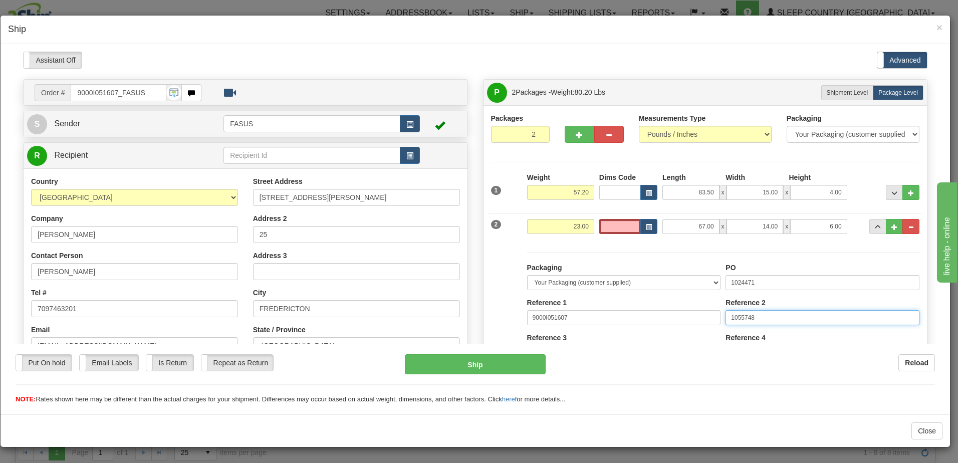
drag, startPoint x: 763, startPoint y: 315, endPoint x: 592, endPoint y: 305, distance: 172.2
click at [591, 304] on div "Packaging Your Packaging (customer supplied) Envelope (carrier supplied) Pack (…" at bounding box center [724, 354] width 398 height 184
click at [875, 227] on span "..." at bounding box center [878, 227] width 6 height 6
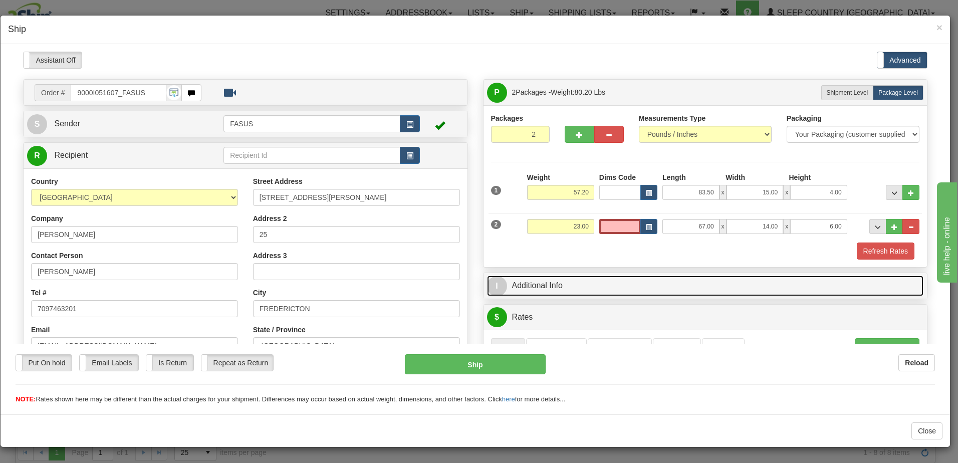
click at [744, 286] on link "I Additional Info" at bounding box center [705, 285] width 437 height 21
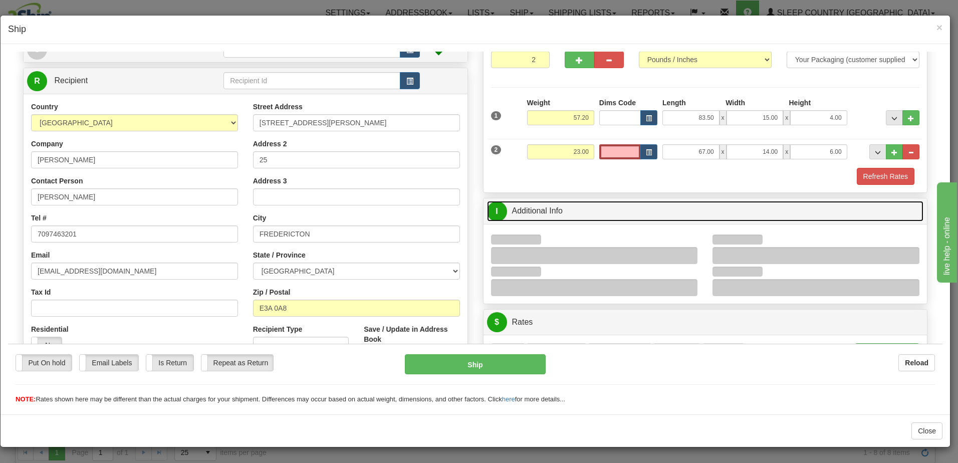
scroll to position [150, 0]
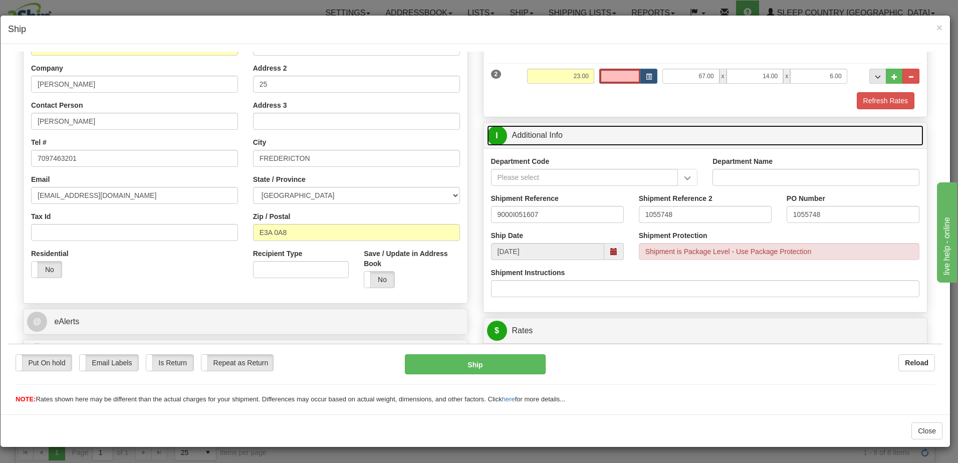
click at [613, 250] on span at bounding box center [615, 251] width 20 height 17
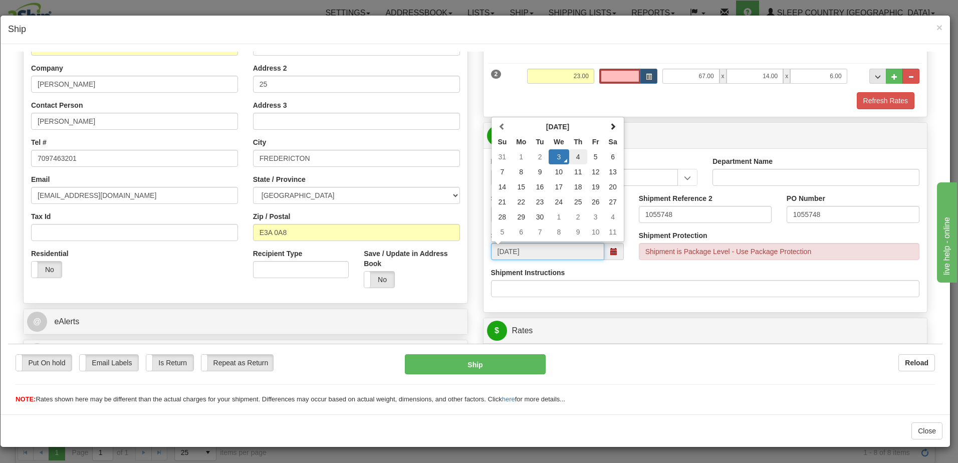
click at [578, 159] on td "4" at bounding box center [578, 156] width 18 height 15
type input "09/04/2025"
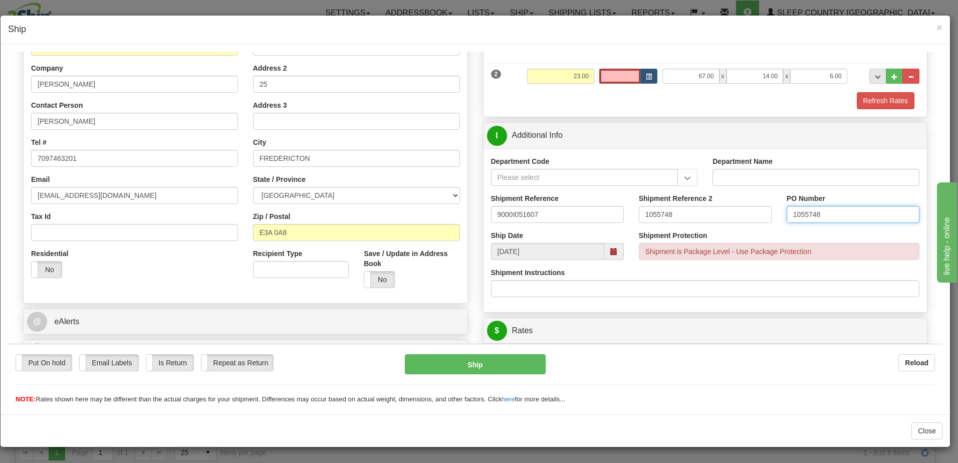
drag, startPoint x: 837, startPoint y: 210, endPoint x: 537, endPoint y: 209, distance: 300.3
click at [537, 209] on div "Shipment Reference 9000I051607 Shipment Reference 2 1055748 PO Number 1055748" at bounding box center [706, 211] width 444 height 37
drag, startPoint x: 657, startPoint y: 214, endPoint x: 527, endPoint y: 217, distance: 130.4
click at [518, 217] on div "Shipment Reference 9000I051607 Shipment Reference 2 1055748 PO Number" at bounding box center [706, 211] width 444 height 37
click at [798, 215] on input "PO Number" at bounding box center [853, 214] width 133 height 17
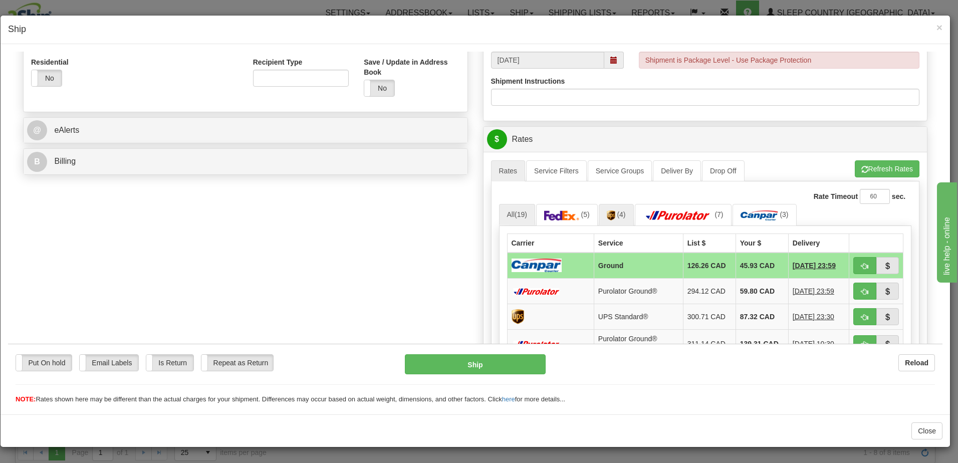
scroll to position [351, 0]
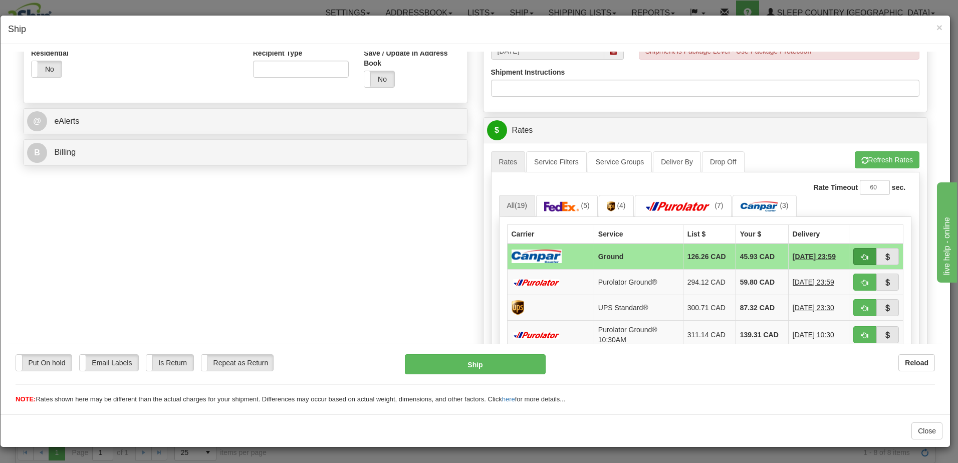
type input "1024472 1024471"
click at [862, 254] on span "button" at bounding box center [865, 257] width 7 height 7
type input "1"
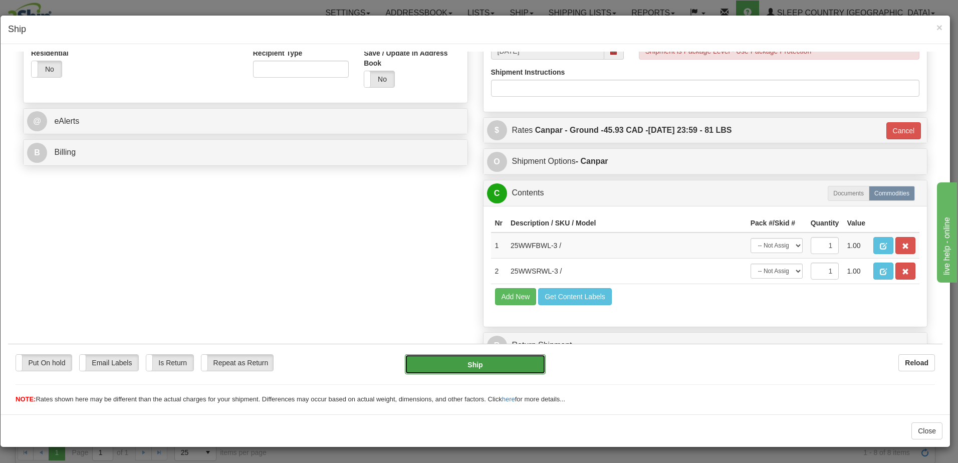
click at [466, 362] on button "Ship" at bounding box center [475, 364] width 141 height 20
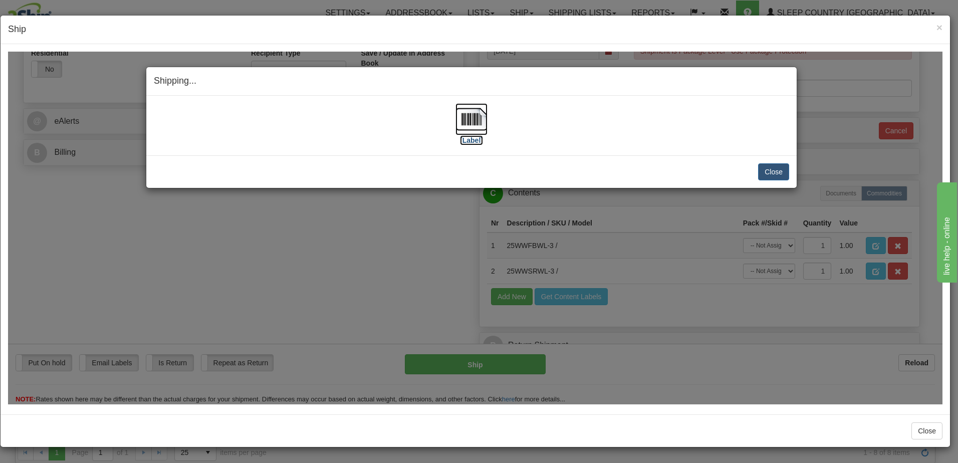
click at [474, 139] on label "[Label]" at bounding box center [471, 140] width 23 height 10
click at [785, 169] on button "Close" at bounding box center [773, 171] width 31 height 17
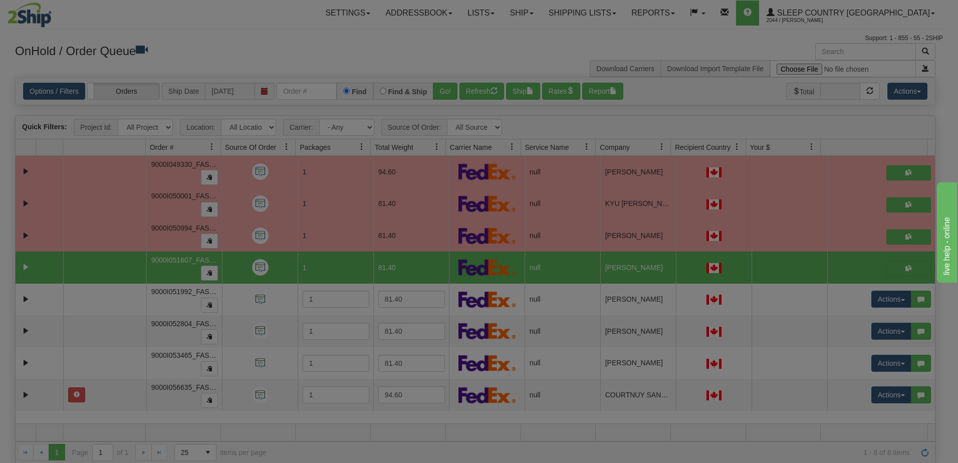
scroll to position [0, 0]
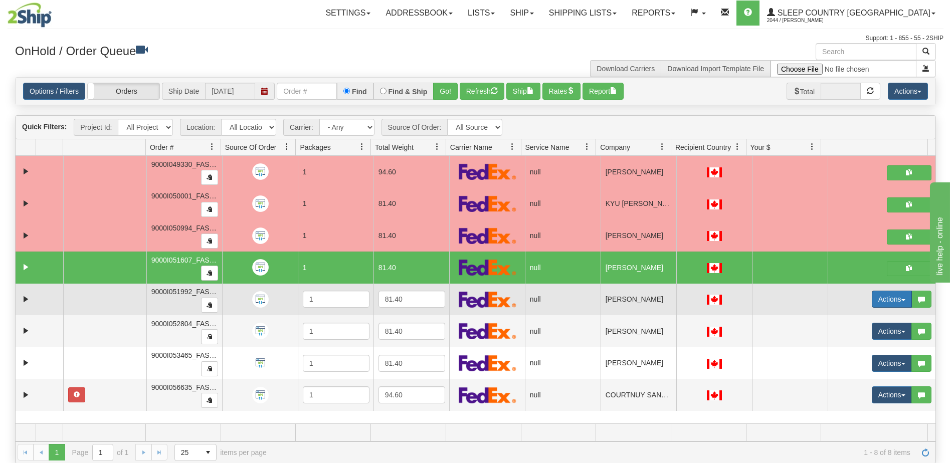
click at [877, 299] on button "Actions" at bounding box center [892, 299] width 40 height 17
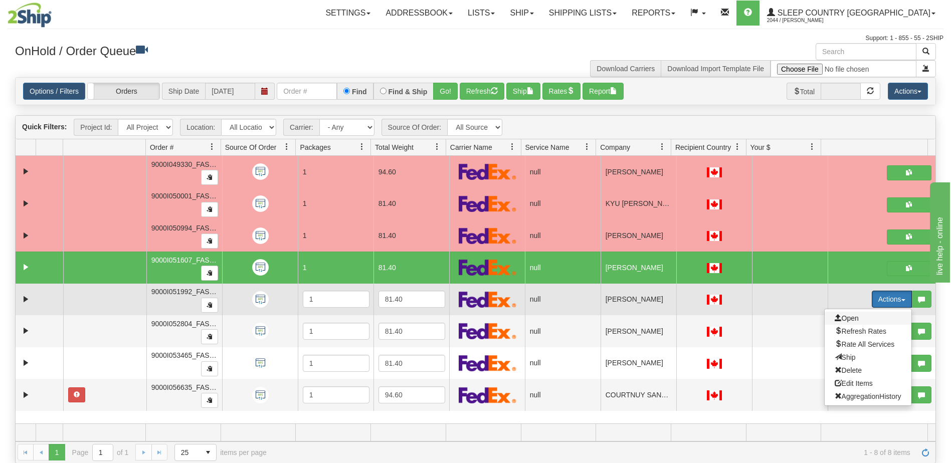
click at [844, 317] on span "Open" at bounding box center [847, 318] width 24 height 8
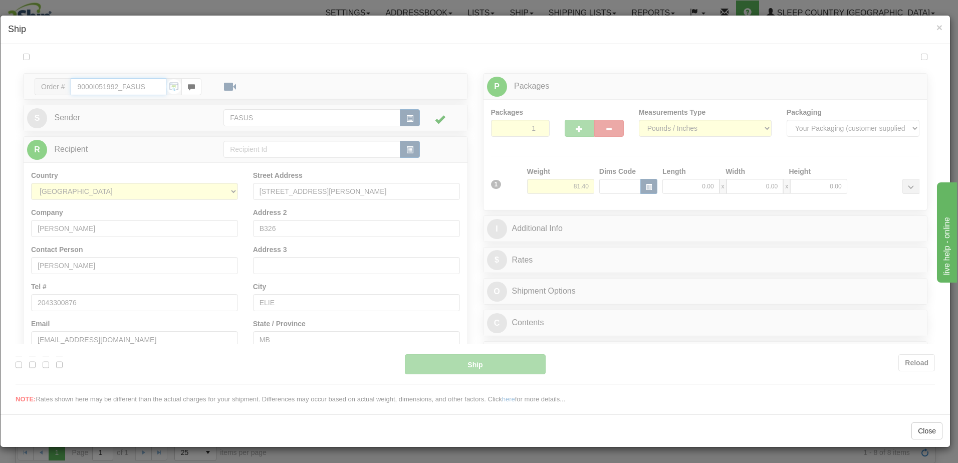
type input "13:50"
type input "16:00"
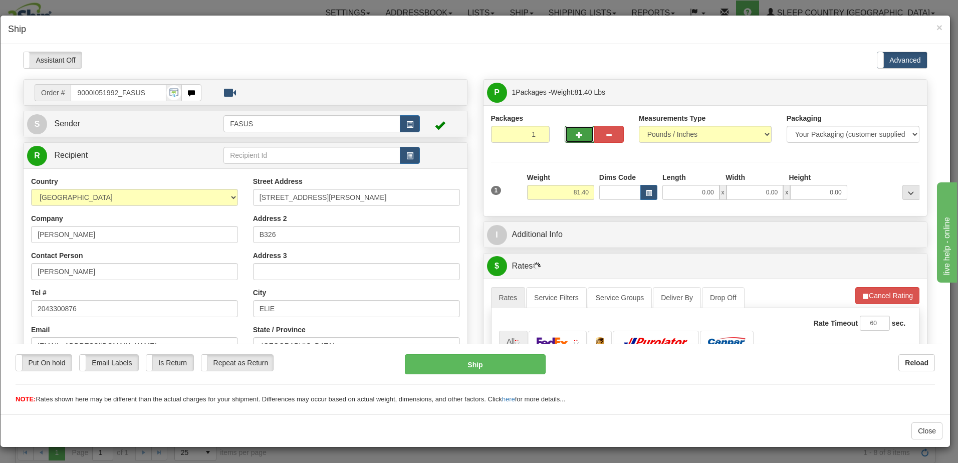
click at [576, 131] on span "button" at bounding box center [579, 134] width 7 height 7
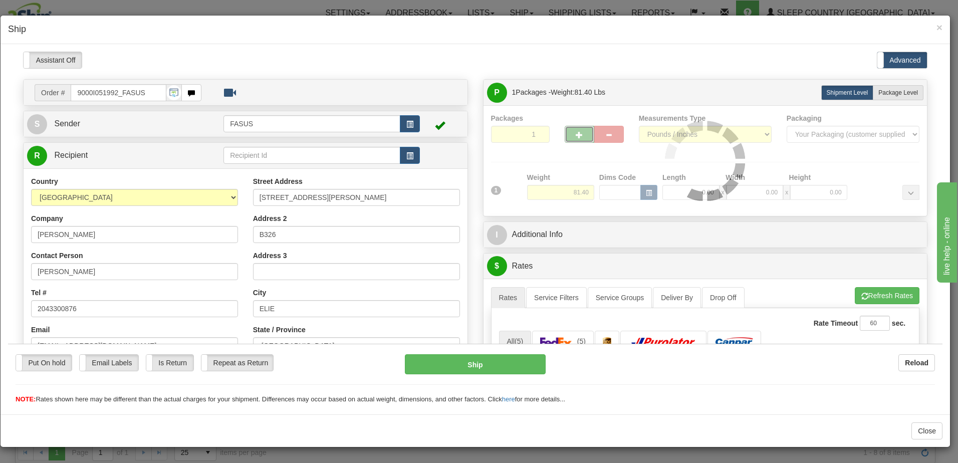
type input "2"
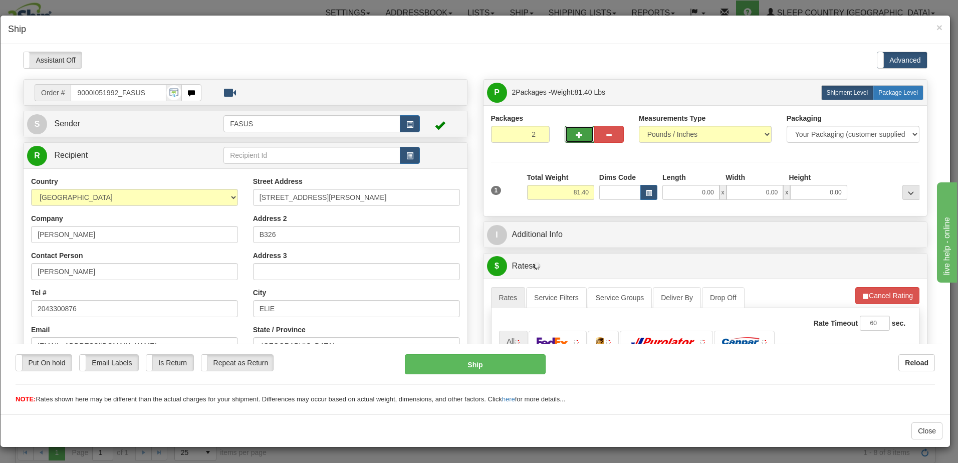
click at [910, 91] on span "Package Level" at bounding box center [899, 92] width 40 height 7
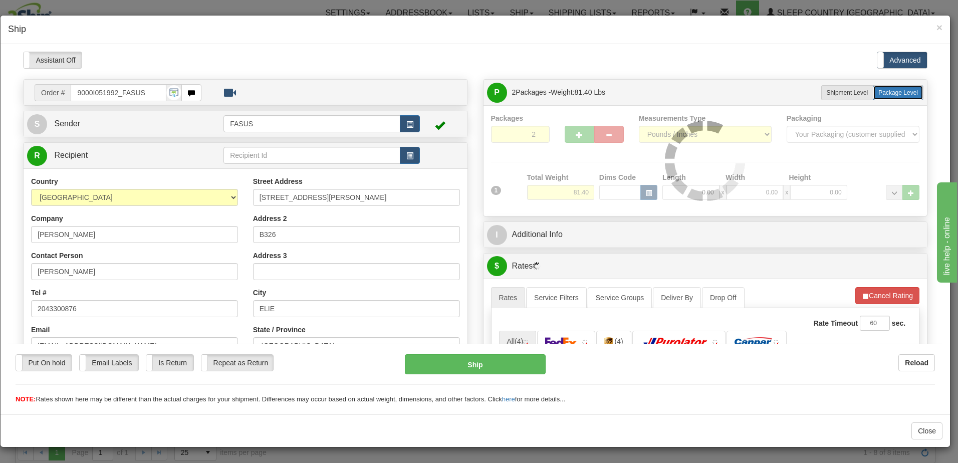
radio input "true"
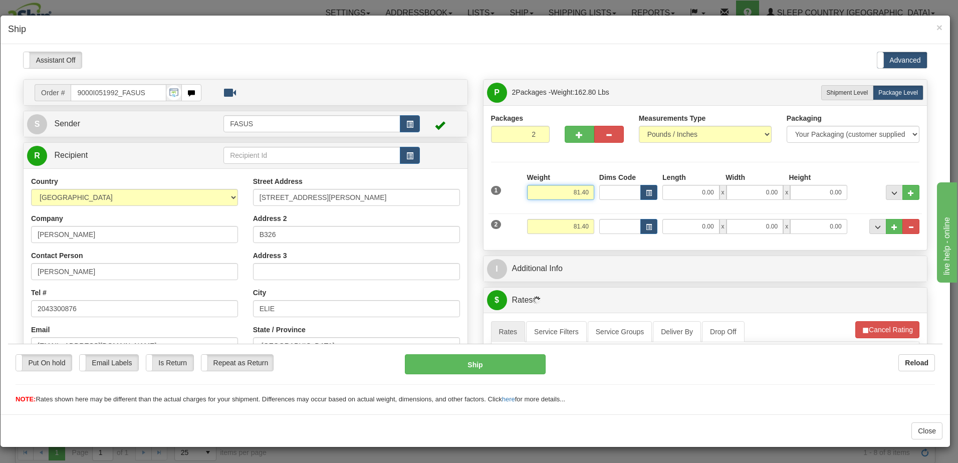
drag, startPoint x: 560, startPoint y: 193, endPoint x: 629, endPoint y: 180, distance: 69.7
click at [629, 180] on div "1 Weight 81.40 Dims Code x x" at bounding box center [706, 190] width 434 height 36
type input "57.20"
type input "83.50"
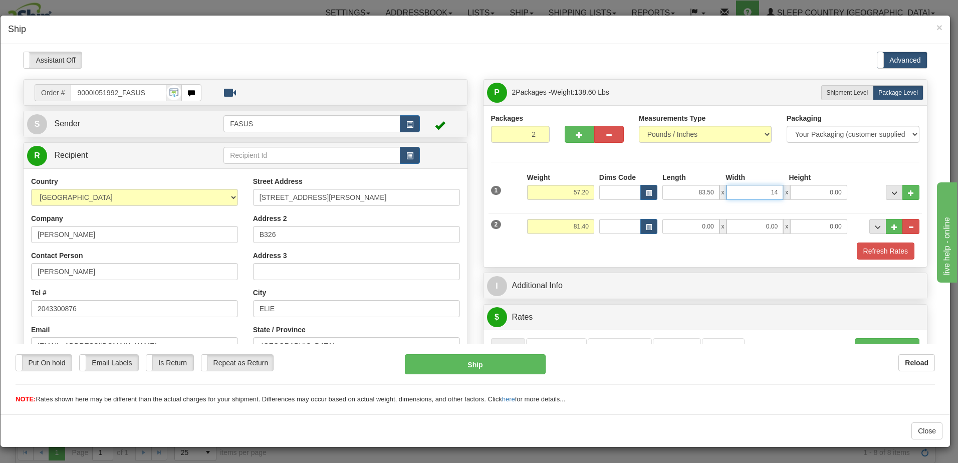
type input "14.00"
type input "4.00"
click at [892, 187] on button "..." at bounding box center [894, 191] width 17 height 15
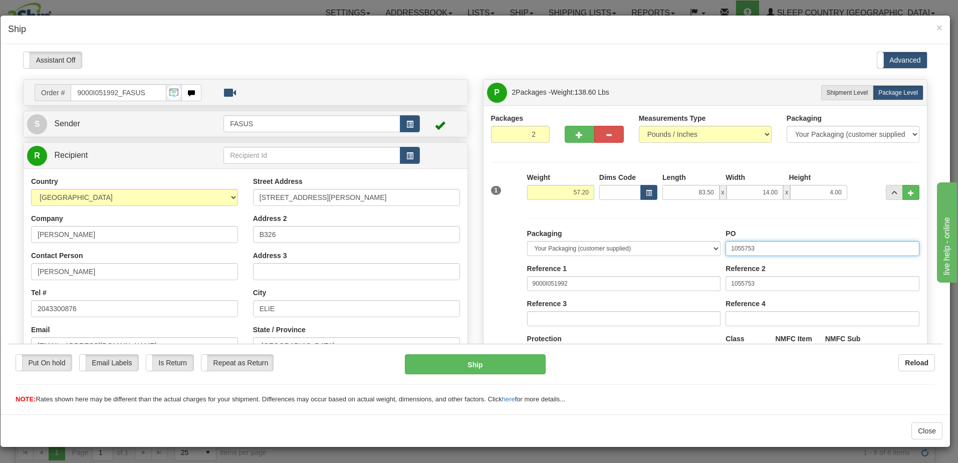
drag, startPoint x: 780, startPoint y: 247, endPoint x: 667, endPoint y: 235, distance: 112.9
click at [667, 235] on div "Packaging Your Packaging (customer supplied) Envelope (carrier supplied) Pack (…" at bounding box center [724, 320] width 398 height 184
type input "1024474"
drag, startPoint x: 766, startPoint y: 283, endPoint x: 693, endPoint y: 281, distance: 72.7
click at [693, 281] on div "Packaging Your Packaging (customer supplied) Envelope (carrier supplied) Pack (…" at bounding box center [724, 320] width 398 height 184
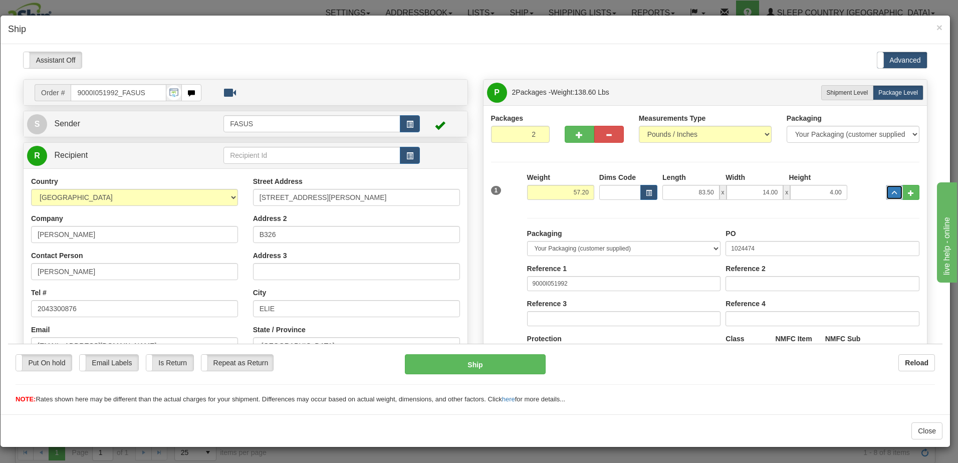
click at [892, 190] on span "..." at bounding box center [895, 193] width 6 height 6
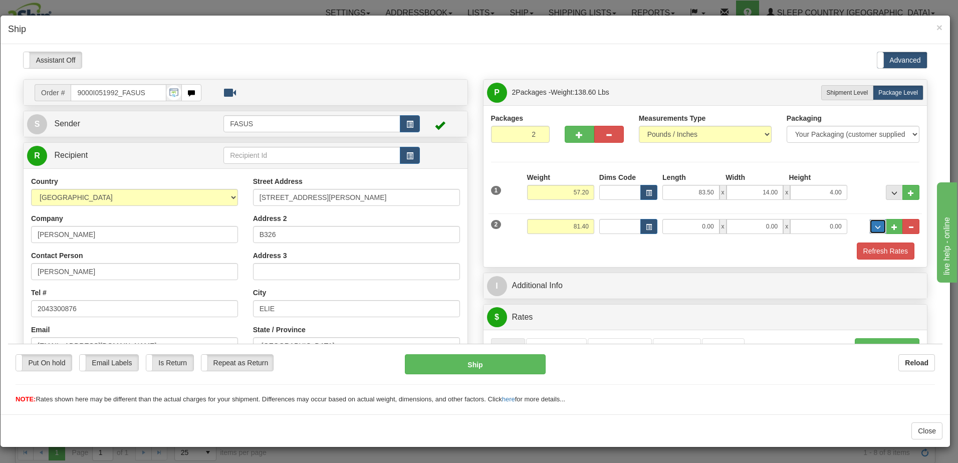
click at [873, 220] on button "..." at bounding box center [878, 226] width 17 height 15
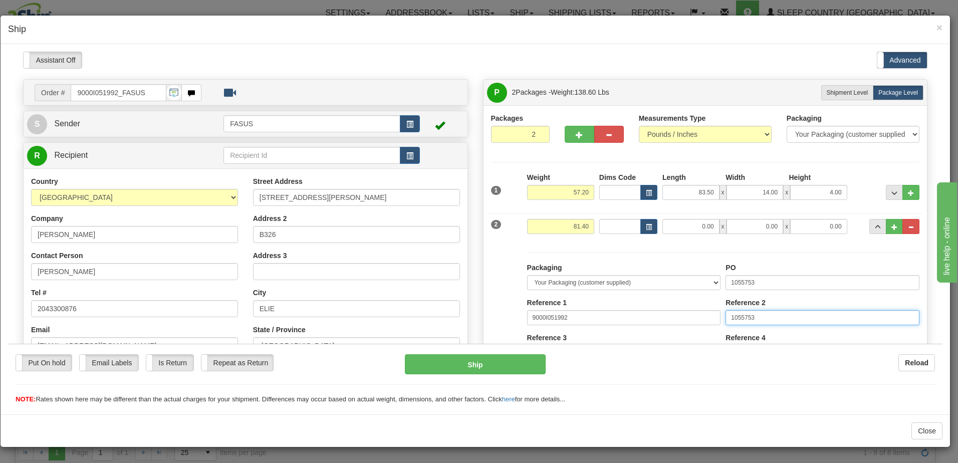
drag, startPoint x: 776, startPoint y: 316, endPoint x: 591, endPoint y: 316, distance: 185.0
click at [591, 316] on div "Packaging Your Packaging (customer supplied) Envelope (carrier supplied) Pack (…" at bounding box center [724, 354] width 398 height 184
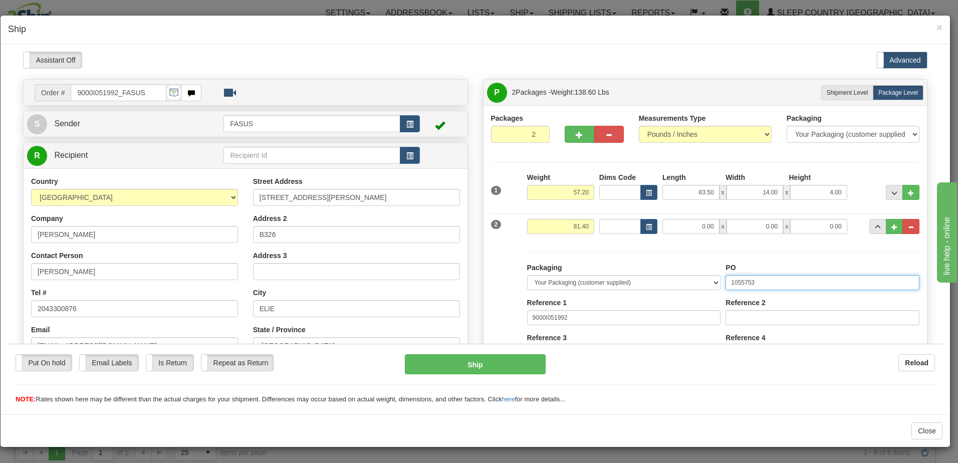
drag, startPoint x: 792, startPoint y: 278, endPoint x: 688, endPoint y: 285, distance: 103.5
click at [690, 285] on div "Packaging Your Packaging (customer supplied) Envelope (carrier supplied) Pack (…" at bounding box center [724, 354] width 398 height 184
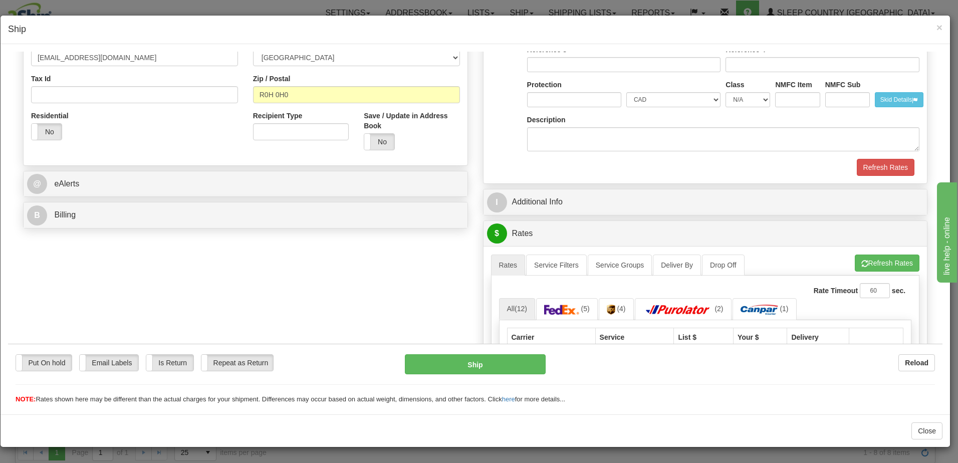
scroll to position [301, 0]
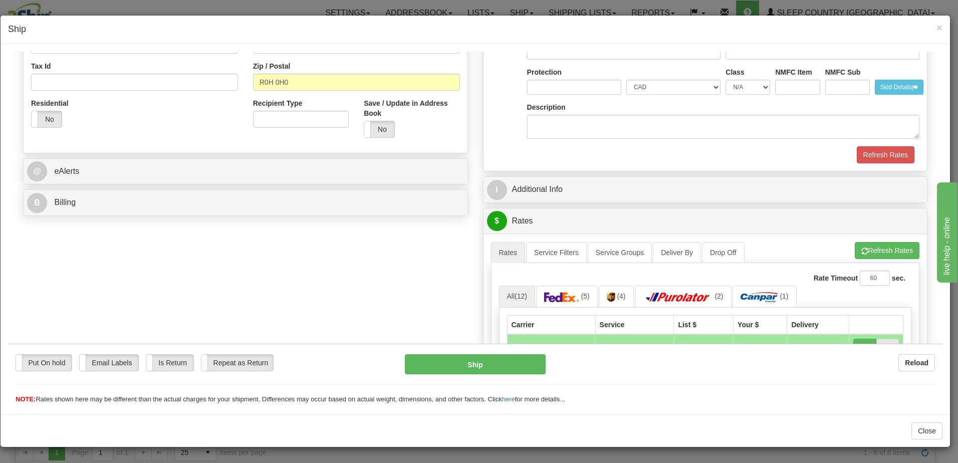
type input "1024473"
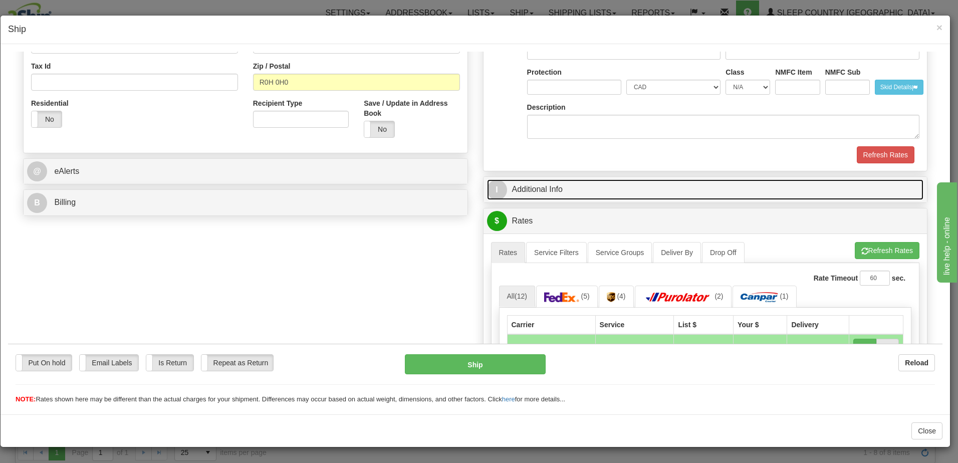
click at [643, 187] on link "I Additional Info" at bounding box center [705, 189] width 437 height 21
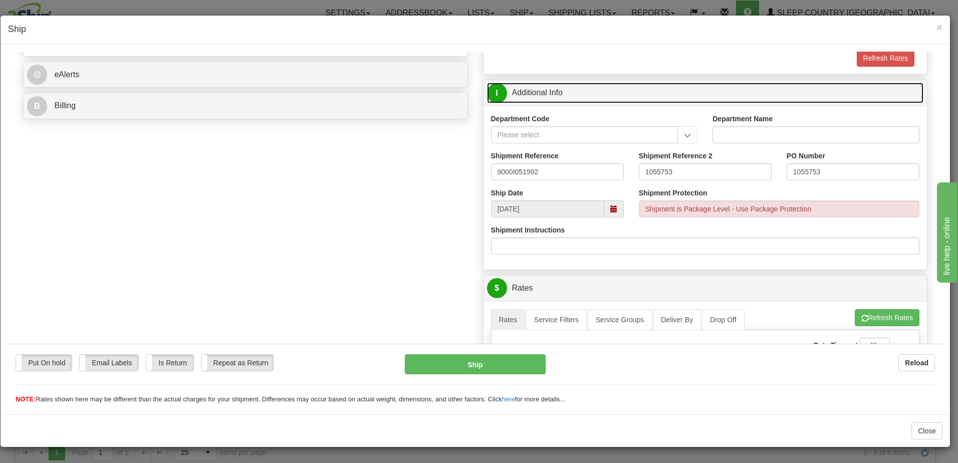
scroll to position [401, 0]
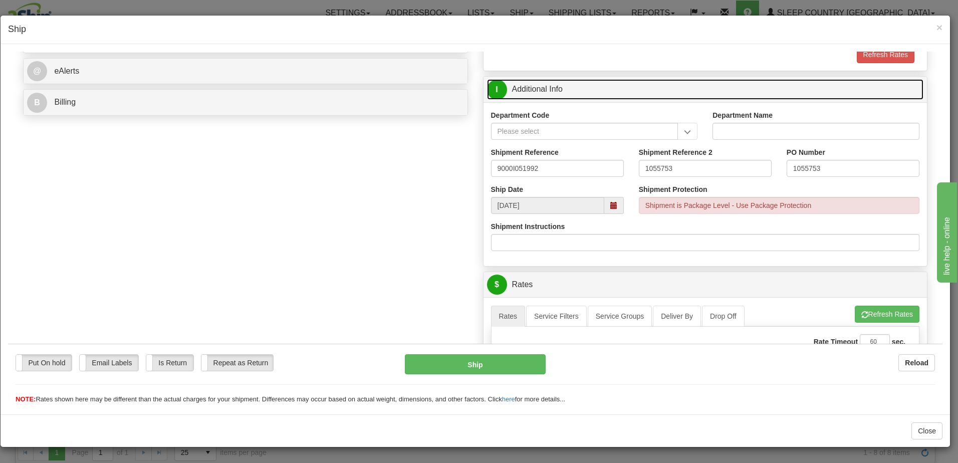
click at [611, 202] on span at bounding box center [614, 205] width 7 height 7
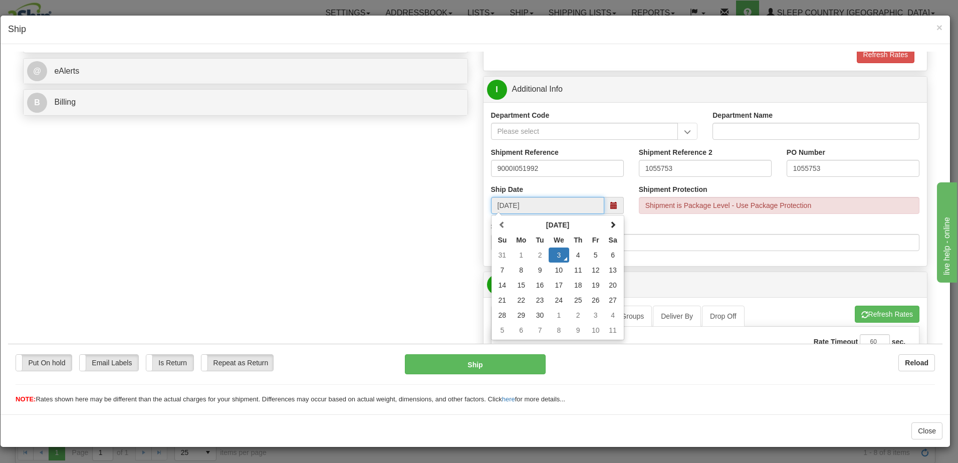
click at [574, 254] on td "4" at bounding box center [578, 254] width 18 height 15
type input "09/04/2025"
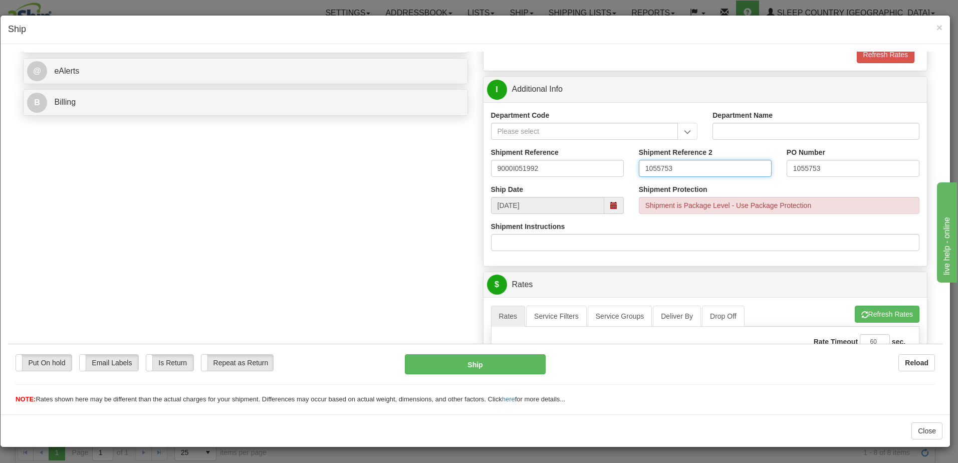
drag, startPoint x: 695, startPoint y: 168, endPoint x: 265, endPoint y: 132, distance: 431.7
click at [265, 132] on div "Order # 9000I051992_FASUS S" at bounding box center [476, 270] width 920 height 1185
drag, startPoint x: 837, startPoint y: 163, endPoint x: 669, endPoint y: 159, distance: 168.0
click at [669, 159] on div "Shipment Reference 9000I051992 Shipment Reference 2 PO Number 1055753" at bounding box center [706, 165] width 444 height 37
type input "1024474 1024473"
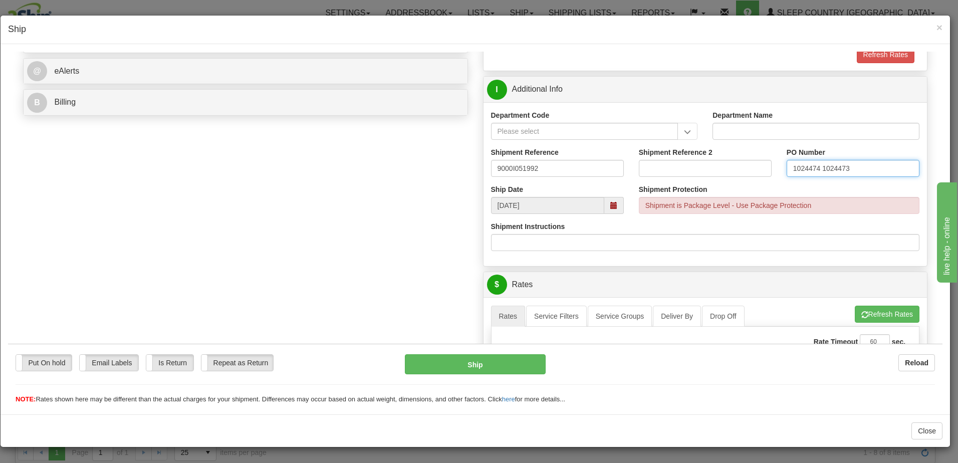
click button "Delete" at bounding box center [8, 51] width 0 height 0
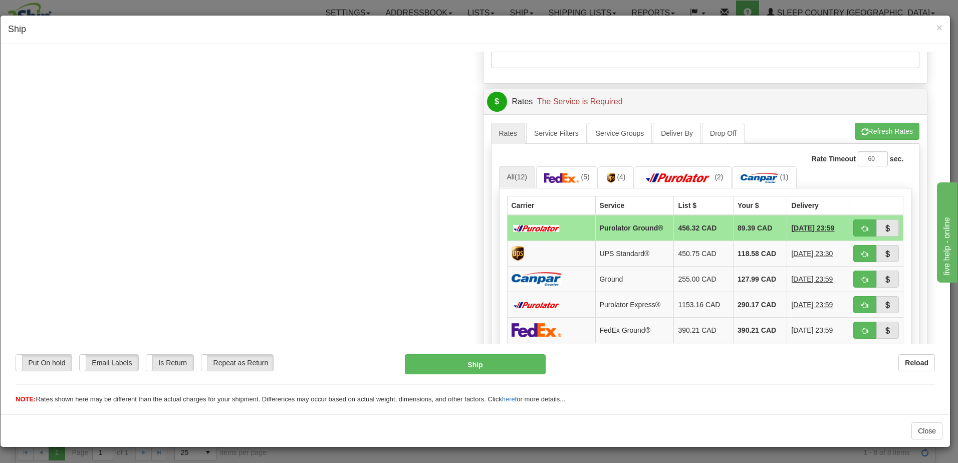
scroll to position [602, 0]
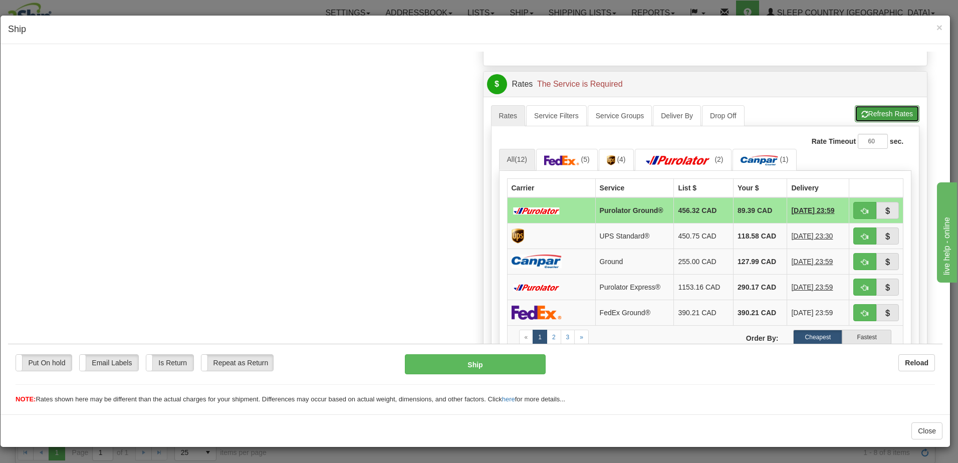
click at [874, 108] on button "Refresh Rates" at bounding box center [887, 113] width 65 height 17
click at [862, 211] on span "button" at bounding box center [865, 211] width 7 height 7
type input "260"
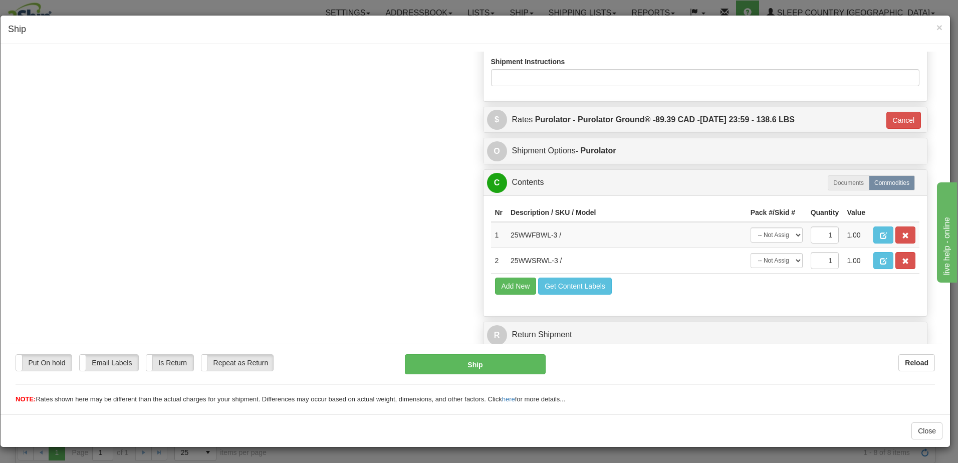
scroll to position [566, 0]
click at [485, 360] on button "Ship" at bounding box center [475, 364] width 141 height 20
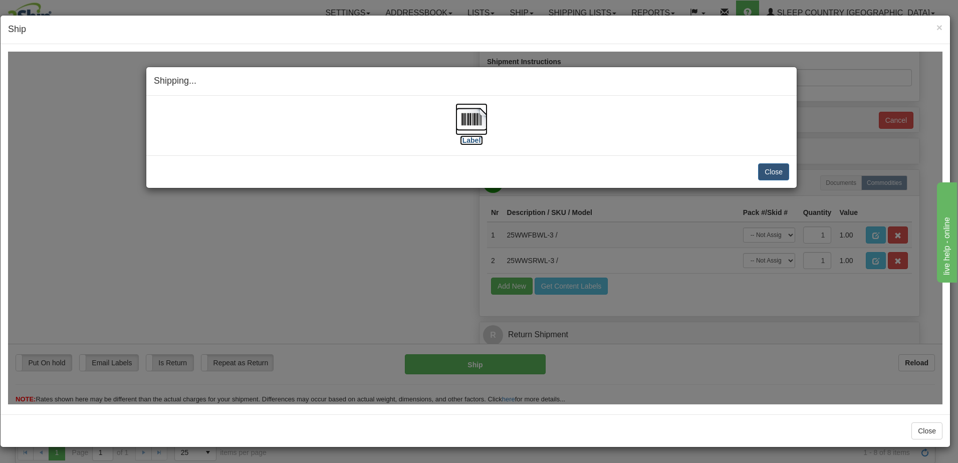
click at [469, 139] on label "[Label]" at bounding box center [471, 140] width 23 height 10
click at [733, 307] on div "Shipping... Your SHIPMENT will EXPIRE in [Label] IMPORTANT NOTICE Embassy / Con…" at bounding box center [475, 227] width 935 height 353
drag, startPoint x: 773, startPoint y: 174, endPoint x: 638, endPoint y: 484, distance: 337.2
click at [773, 174] on button "Close" at bounding box center [773, 171] width 31 height 17
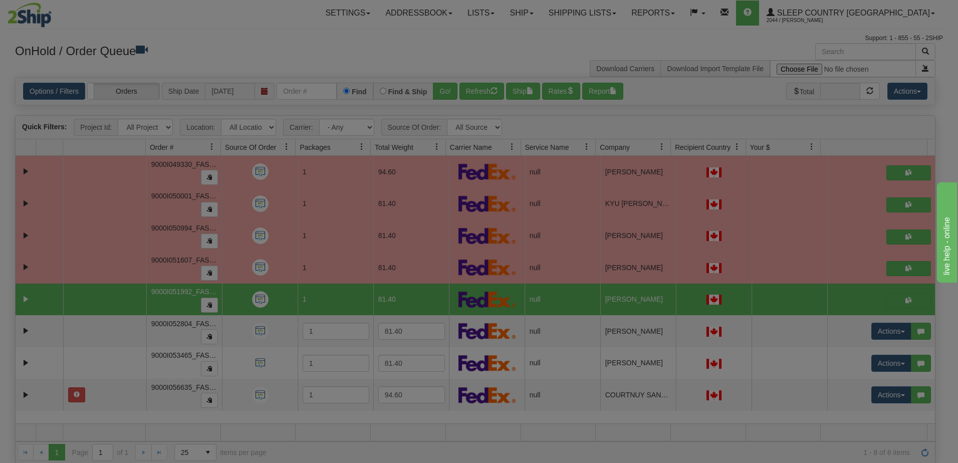
scroll to position [0, 0]
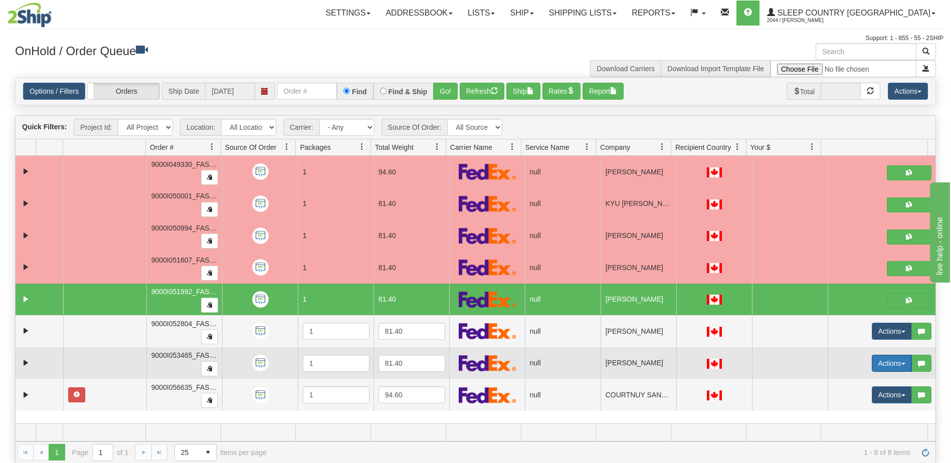
click at [880, 361] on button "Actions" at bounding box center [892, 363] width 40 height 17
click at [847, 382] on span "Open" at bounding box center [847, 382] width 24 height 8
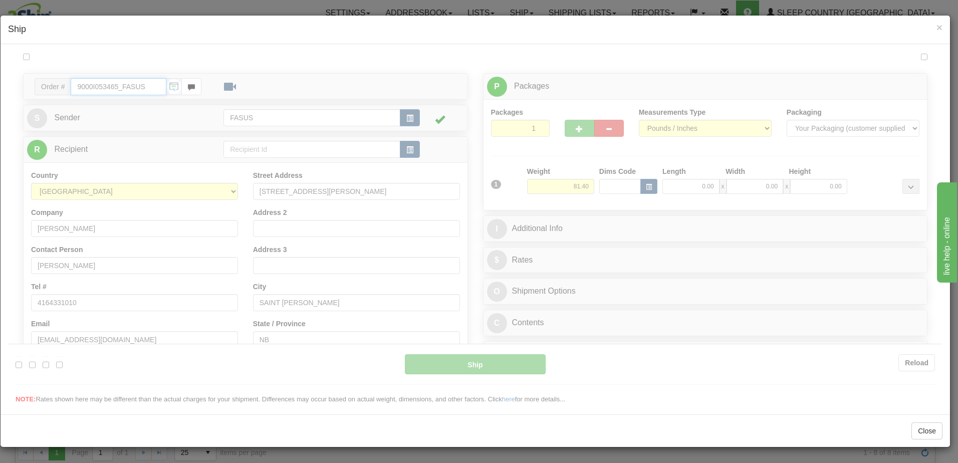
type input "13:53"
type input "16:00"
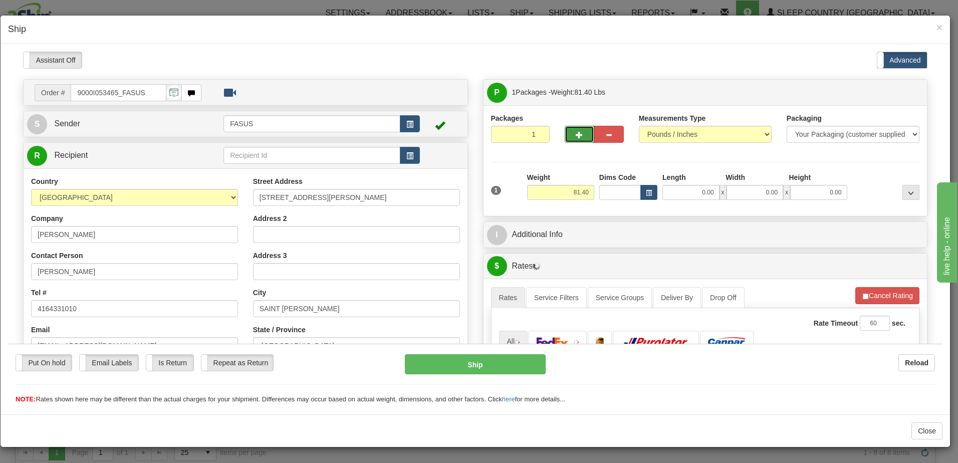
click at [577, 132] on span "button" at bounding box center [579, 134] width 7 height 7
type input "2"
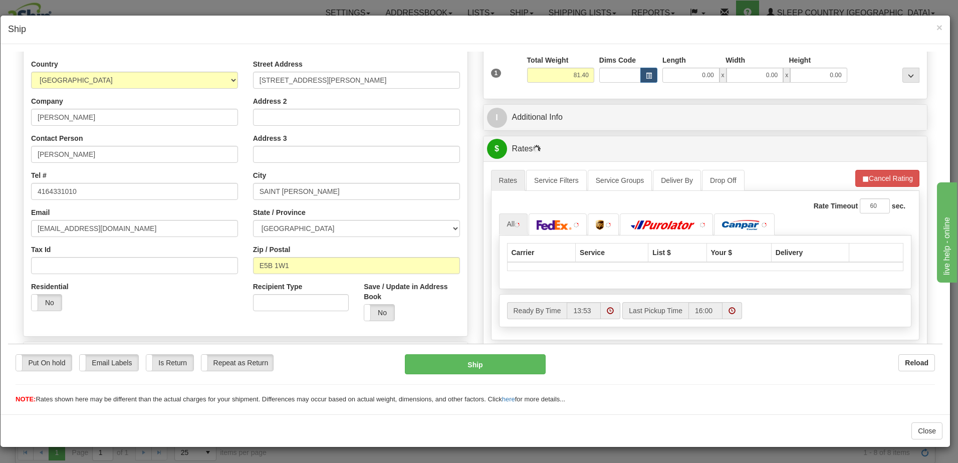
scroll to position [150, 0]
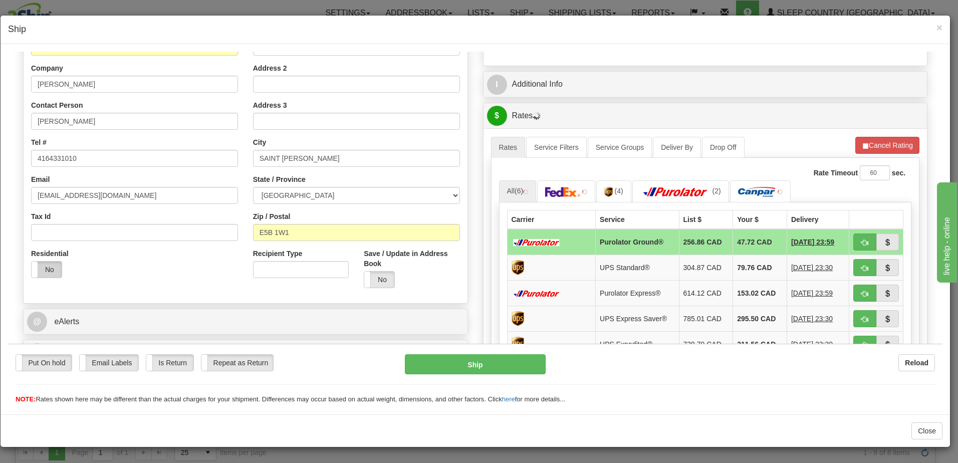
click at [41, 262] on label "No" at bounding box center [47, 269] width 30 height 16
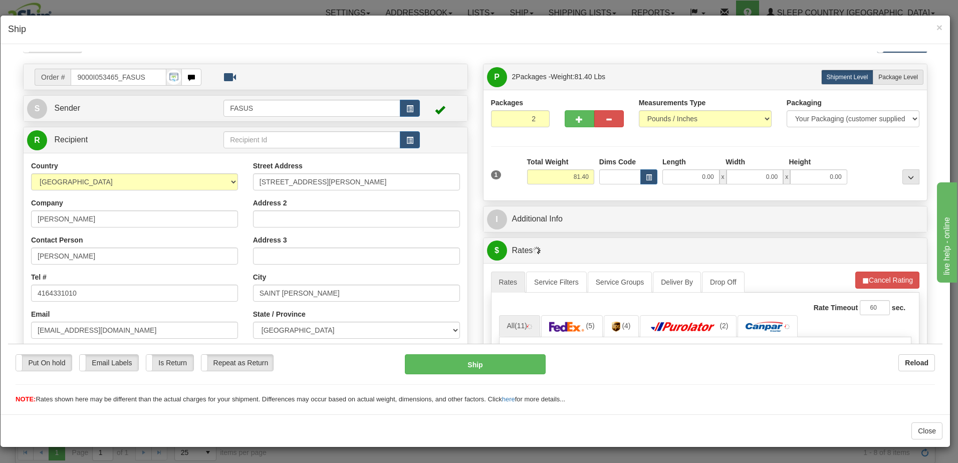
scroll to position [0, 0]
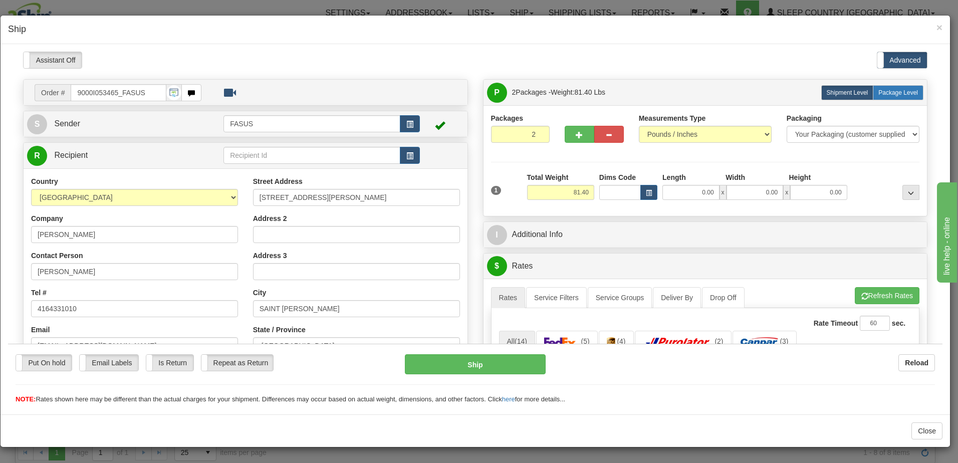
click at [894, 90] on span "Package Level" at bounding box center [899, 92] width 40 height 7
radio input "true"
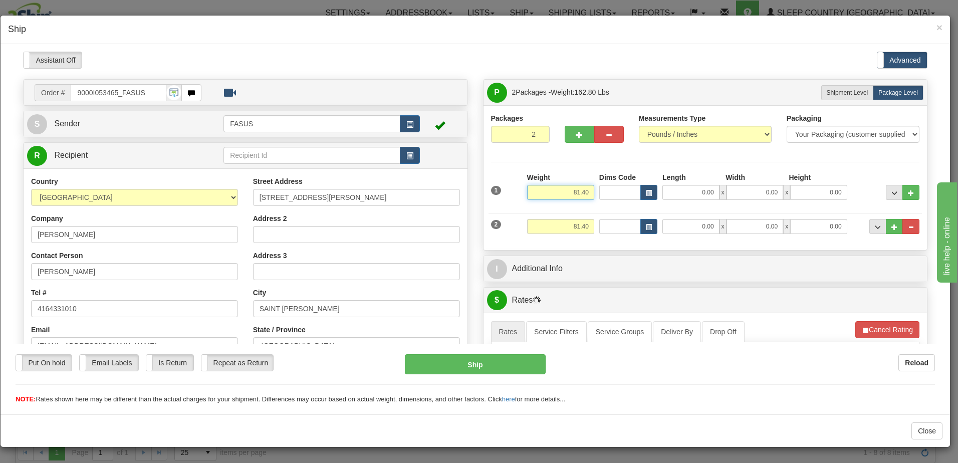
drag, startPoint x: 563, startPoint y: 186, endPoint x: 721, endPoint y: 213, distance: 159.6
click at [721, 213] on div "1 Weight 81.40 Dims Code" at bounding box center [705, 207] width 429 height 70
type input "57.20"
type input "83.50"
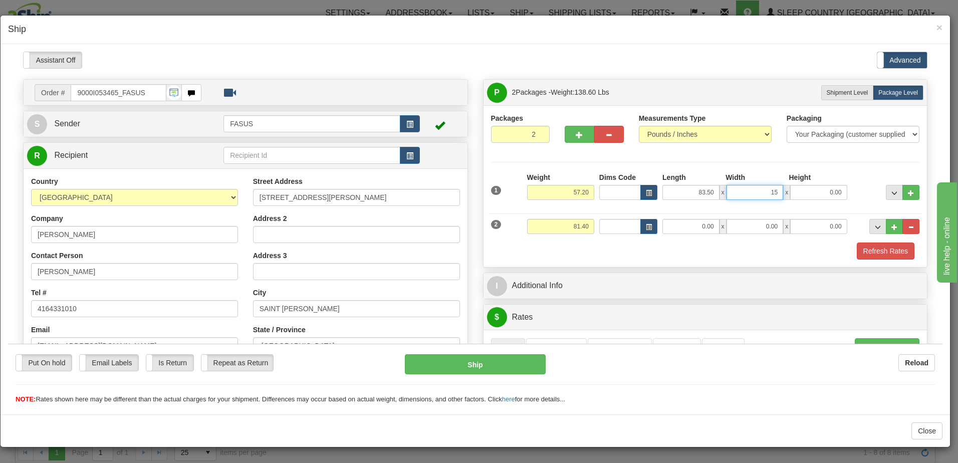
type input "15.00"
type input "4.00"
click at [891, 188] on button "..." at bounding box center [894, 191] width 17 height 15
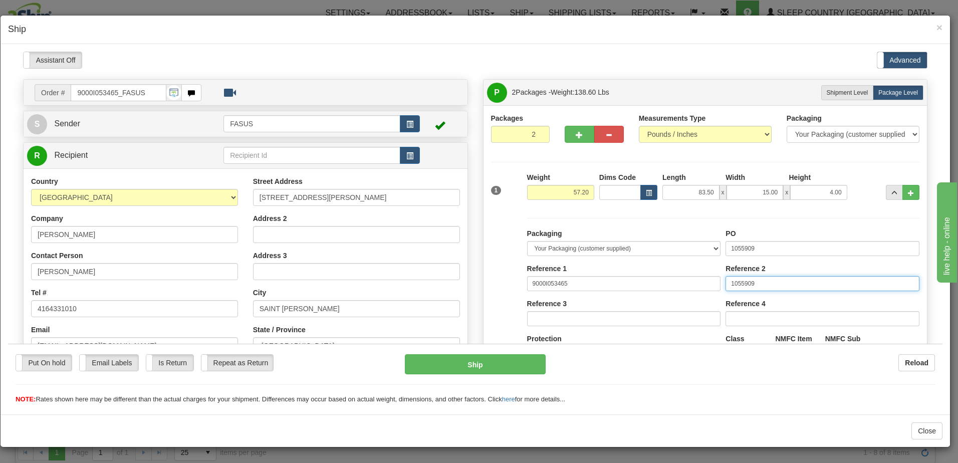
drag, startPoint x: 781, startPoint y: 282, endPoint x: 536, endPoint y: 262, distance: 245.0
click at [536, 262] on div "Packaging Your Packaging (customer supplied) Envelope (carrier supplied) Pack (…" at bounding box center [724, 320] width 398 height 184
drag, startPoint x: 775, startPoint y: 248, endPoint x: 500, endPoint y: 235, distance: 274.5
click at [500, 235] on div "Packaging Your Packaging (customer supplied) Envelope (carrier supplied) Pack (…" at bounding box center [706, 310] width 434 height 205
type input "1024480"
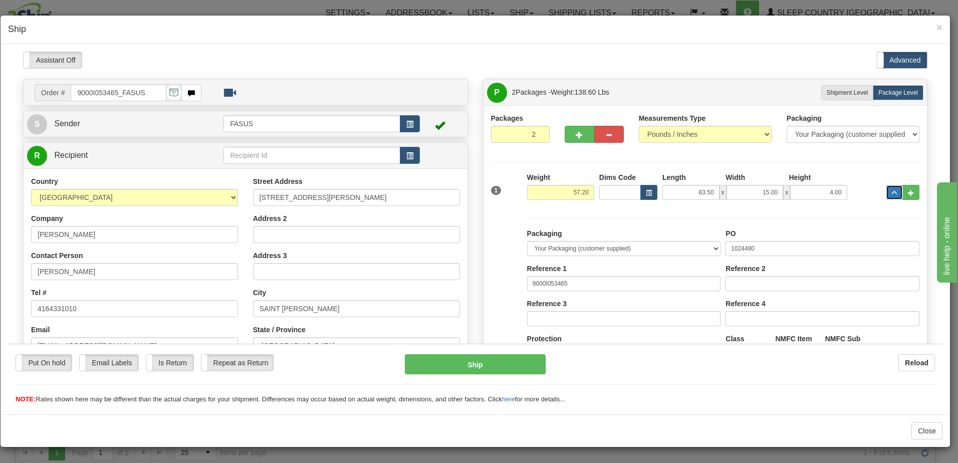
click at [886, 188] on button "..." at bounding box center [894, 191] width 17 height 15
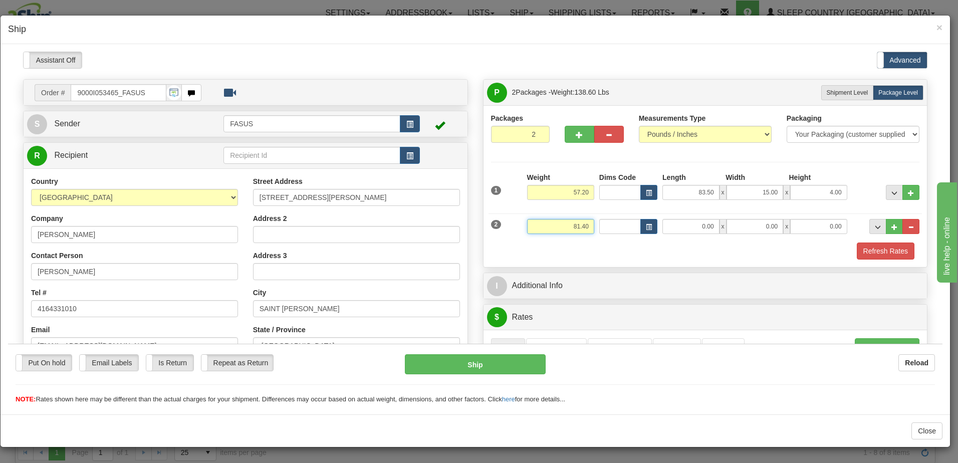
drag, startPoint x: 560, startPoint y: 224, endPoint x: 657, endPoint y: 218, distance: 97.0
click at [657, 218] on div "2 Weight 81.40 Dims Code Length Width Height" at bounding box center [706, 225] width 434 height 34
type input "23.00"
type input "14.00"
type input "6.00"
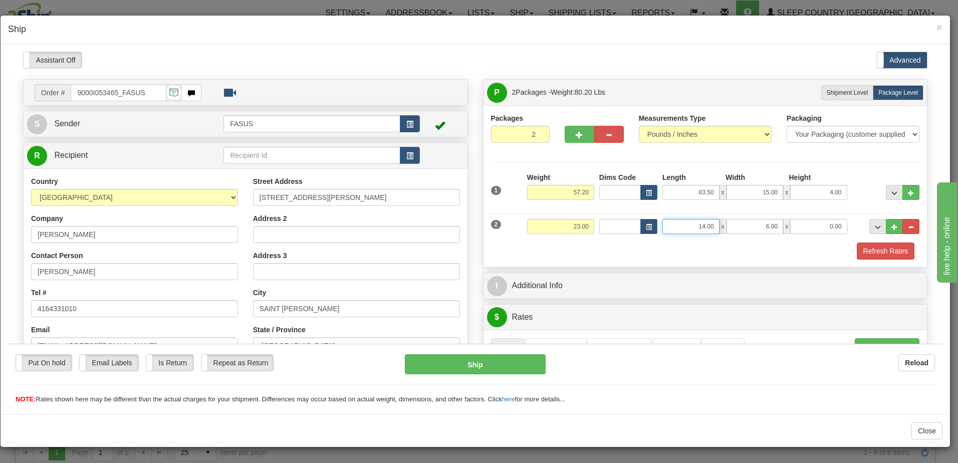
drag, startPoint x: 692, startPoint y: 223, endPoint x: 740, endPoint y: 223, distance: 48.6
click at [742, 223] on div "14.00 x 6.00 x 0.00" at bounding box center [755, 226] width 185 height 15
type input "67.00"
type input "14.00"
type input "6.00"
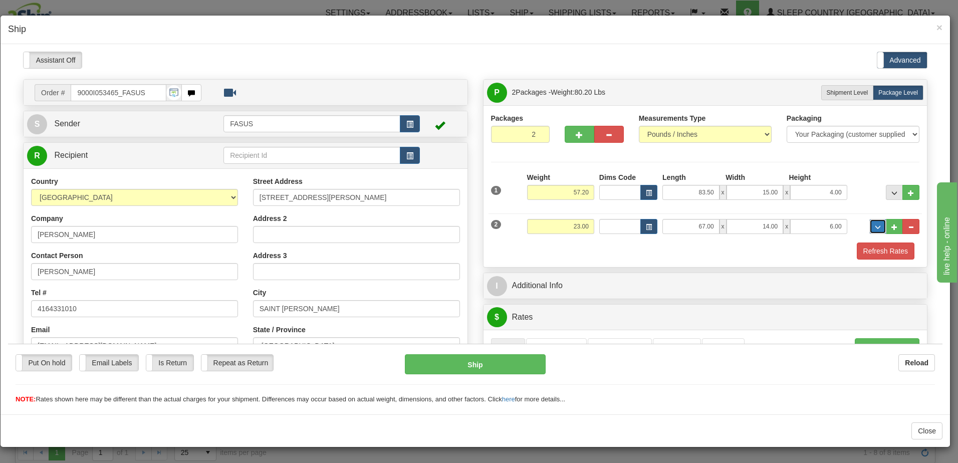
click at [875, 227] on span "..." at bounding box center [878, 227] width 6 height 6
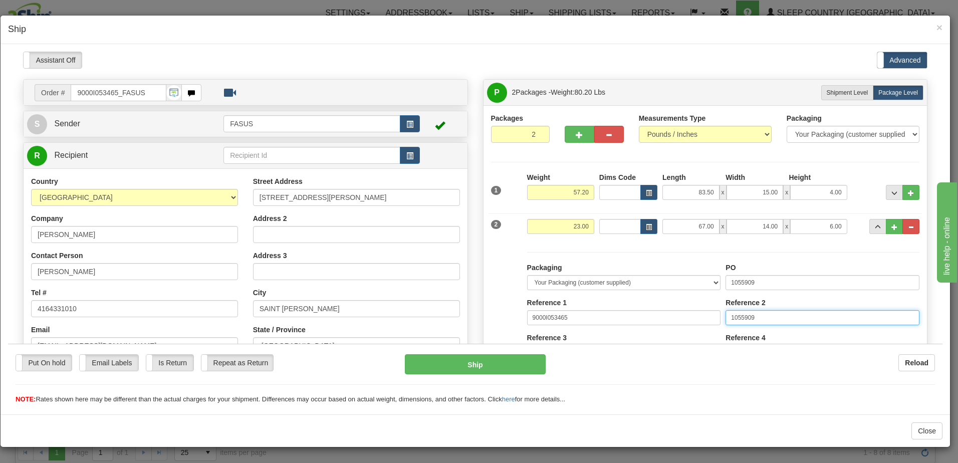
drag, startPoint x: 774, startPoint y: 316, endPoint x: 510, endPoint y: 304, distance: 263.9
click at [510, 304] on div "Packaging Your Packaging (customer supplied) Envelope (carrier supplied) Pack (…" at bounding box center [706, 344] width 434 height 205
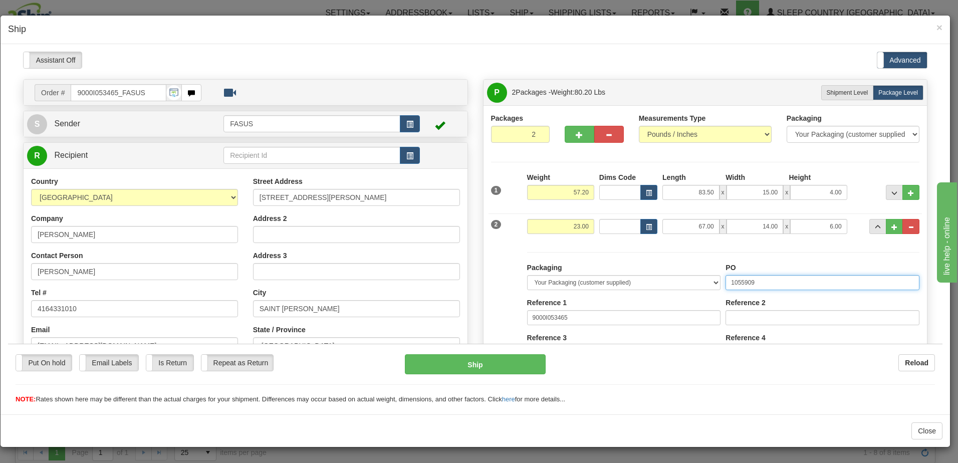
drag, startPoint x: 771, startPoint y: 281, endPoint x: 565, endPoint y: 280, distance: 205.5
click at [565, 280] on div "Packaging Your Packaging (customer supplied) Envelope (carrier supplied) Pack (…" at bounding box center [724, 354] width 398 height 184
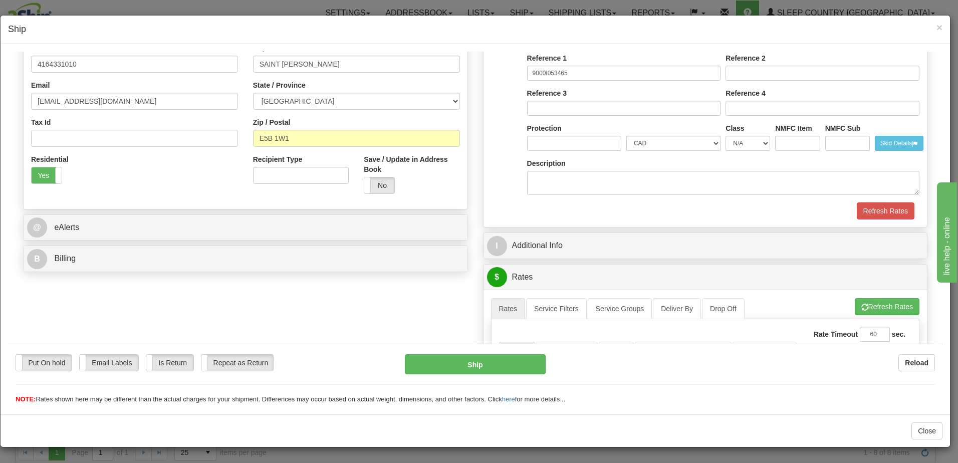
scroll to position [251, 0]
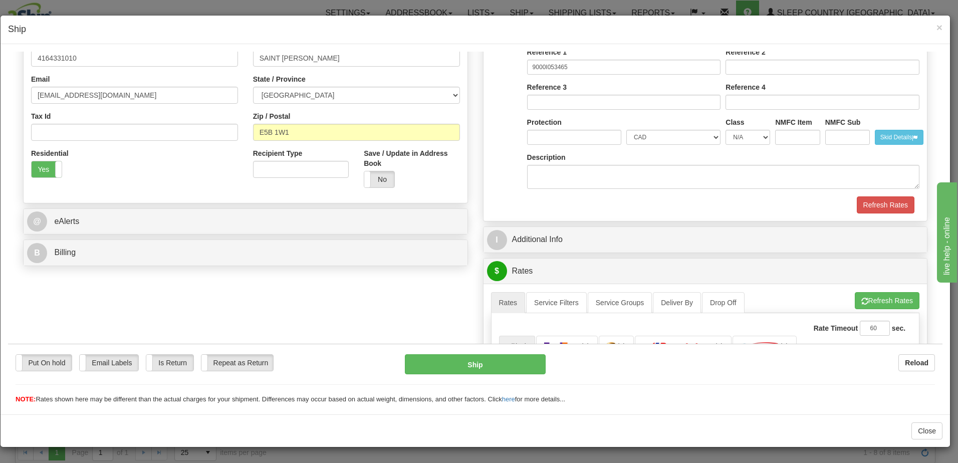
type input "1024478"
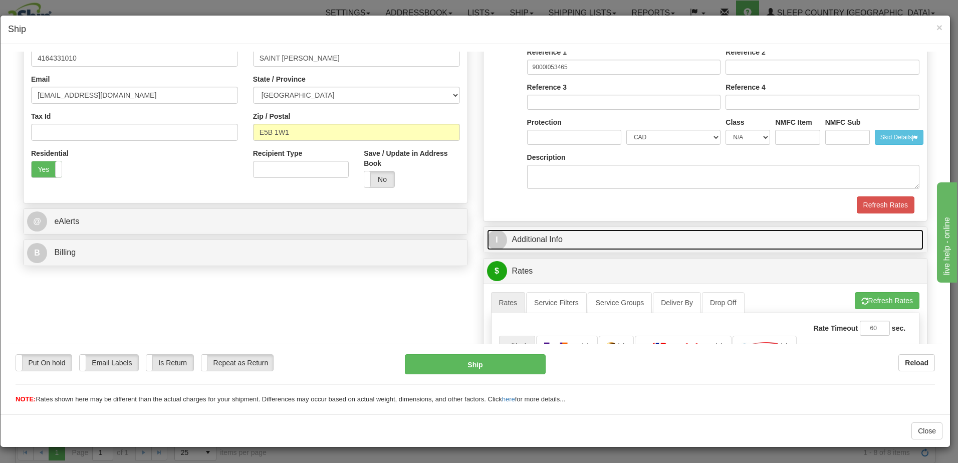
click at [626, 241] on link "I Additional Info" at bounding box center [705, 239] width 437 height 21
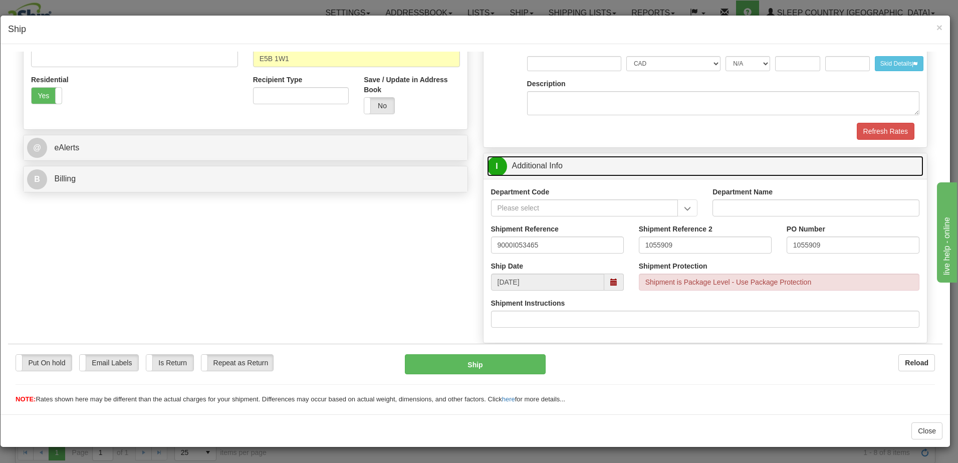
scroll to position [351, 0]
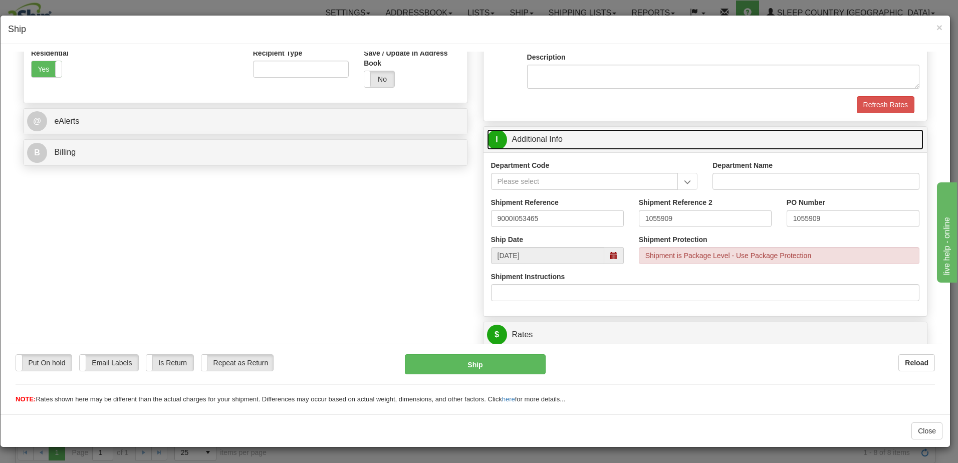
click at [611, 256] on span at bounding box center [614, 255] width 7 height 7
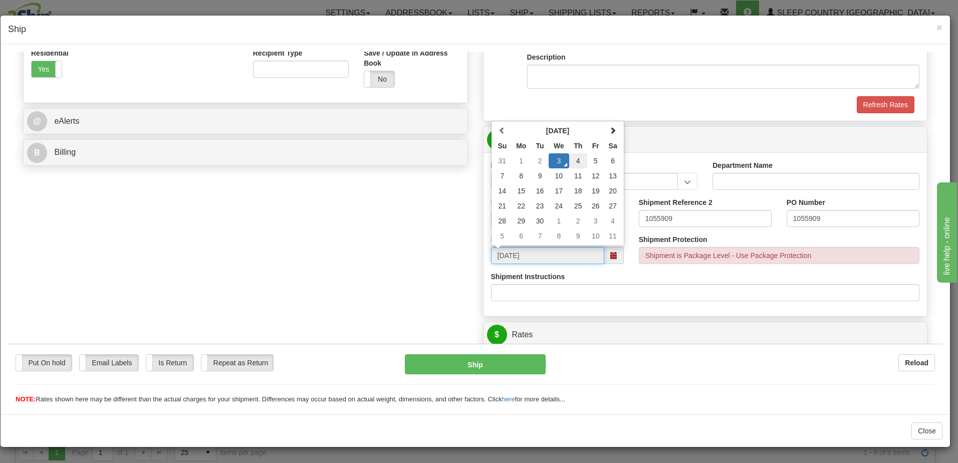
click at [577, 162] on td "4" at bounding box center [578, 160] width 18 height 15
type input "09/04/2025"
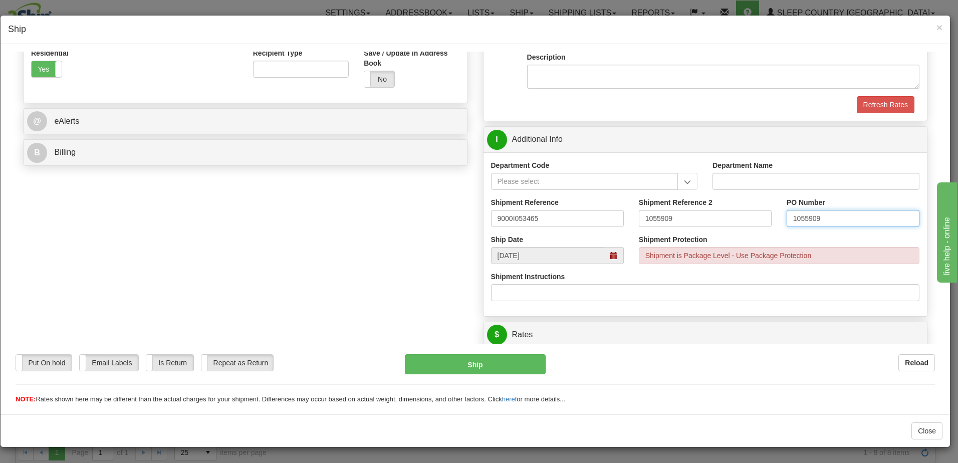
drag, startPoint x: 839, startPoint y: 213, endPoint x: 536, endPoint y: 208, distance: 302.8
click at [536, 208] on div "Shipment Reference 9000I053465 Shipment Reference 2 1055909 PO Number 1055909" at bounding box center [706, 215] width 444 height 37
drag, startPoint x: 687, startPoint y: 217, endPoint x: 417, endPoint y: 201, distance: 270.7
click at [411, 200] on div "Order # 9000I053465_FASUS S" at bounding box center [476, 320] width 920 height 1185
click at [798, 218] on input "PO Number" at bounding box center [853, 218] width 133 height 17
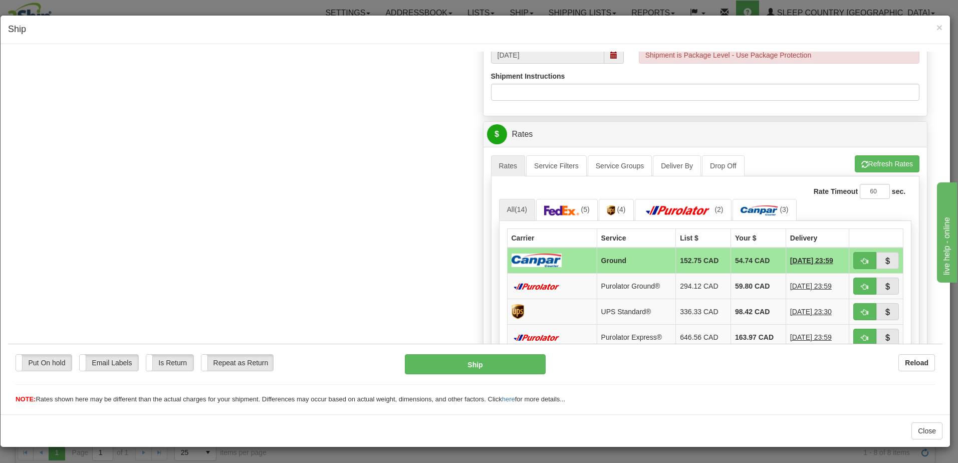
scroll to position [602, 0]
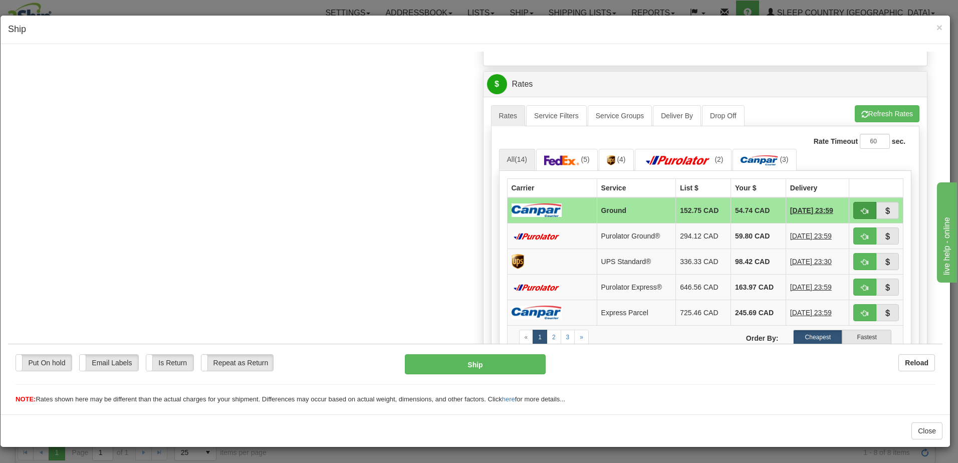
type input "1024480 1024478"
click at [862, 210] on span "button" at bounding box center [865, 211] width 7 height 7
type input "1"
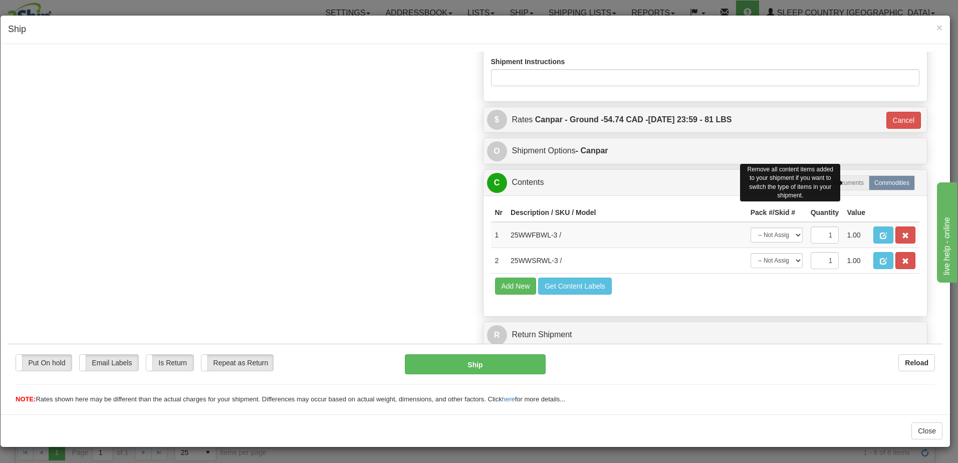
scroll to position [566, 0]
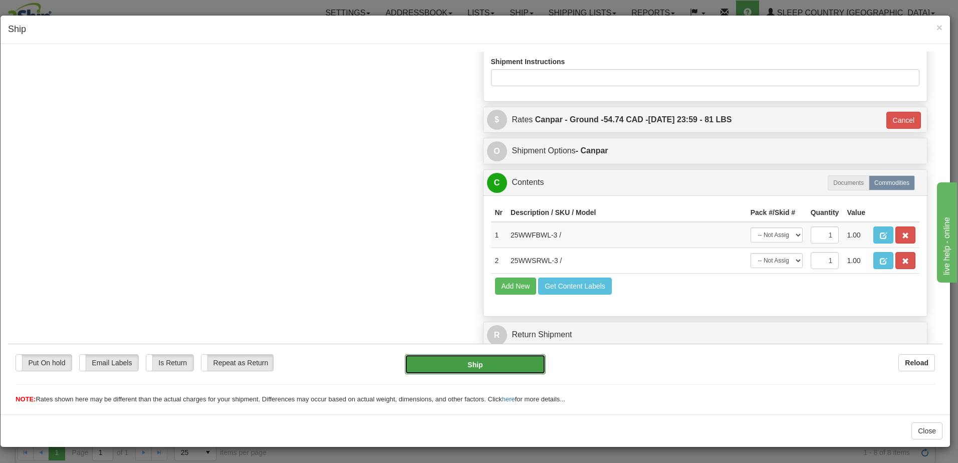
click at [476, 361] on button "Ship" at bounding box center [475, 364] width 141 height 20
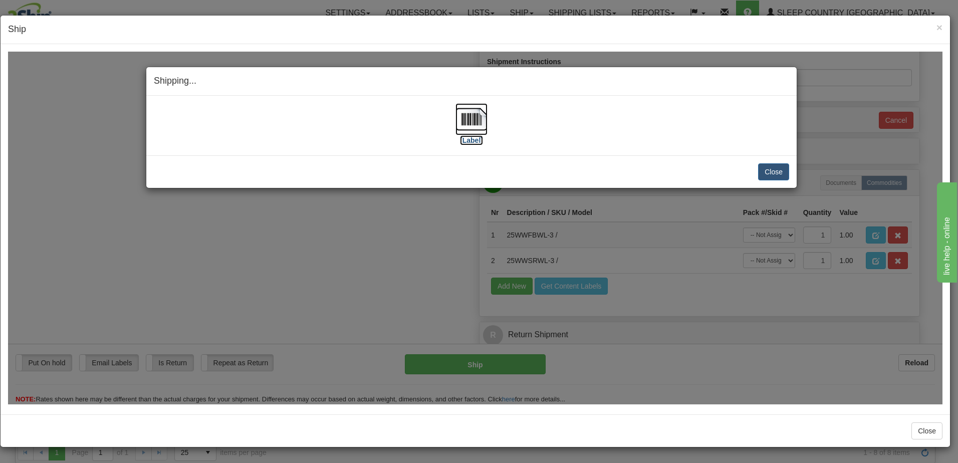
click at [477, 139] on label "[Label]" at bounding box center [471, 140] width 23 height 10
click at [758, 310] on div "Shipping... Your SHIPMENT will EXPIRE in [Label] IMPORTANT NOTICE Embassy / Con…" at bounding box center [475, 227] width 935 height 353
click at [772, 171] on button "Close" at bounding box center [773, 171] width 31 height 17
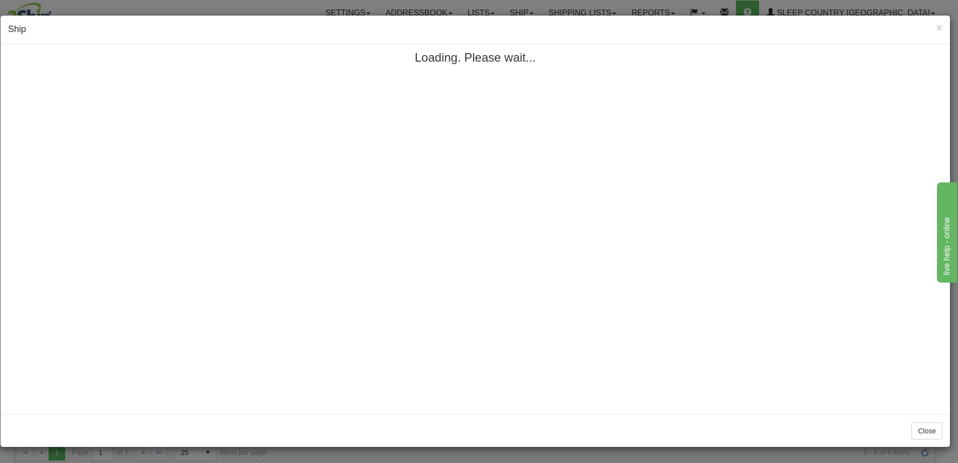
scroll to position [0, 0]
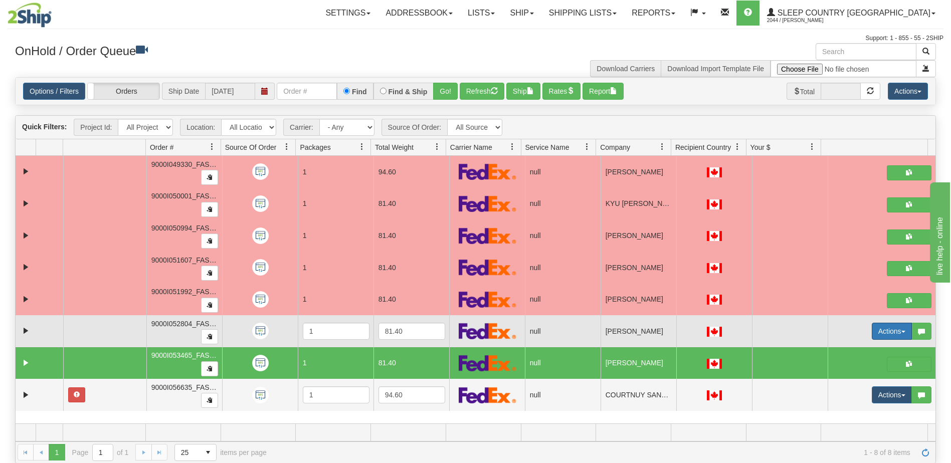
click at [881, 331] on button "Actions" at bounding box center [892, 331] width 40 height 17
click at [848, 350] on span "Open" at bounding box center [847, 350] width 24 height 8
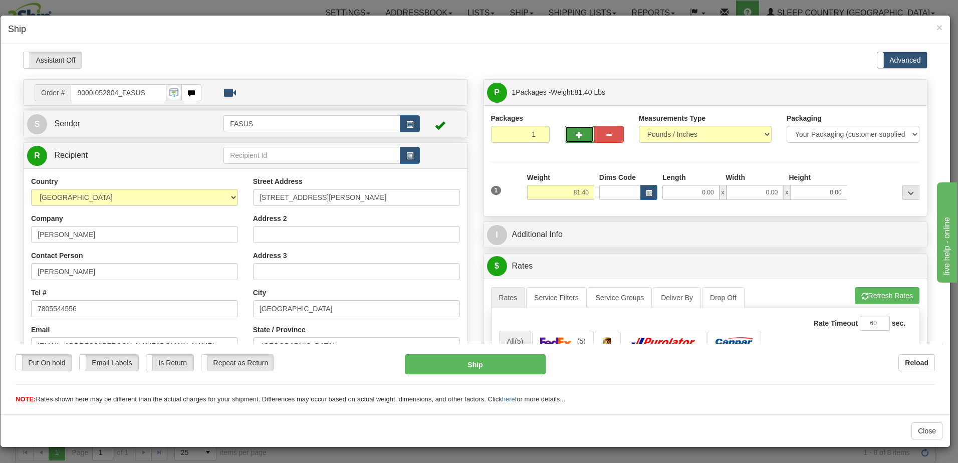
click at [579, 133] on span "button" at bounding box center [579, 134] width 7 height 7
type input "2"
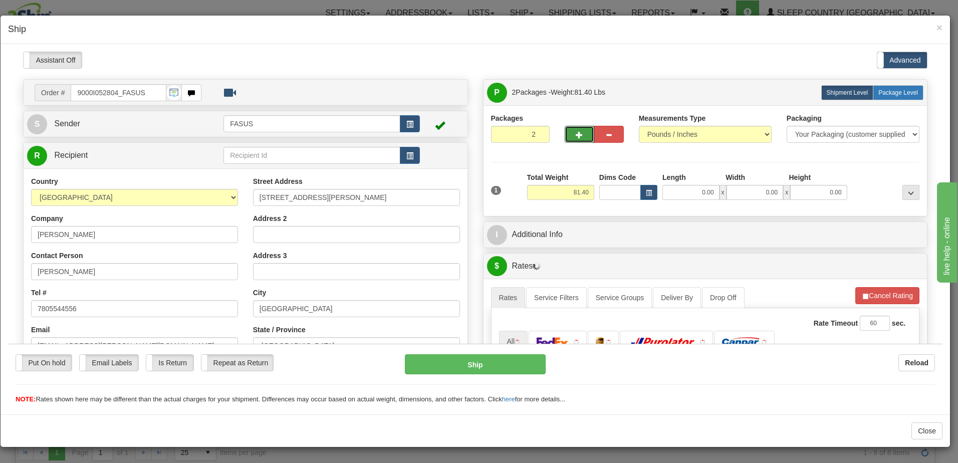
click at [908, 89] on span "Package Level" at bounding box center [899, 92] width 40 height 7
radio input "true"
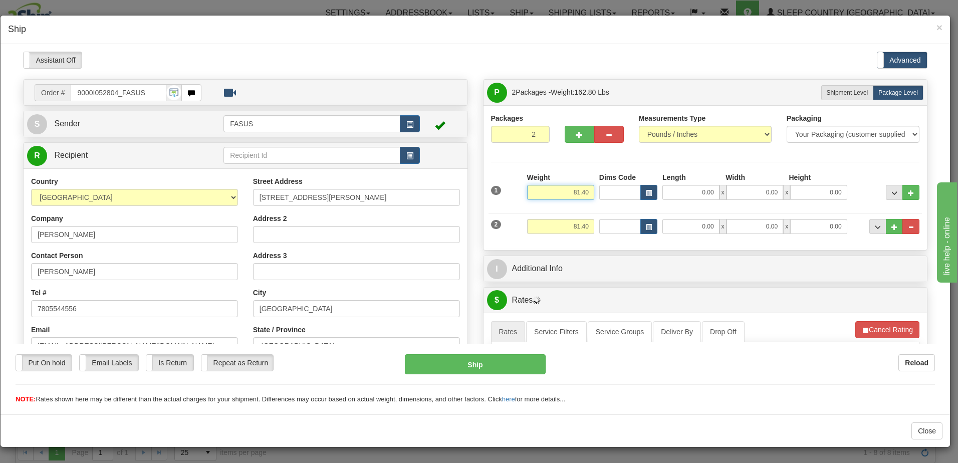
drag, startPoint x: 564, startPoint y: 191, endPoint x: 672, endPoint y: 182, distance: 108.1
click at [672, 182] on div "1 Weight 81.40 Dims Code x x" at bounding box center [706, 190] width 434 height 36
type input "57.20"
type input "83.50"
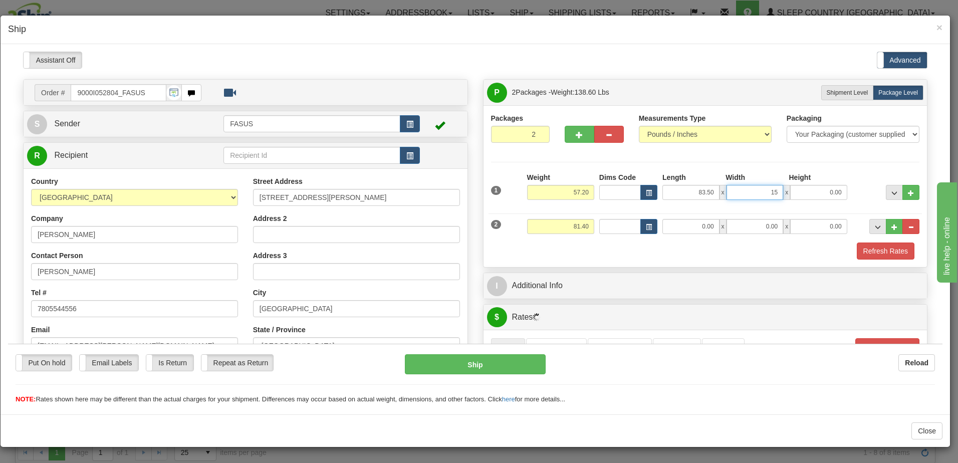
type input "15.00"
type input "4.00"
click at [890, 187] on button "..." at bounding box center [894, 191] width 17 height 15
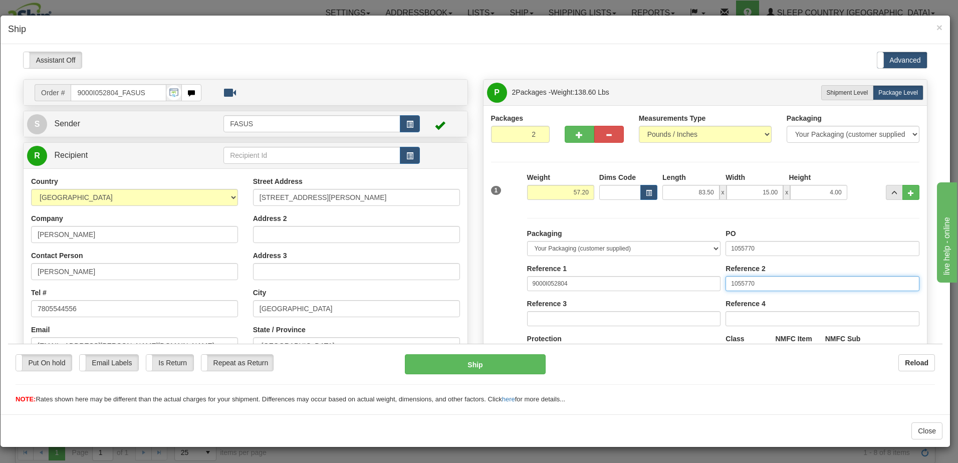
drag, startPoint x: 776, startPoint y: 278, endPoint x: 617, endPoint y: 284, distance: 159.0
click at [617, 284] on div "Packaging Your Packaging (customer supplied) Envelope (carrier supplied) Pack (…" at bounding box center [724, 320] width 398 height 184
drag, startPoint x: 767, startPoint y: 247, endPoint x: 640, endPoint y: 247, distance: 127.3
click at [640, 247] on div "Packaging Your Packaging (customer supplied) Envelope (carrier supplied) Pack (…" at bounding box center [724, 320] width 398 height 184
type input "1024477"
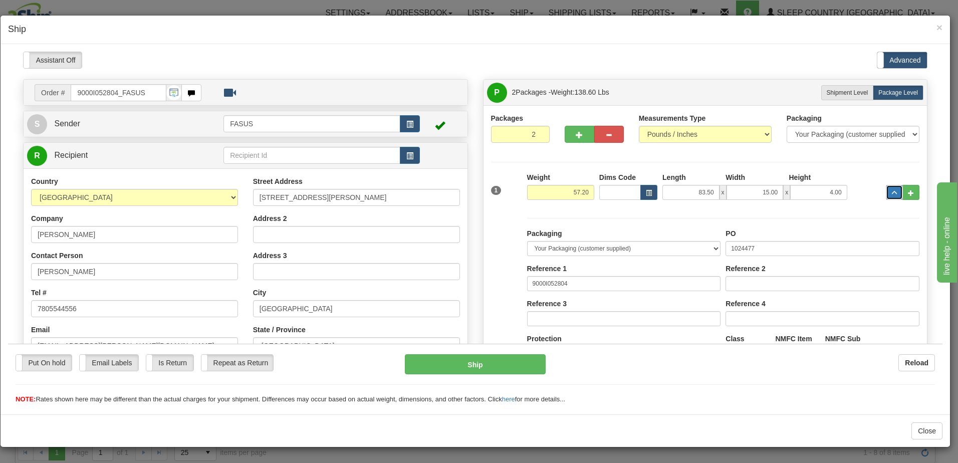
click at [892, 190] on span "..." at bounding box center [895, 193] width 6 height 6
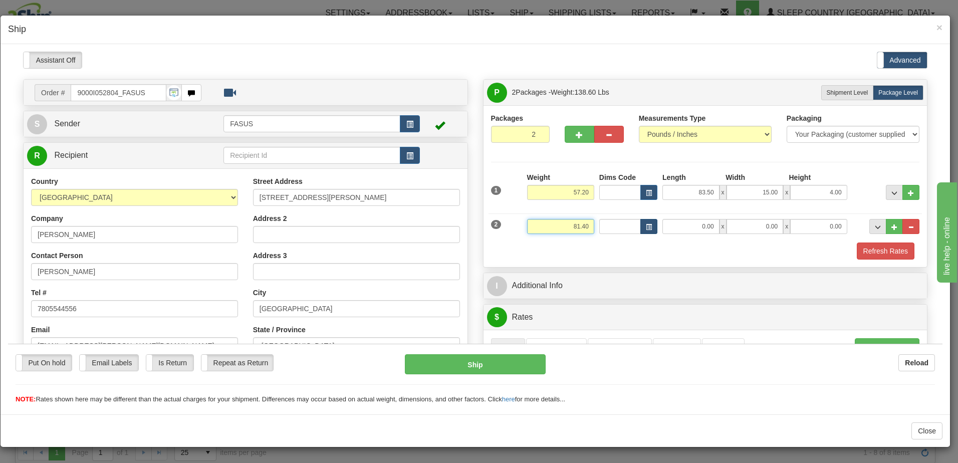
drag, startPoint x: 561, startPoint y: 224, endPoint x: 636, endPoint y: 221, distance: 74.8
click at [636, 221] on div "2 Weight 81.40 Dims Code Length Width Height" at bounding box center [706, 225] width 434 height 34
type input "23.00"
type input "67.00"
type input "14.00"
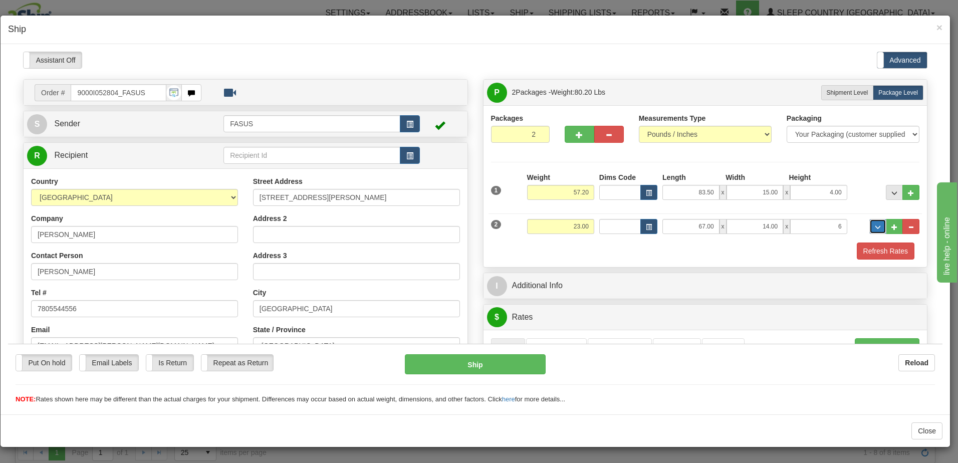
type input "6.00"
click at [875, 226] on span "..." at bounding box center [878, 227] width 6 height 6
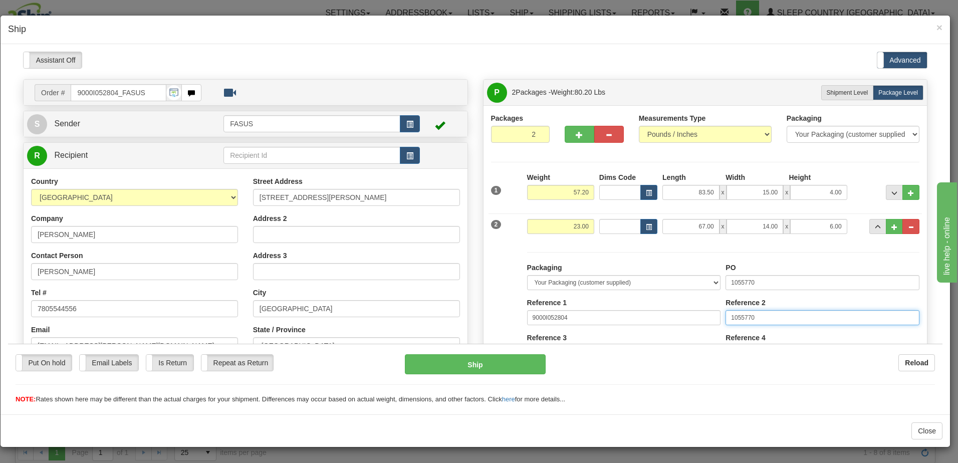
drag, startPoint x: 766, startPoint y: 315, endPoint x: 617, endPoint y: 311, distance: 149.4
click at [617, 311] on div "Packaging Your Packaging (customer supplied) Envelope (carrier supplied) Pack (…" at bounding box center [724, 354] width 398 height 184
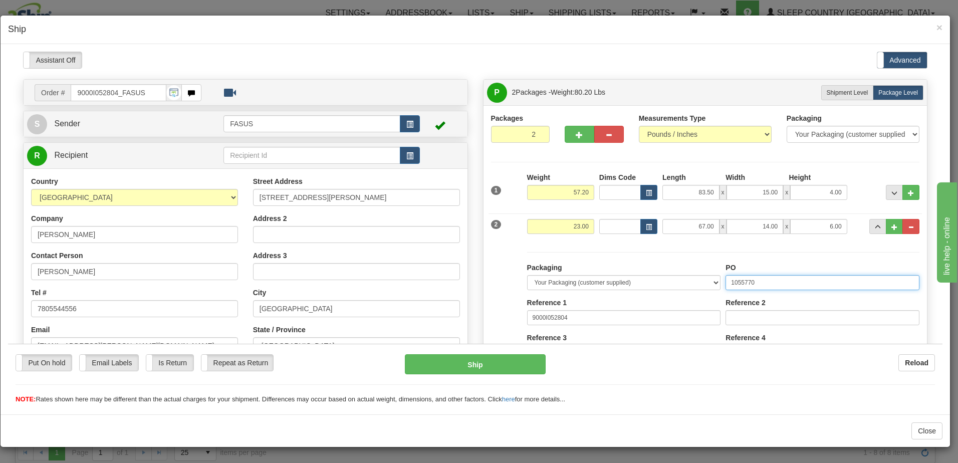
drag, startPoint x: 768, startPoint y: 283, endPoint x: 746, endPoint y: 267, distance: 27.6
click at [598, 279] on div "Packaging Your Packaging (customer supplied) Envelope (carrier supplied) Pack (…" at bounding box center [724, 354] width 398 height 184
type input "1024475"
click at [890, 186] on button "..." at bounding box center [894, 191] width 17 height 15
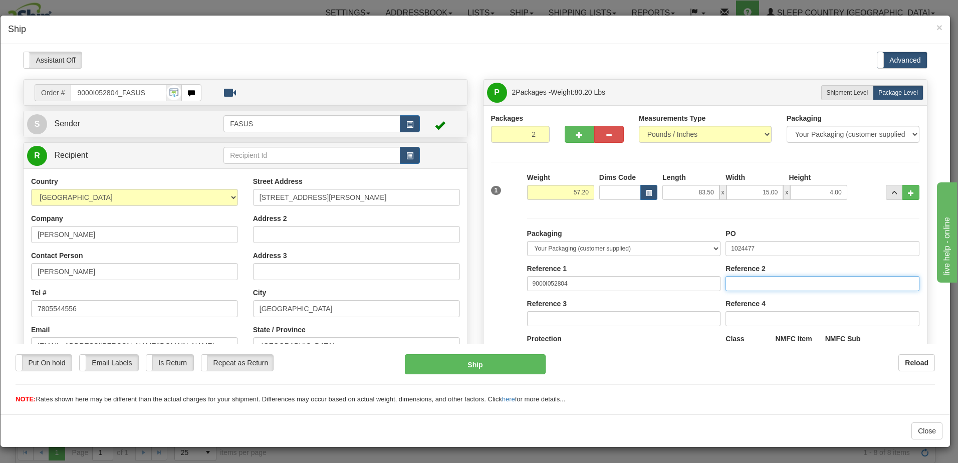
click at [733, 281] on input "Reference" at bounding box center [823, 283] width 194 height 15
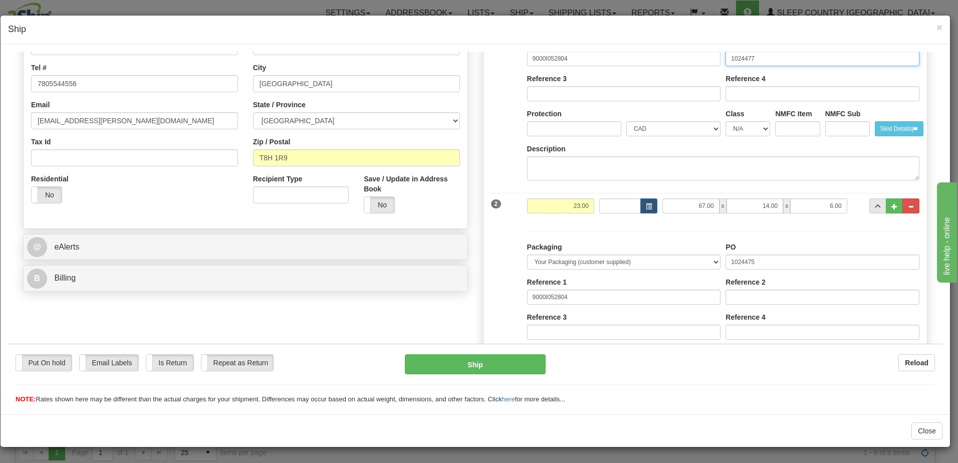
scroll to position [251, 0]
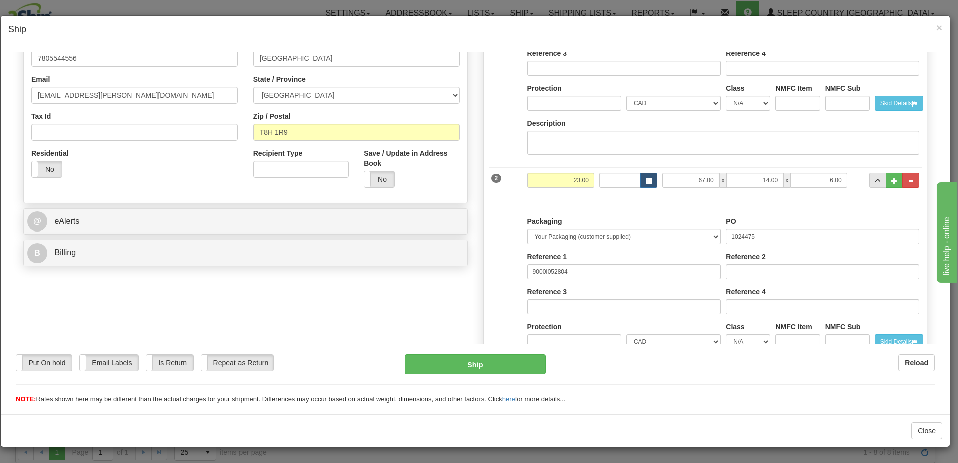
type input "1024477"
click at [870, 227] on div "PO 1024475" at bounding box center [823, 230] width 194 height 28
click at [870, 225] on div "PO 1024475" at bounding box center [823, 230] width 194 height 28
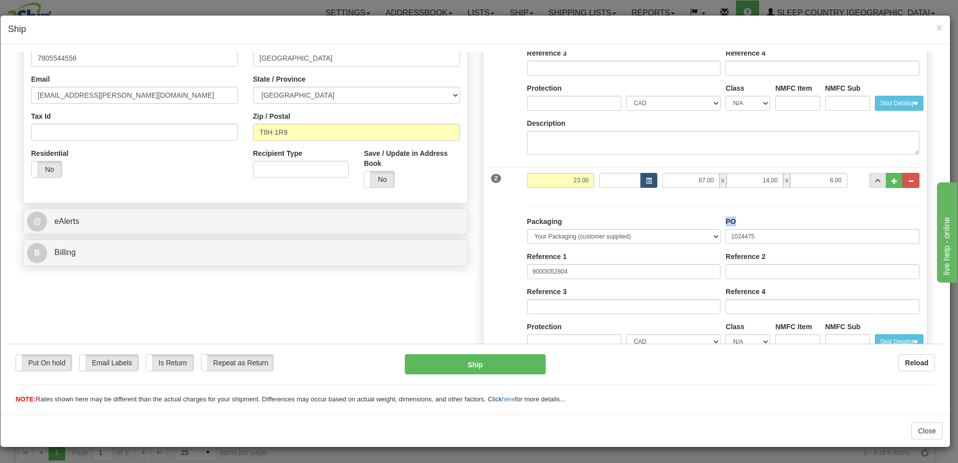
click at [870, 225] on div "PO 1024475" at bounding box center [823, 230] width 194 height 28
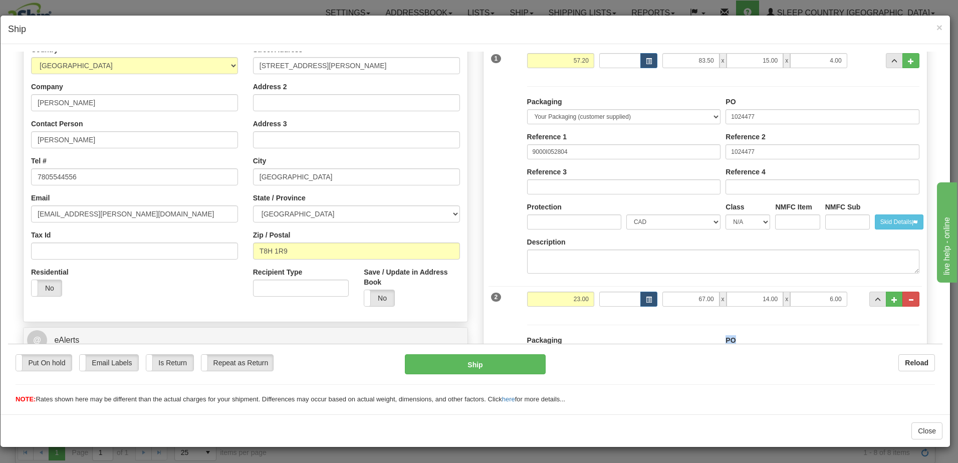
scroll to position [100, 0]
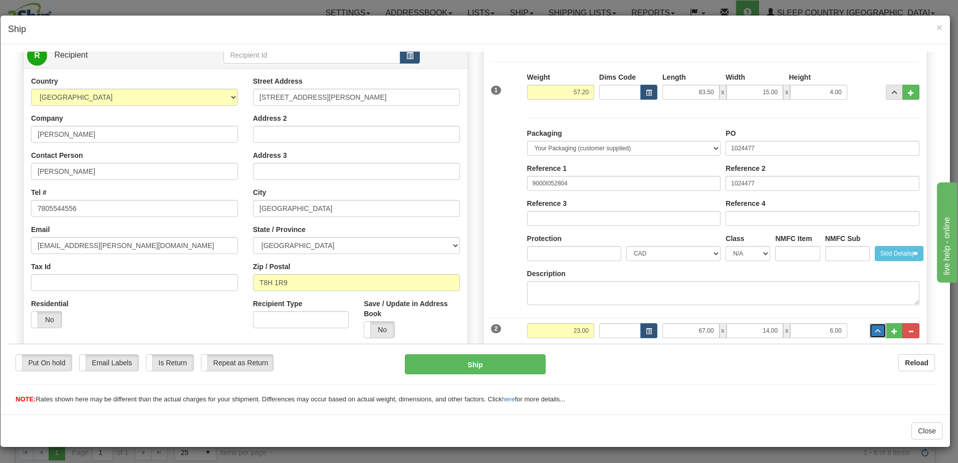
click at [875, 331] on span "..." at bounding box center [878, 331] width 6 height 6
click at [892, 90] on span "..." at bounding box center [895, 93] width 6 height 6
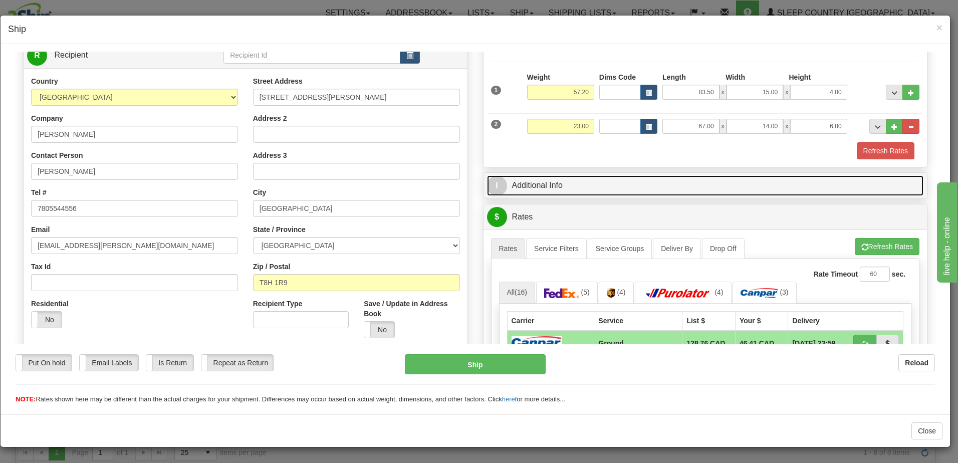
click at [693, 182] on link "I Additional Info" at bounding box center [705, 185] width 437 height 21
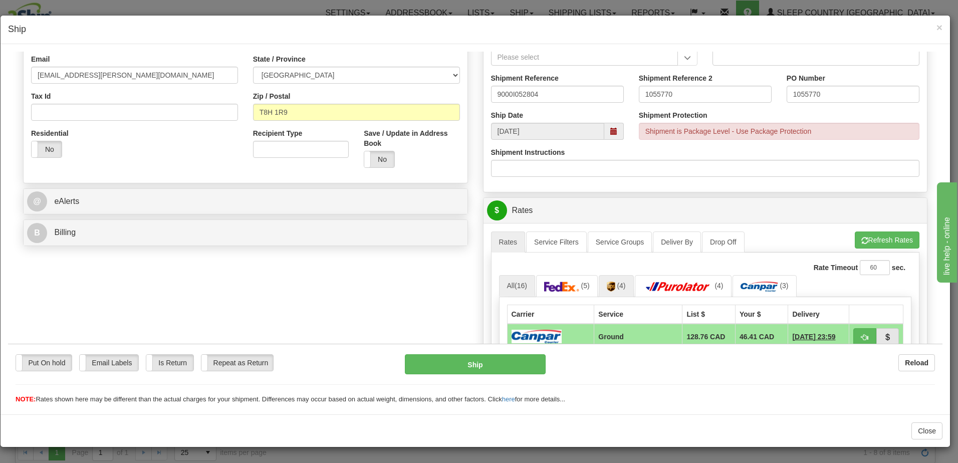
scroll to position [301, 0]
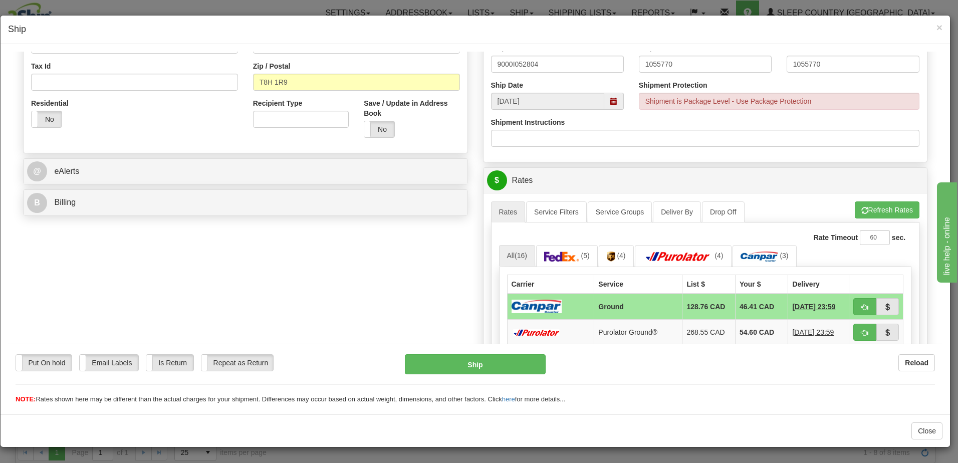
click at [611, 98] on span at bounding box center [614, 100] width 7 height 7
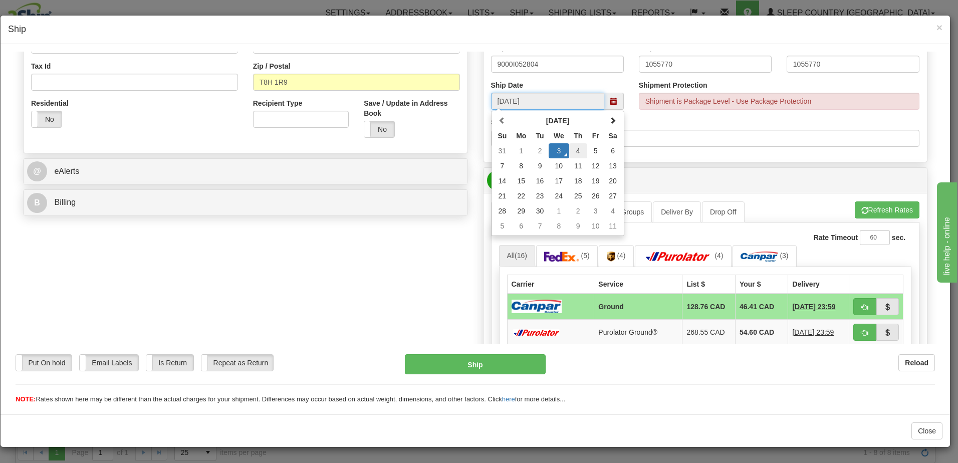
click at [574, 148] on td "4" at bounding box center [578, 150] width 18 height 15
type input "09/04/2025"
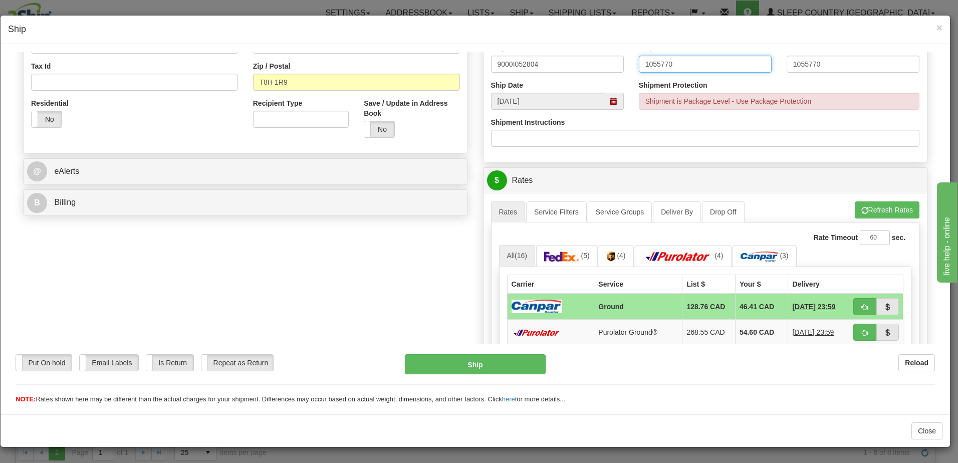
drag, startPoint x: 700, startPoint y: 61, endPoint x: 574, endPoint y: 63, distance: 125.8
click at [574, 63] on div "Shipment Reference 9000I052804 Shipment Reference 2 1055770 PO Number 1055770" at bounding box center [706, 61] width 444 height 37
drag, startPoint x: 832, startPoint y: 62, endPoint x: 701, endPoint y: 62, distance: 130.8
click at [701, 62] on div "Shipment Reference 9000I052804 Shipment Reference 2 PO Number 1055770" at bounding box center [706, 61] width 444 height 37
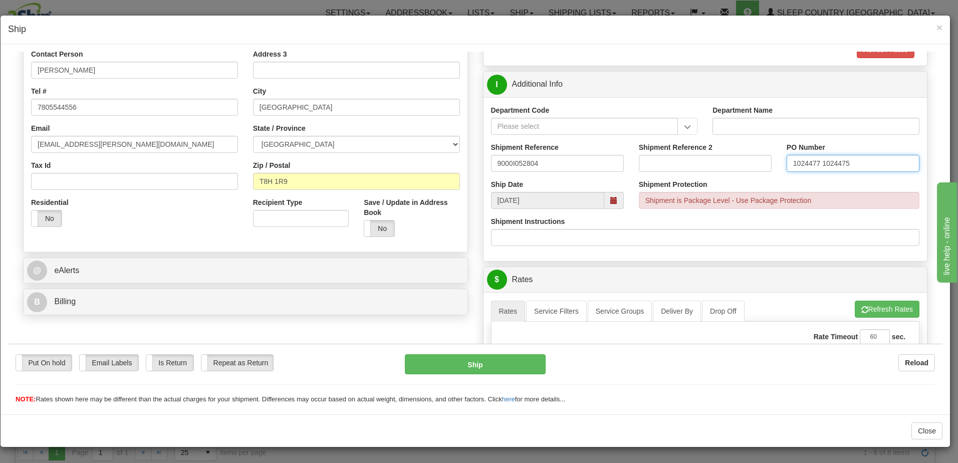
scroll to position [201, 0]
type input "1024477 1024475"
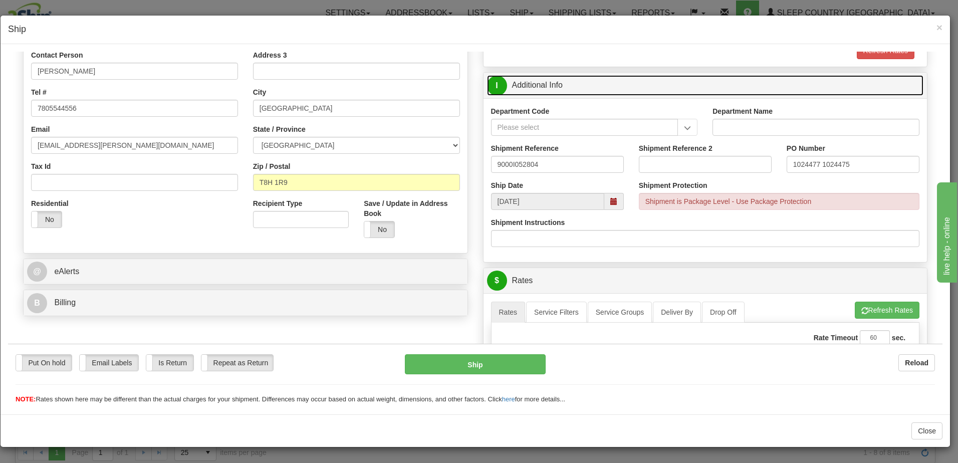
click at [542, 91] on link "I Additional Info" at bounding box center [705, 85] width 437 height 21
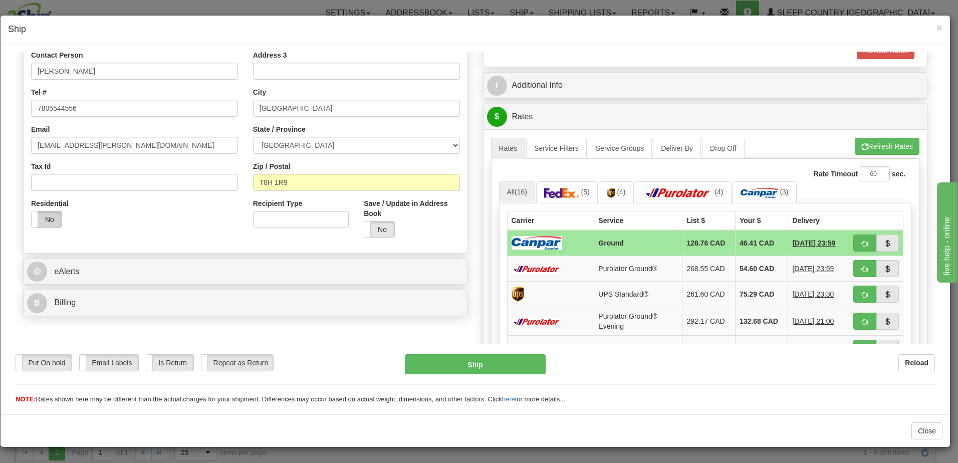
click at [46, 219] on label "No" at bounding box center [47, 219] width 30 height 16
click at [862, 245] on span "button" at bounding box center [865, 243] width 7 height 7
type input "1"
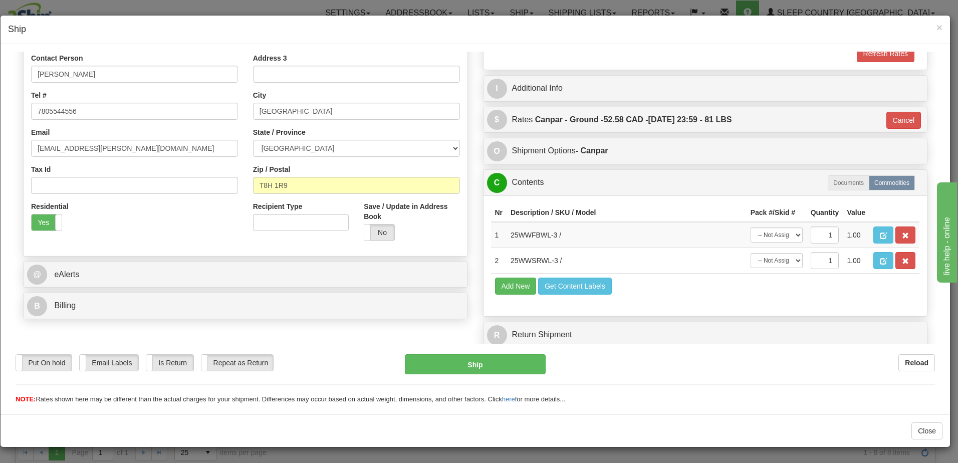
scroll to position [198, 0]
click at [485, 363] on button "Ship" at bounding box center [475, 364] width 141 height 20
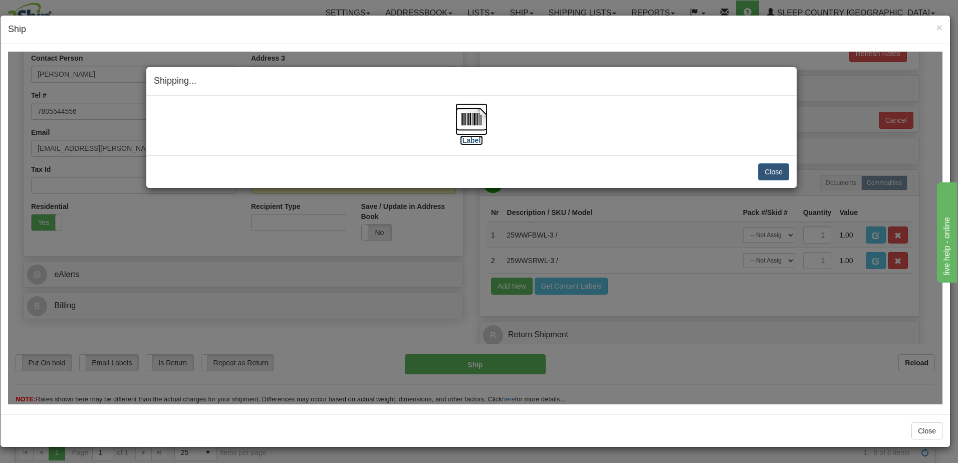
click at [472, 139] on label "[Label]" at bounding box center [471, 140] width 23 height 10
drag, startPoint x: 566, startPoint y: 139, endPoint x: 586, endPoint y: 134, distance: 19.7
click at [567, 139] on div "[Label]" at bounding box center [472, 125] width 636 height 45
click at [774, 171] on button "Close" at bounding box center [773, 171] width 31 height 17
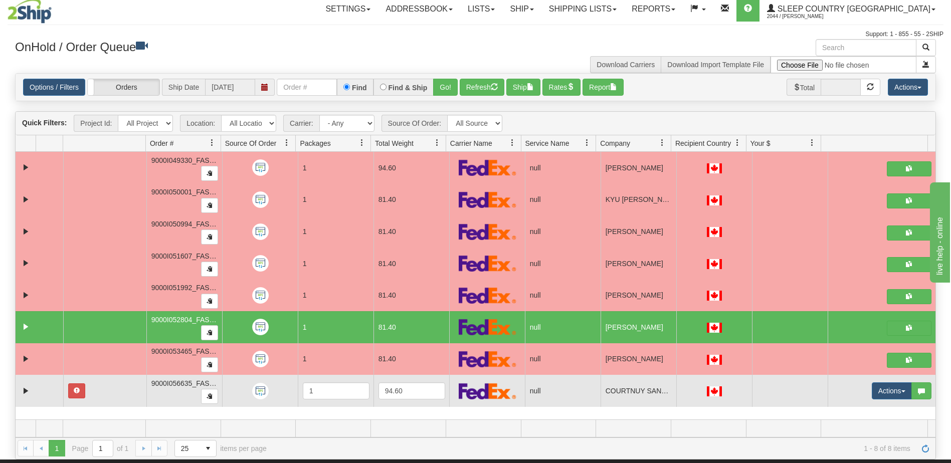
scroll to position [0, 0]
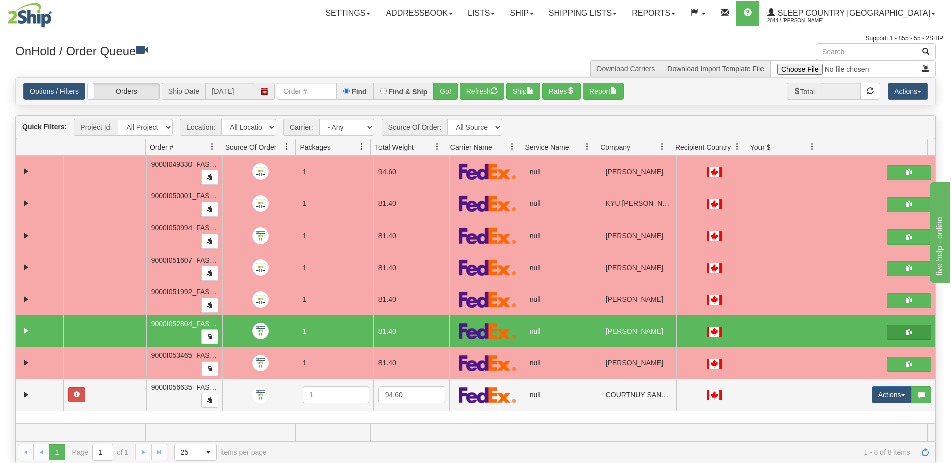
click at [906, 333] on span "button" at bounding box center [909, 332] width 6 height 6
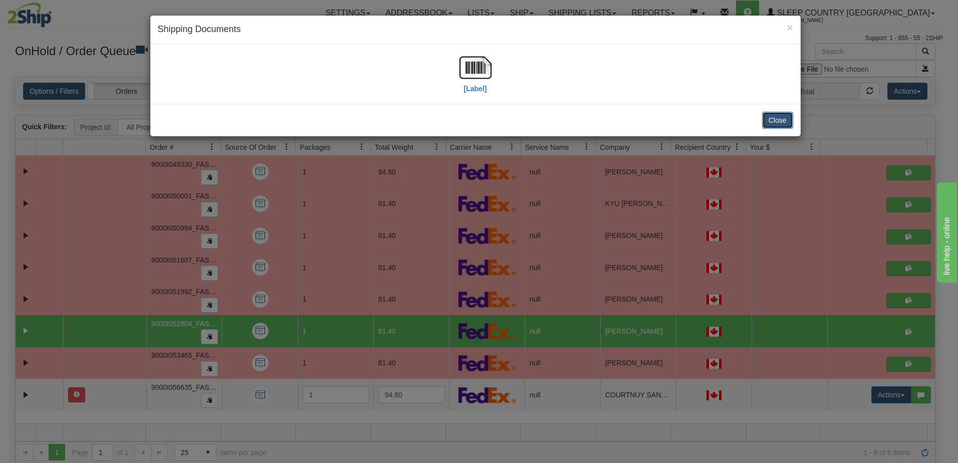
click at [781, 117] on button "Close" at bounding box center [777, 120] width 31 height 17
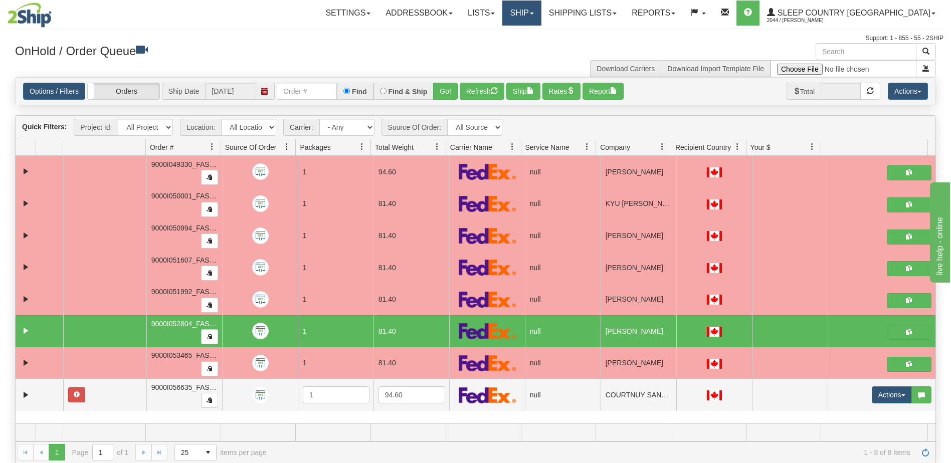
click at [541, 15] on link "Ship" at bounding box center [521, 13] width 39 height 25
click at [531, 46] on span "OnHold / Order Queue" at bounding box center [495, 48] width 71 height 8
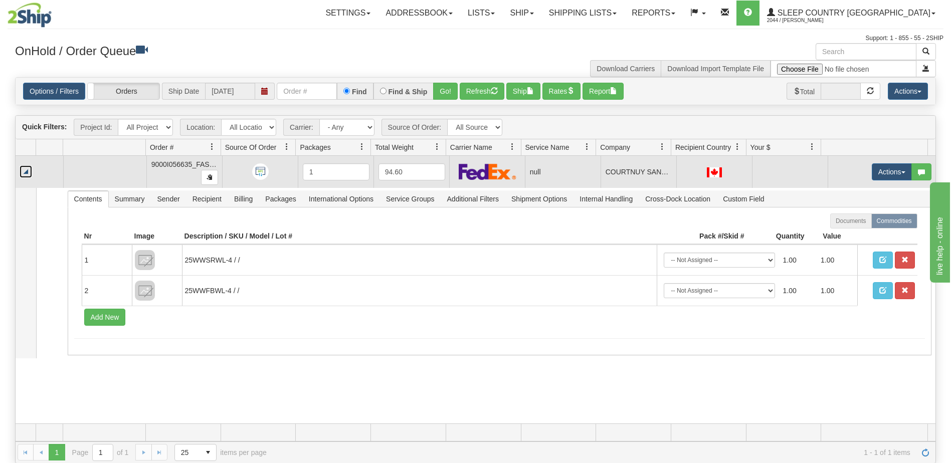
click at [26, 174] on link "Collapse" at bounding box center [26, 171] width 13 height 13
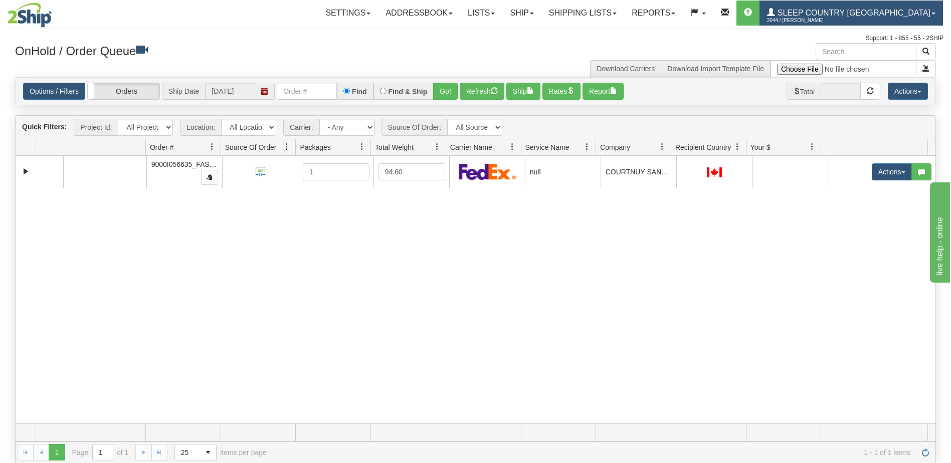
click at [880, 11] on span "Sleep Country [GEOGRAPHIC_DATA]" at bounding box center [852, 13] width 155 height 9
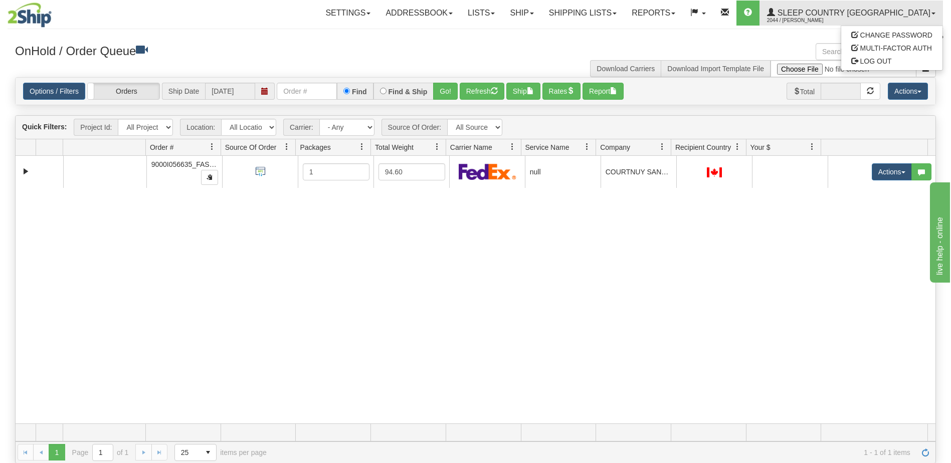
click at [463, 38] on div "Support: 1 - 855 - 55 - 2SHIP" at bounding box center [476, 38] width 936 height 9
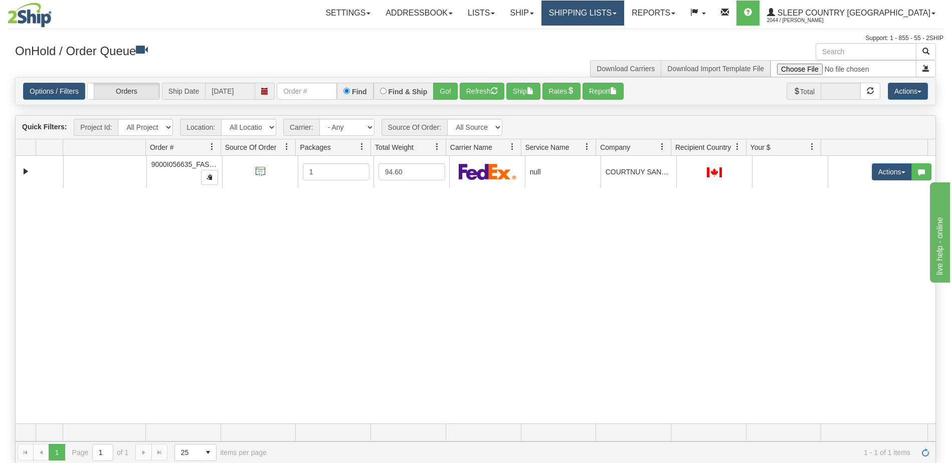
click at [624, 11] on link "Shipping lists" at bounding box center [582, 13] width 83 height 25
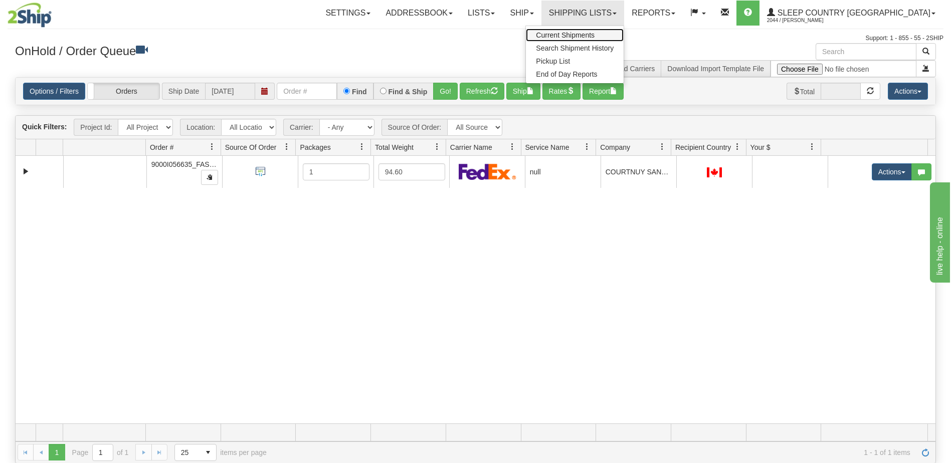
click at [595, 34] on span "Current Shipments" at bounding box center [565, 35] width 59 height 8
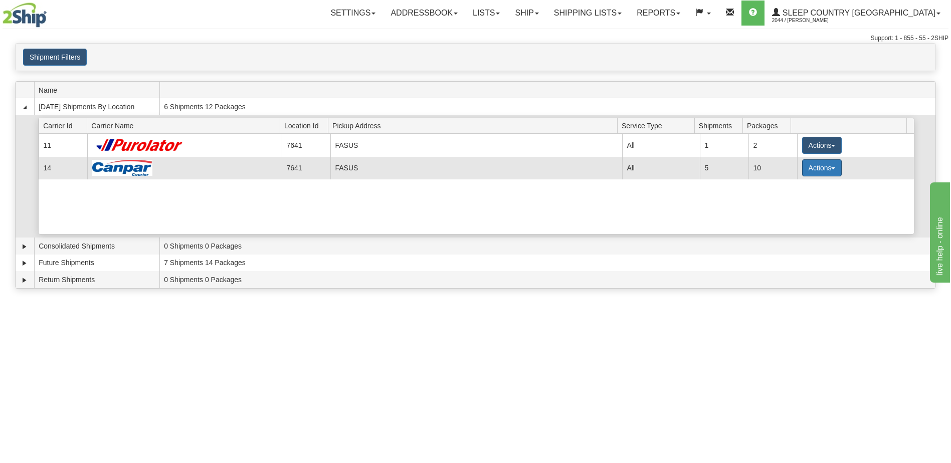
click at [825, 168] on button "Actions" at bounding box center [822, 167] width 40 height 17
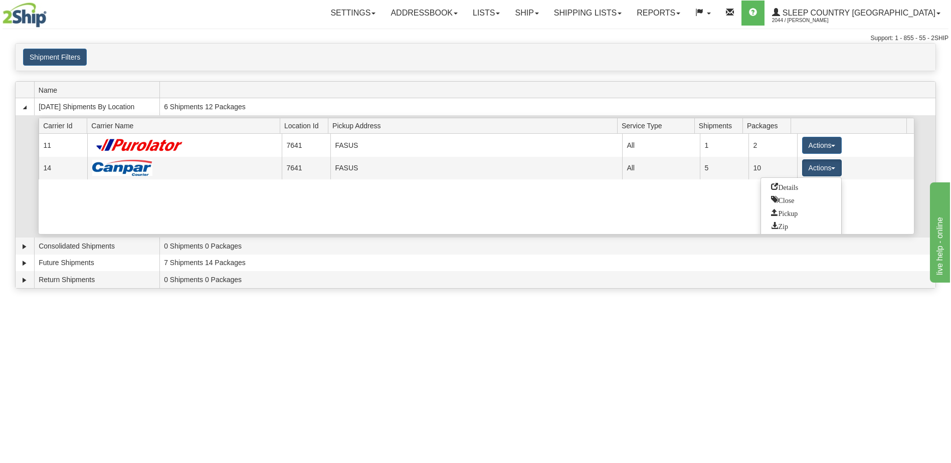
click at [805, 187] on link "Details" at bounding box center [801, 186] width 80 height 13
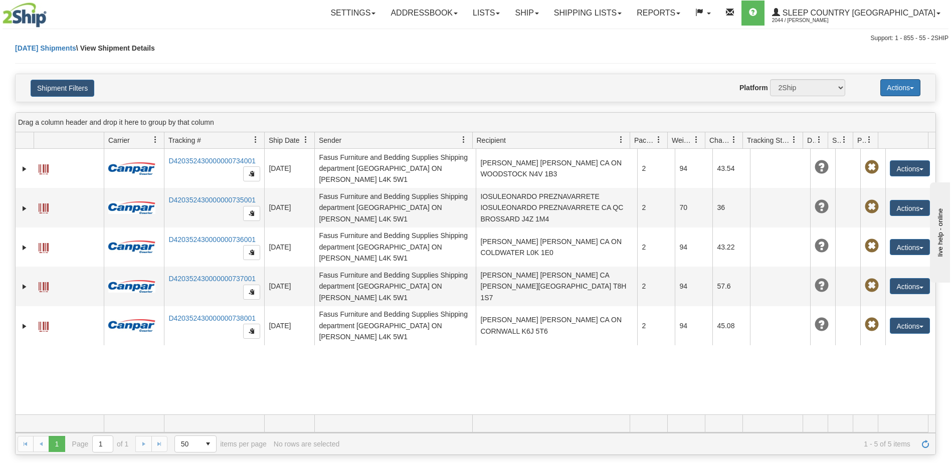
click at [900, 86] on button "Actions" at bounding box center [900, 87] width 40 height 17
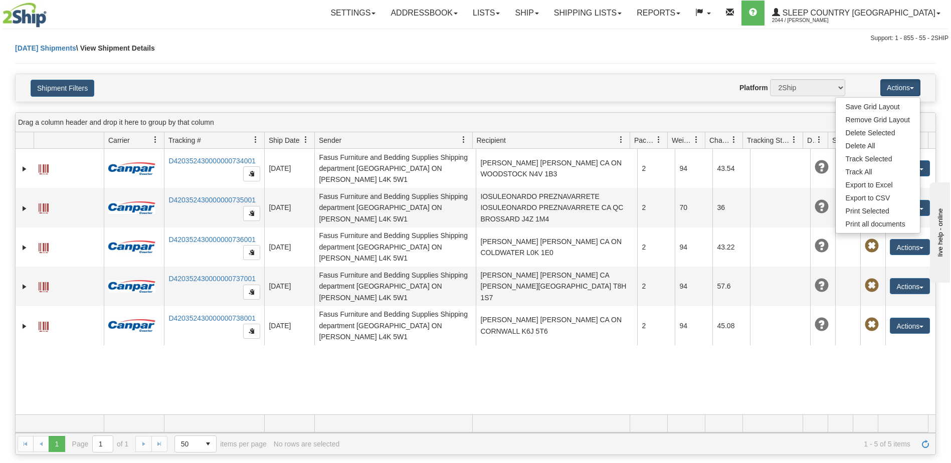
click at [599, 82] on div "Website Agent Nothing selected Client User Platform 2Ship Imported" at bounding box center [513, 87] width 679 height 17
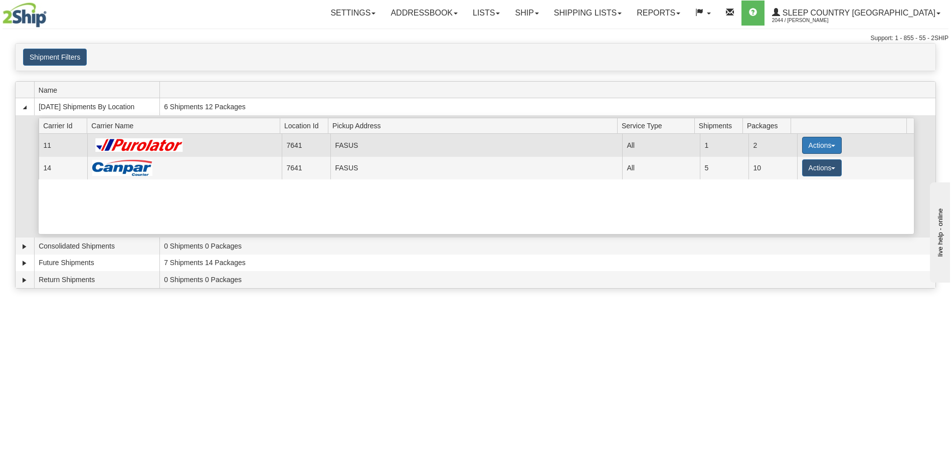
click at [823, 145] on button "Actions" at bounding box center [822, 145] width 40 height 17
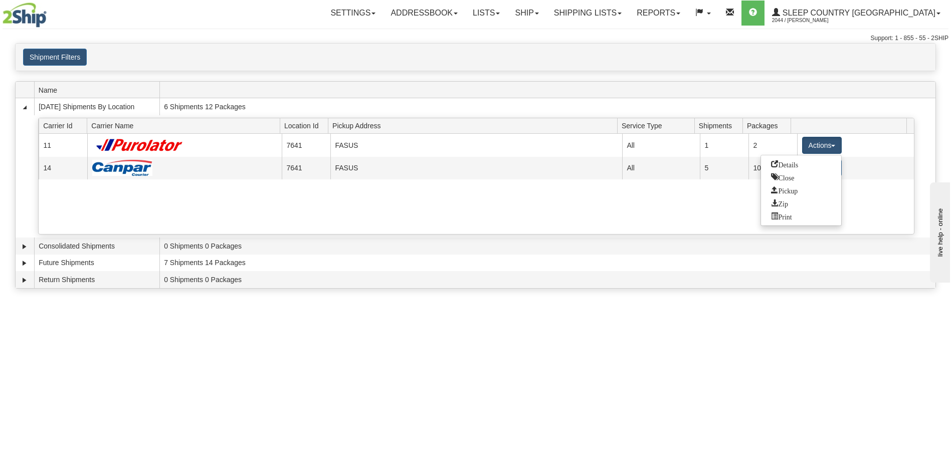
click at [530, 56] on div "Shipment Filters Website Agent Client" at bounding box center [476, 57] width 920 height 17
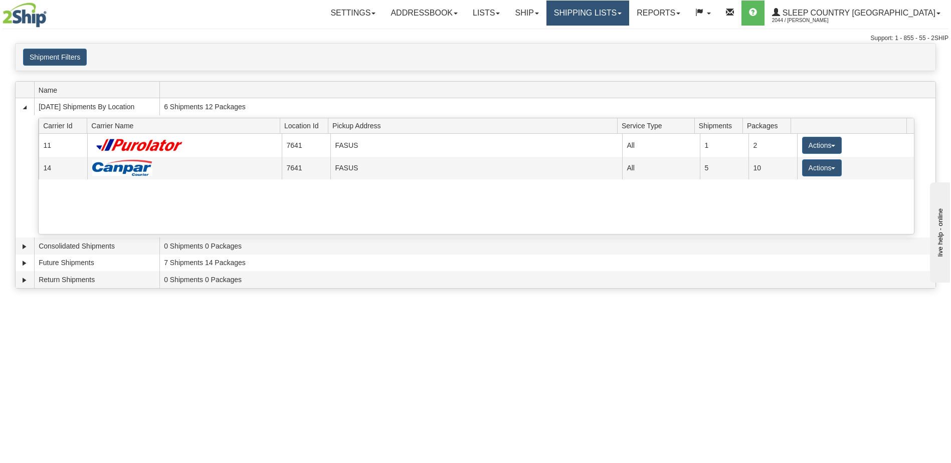
click at [629, 13] on link "Shipping lists" at bounding box center [587, 13] width 83 height 25
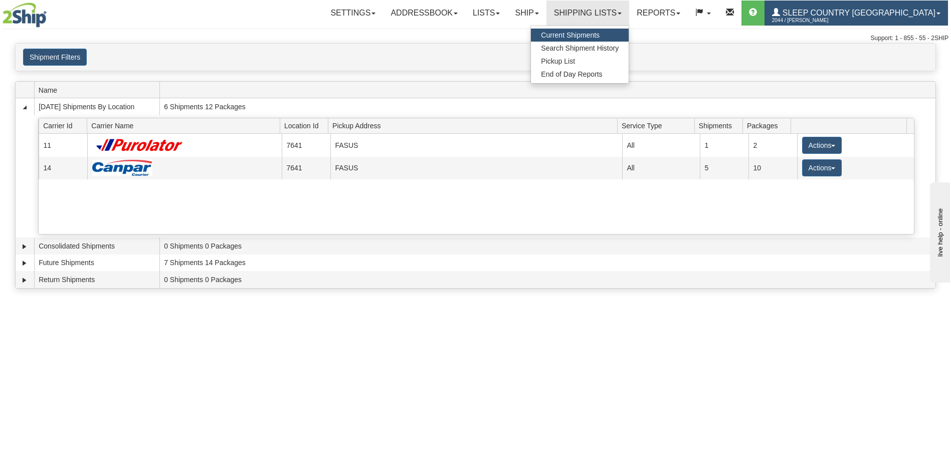
click at [913, 14] on span "Sleep Country [GEOGRAPHIC_DATA]" at bounding box center [857, 13] width 155 height 9
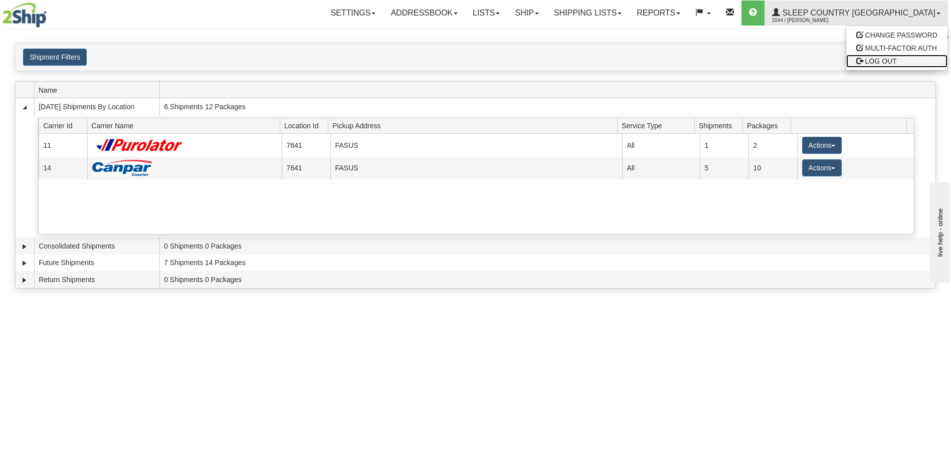
click at [889, 63] on span "LOG OUT" at bounding box center [881, 61] width 32 height 8
